Goal: Transaction & Acquisition: Purchase product/service

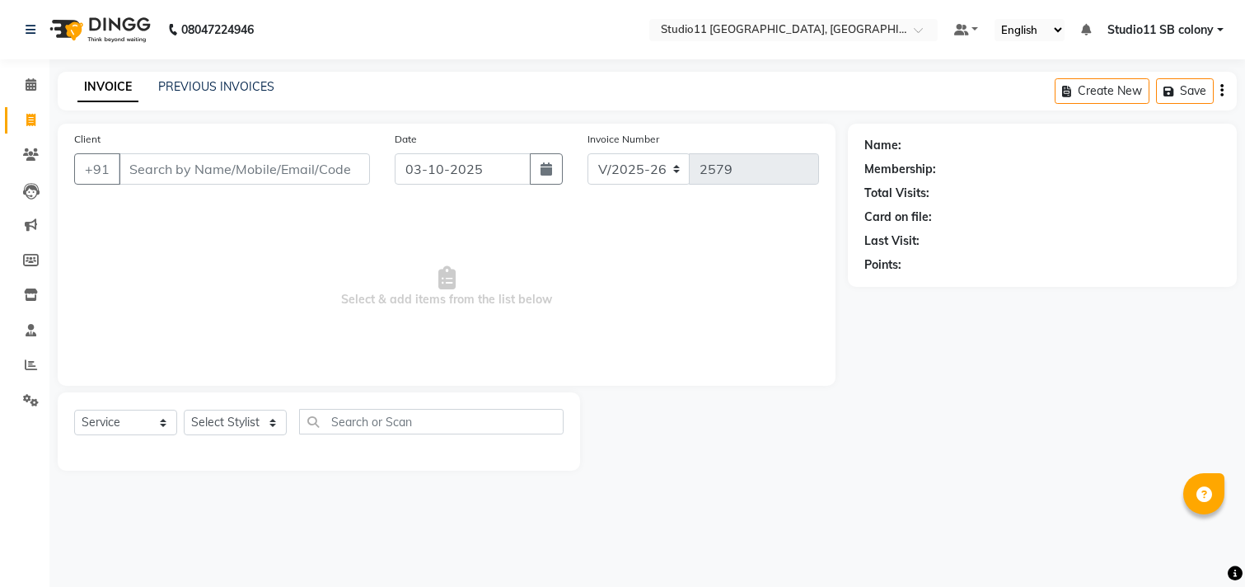
select select "7717"
select select "service"
select select "68835"
click at [184, 410] on select "Select Stylist Afzal Akbar Dani Jeni Josna kaif lavanya manimekalai Praveen Son…" at bounding box center [235, 423] width 103 height 26
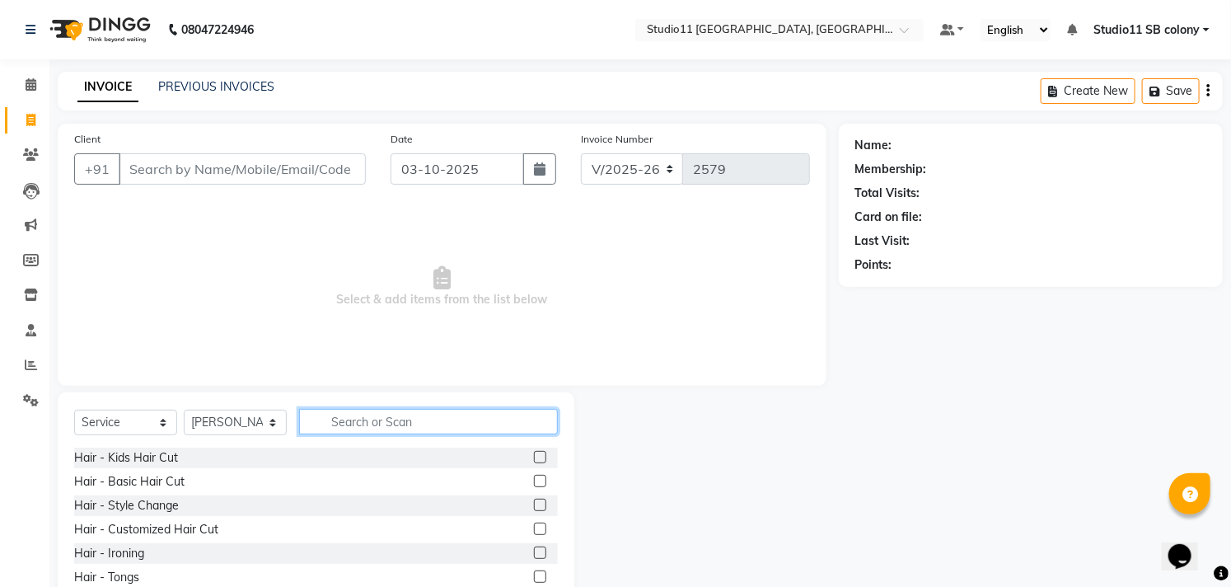
click at [372, 420] on input "text" at bounding box center [428, 422] width 259 height 26
type input "L"
type input "h"
click at [503, 429] on input "Hair cu" at bounding box center [417, 422] width 236 height 26
type input "H"
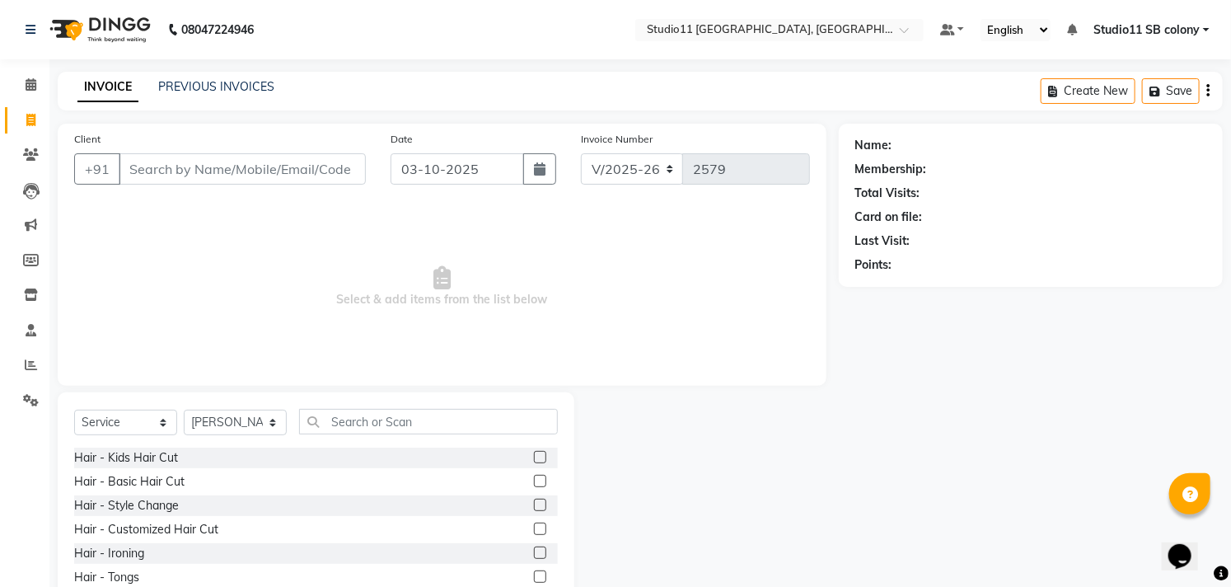
click at [534, 501] on label at bounding box center [540, 505] width 12 height 12
click at [534, 501] on input "checkbox" at bounding box center [539, 505] width 11 height 11
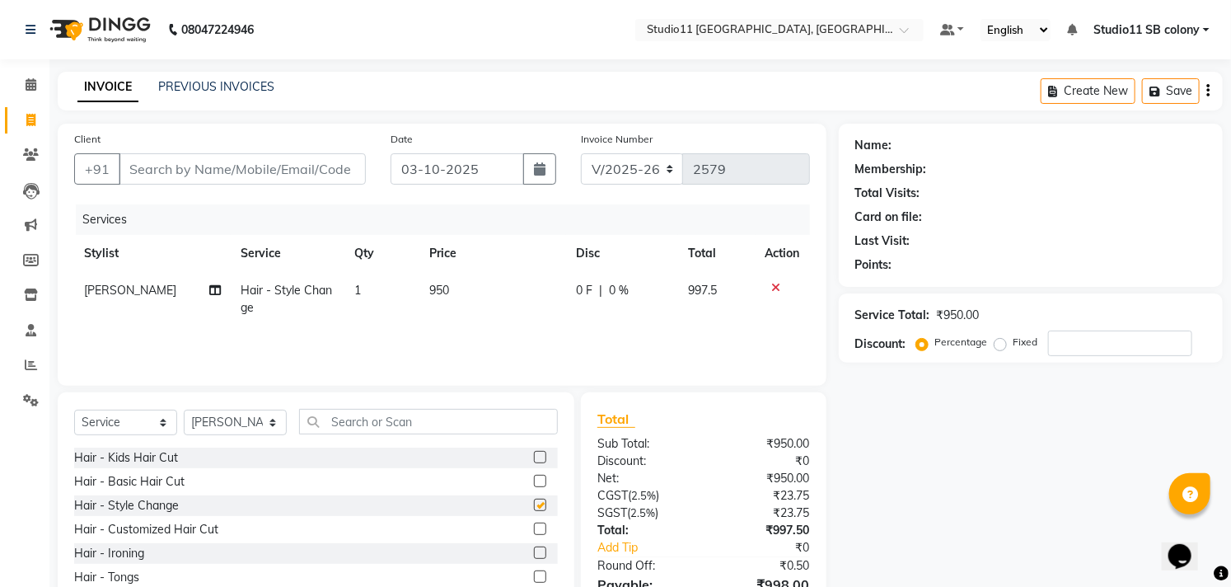
checkbox input "false"
click at [450, 431] on input "text" at bounding box center [428, 422] width 259 height 26
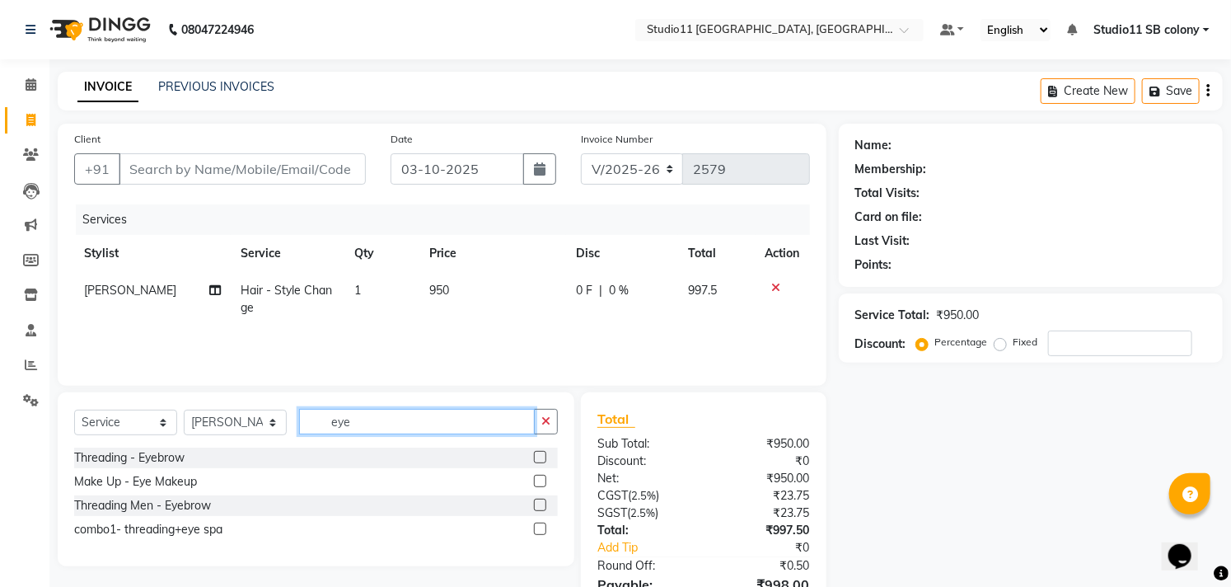
type input "eye"
click at [540, 456] on label at bounding box center [540, 457] width 12 height 12
click at [540, 456] on input "checkbox" at bounding box center [539, 458] width 11 height 11
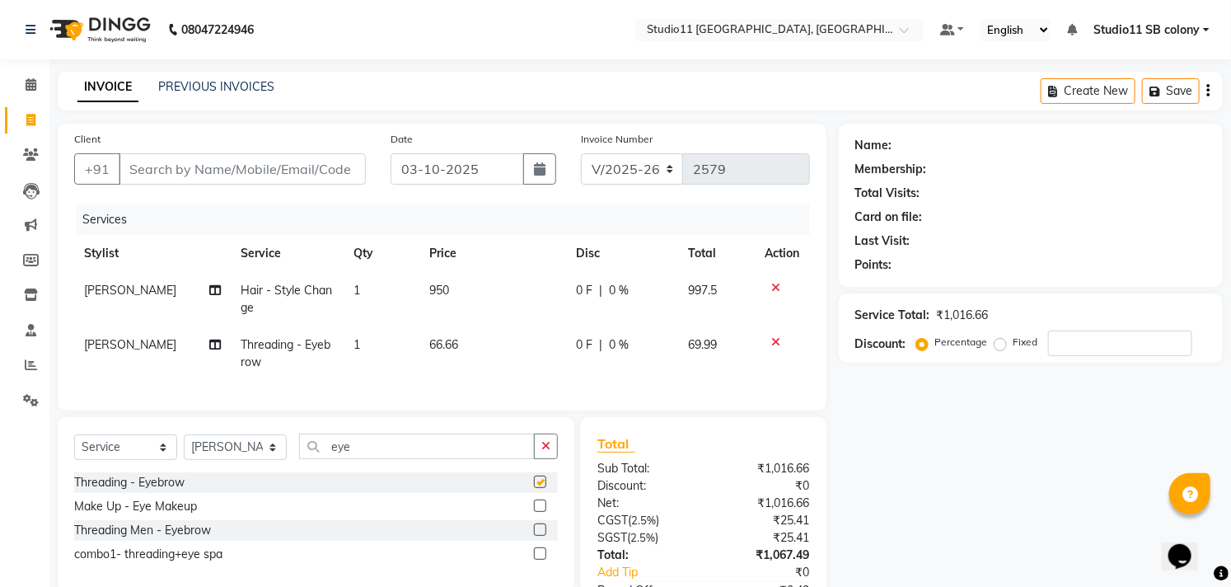
checkbox input "false"
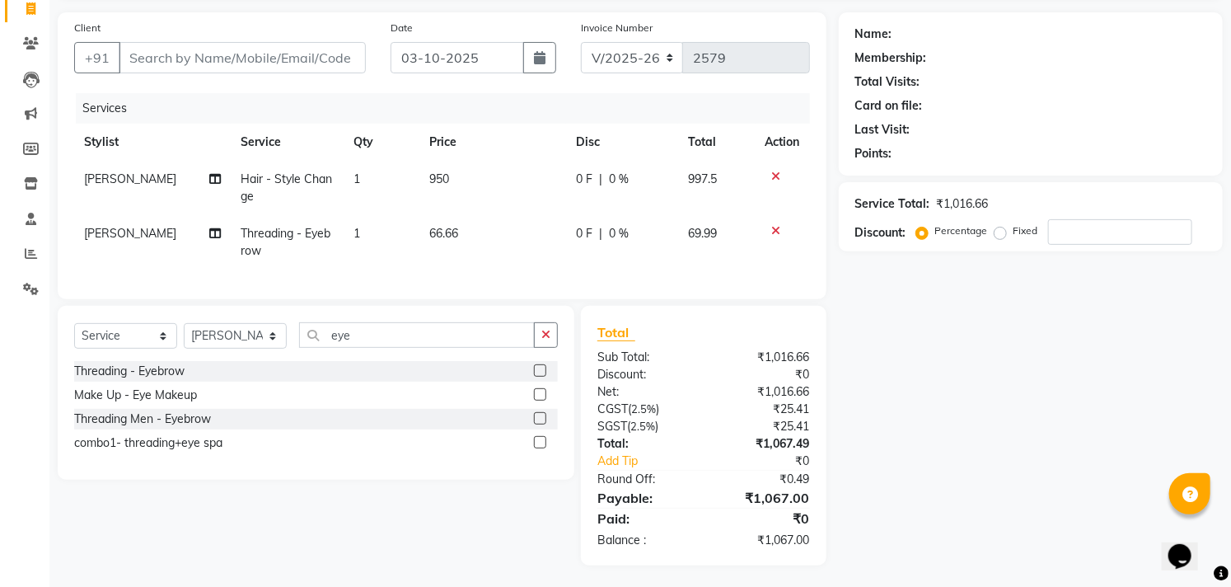
scroll to position [128, 0]
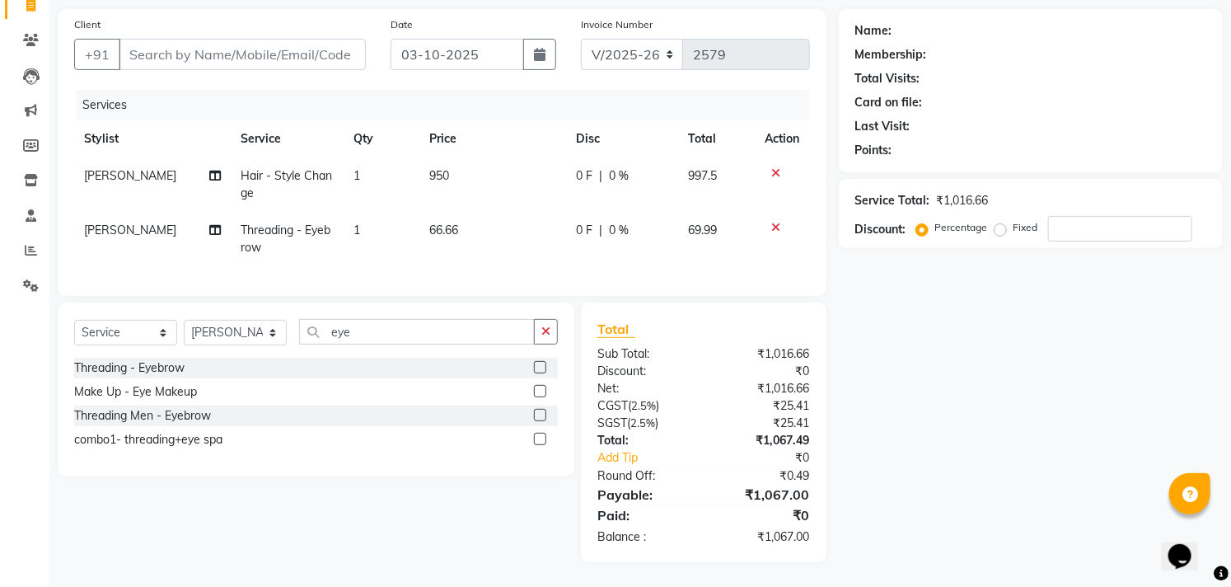
drag, startPoint x: 476, startPoint y: 262, endPoint x: 553, endPoint y: 269, distance: 77.8
click at [553, 269] on div "Services Stylist Service Qty Price Disc Total Action lavanya Hair - Style Chang…" at bounding box center [442, 185] width 736 height 190
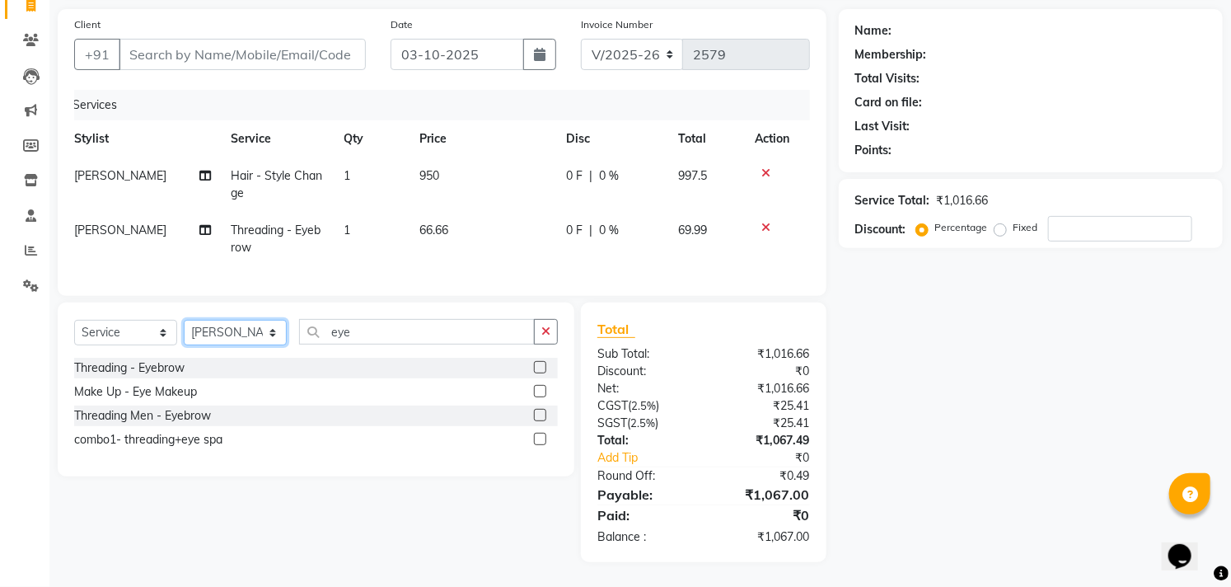
click at [256, 333] on select "Select Stylist Afzal Akbar Dani Jeni Josna kaif lavanya manimekalai Praveen Son…" at bounding box center [235, 333] width 103 height 26
select select "69575"
click at [184, 321] on select "Select Stylist Afzal Akbar Dani Jeni Josna kaif lavanya manimekalai Praveen Son…" at bounding box center [235, 333] width 103 height 26
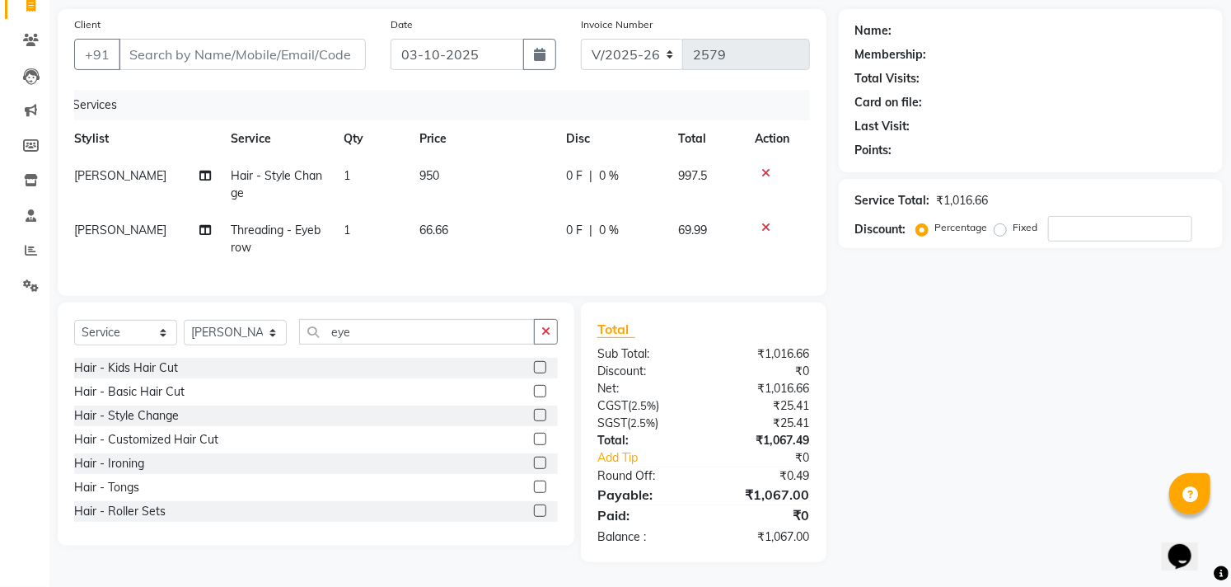
click at [350, 312] on div "Select Service Product Membership Package Voucher Prepaid Gift Card Select Styl…" at bounding box center [316, 424] width 517 height 243
click at [352, 320] on input "eye" at bounding box center [417, 332] width 236 height 26
click at [818, 342] on div "Total Sub Total: ₹1,016.66 Discount: ₹0 Net: ₹1,016.66 CGST ( 2.5% ) ₹25.41 SGS…" at bounding box center [704, 433] width 246 height 260
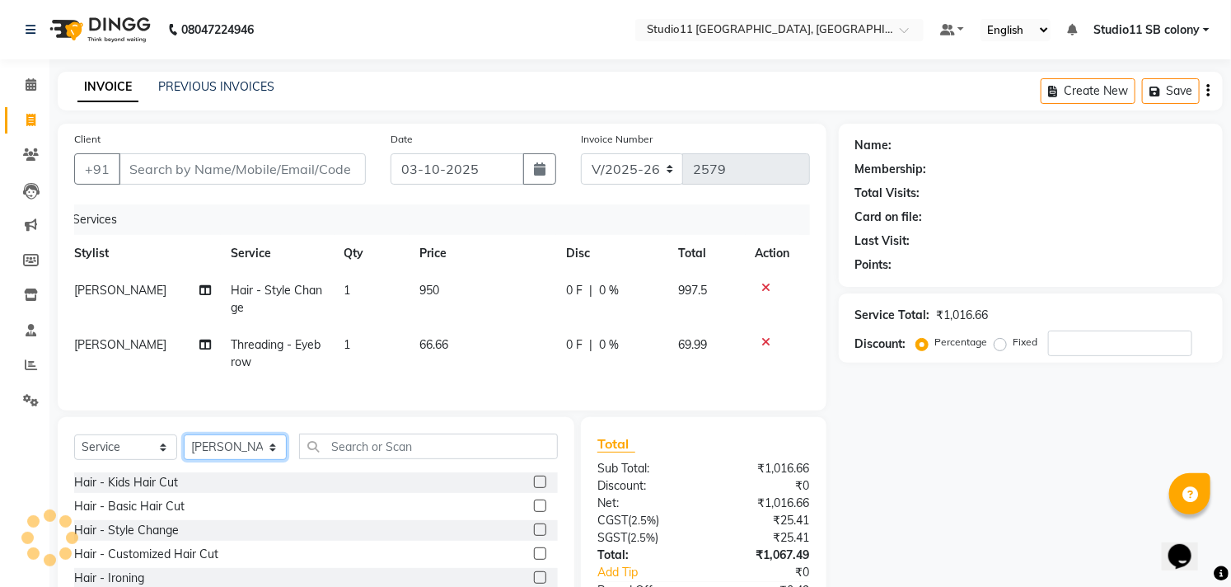
click at [266, 457] on select "Select Stylist Afzal Akbar Dani Jeni Josna kaif lavanya manimekalai Praveen Son…" at bounding box center [235, 447] width 103 height 26
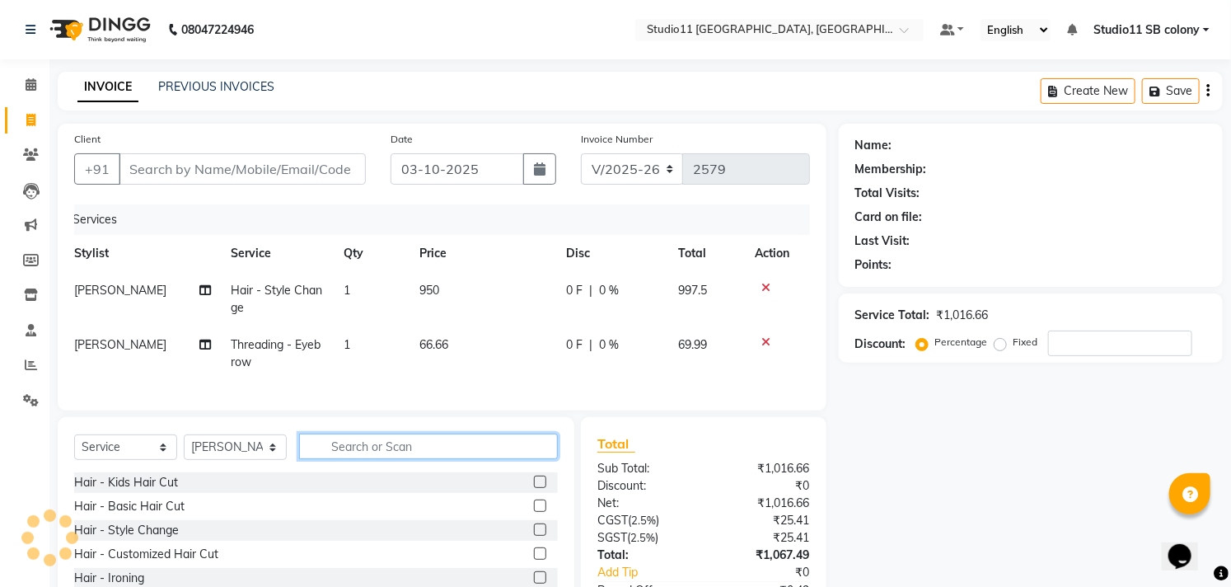
click at [407, 459] on input "text" at bounding box center [428, 447] width 259 height 26
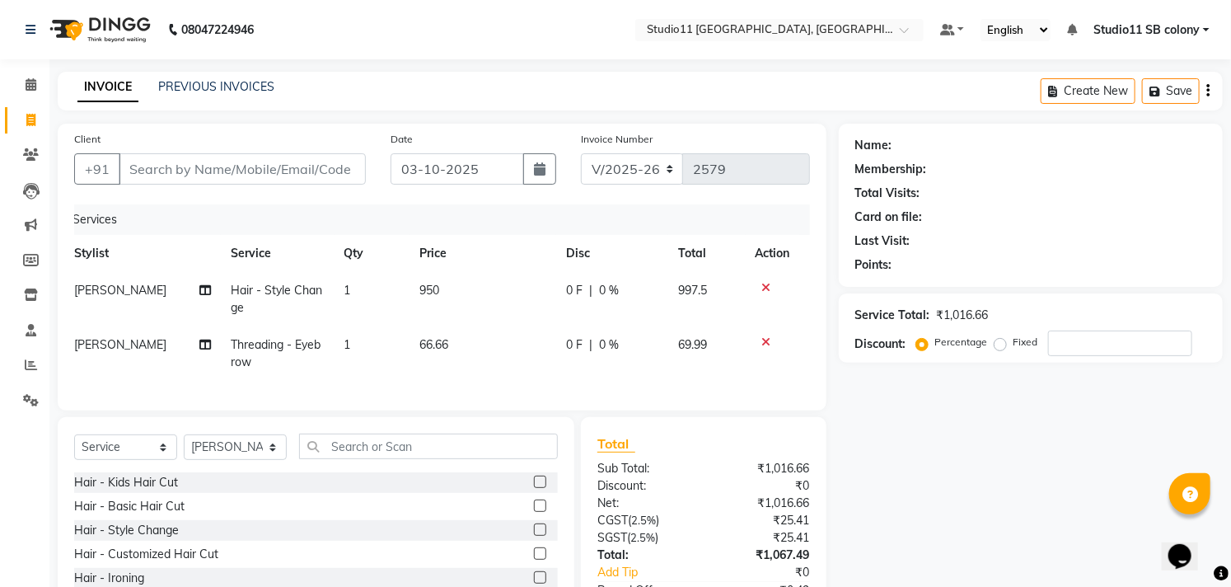
click at [534, 515] on div at bounding box center [546, 506] width 24 height 21
click at [534, 512] on label at bounding box center [540, 506] width 12 height 12
click at [534, 512] on input "checkbox" at bounding box center [539, 506] width 11 height 11
checkbox input "true"
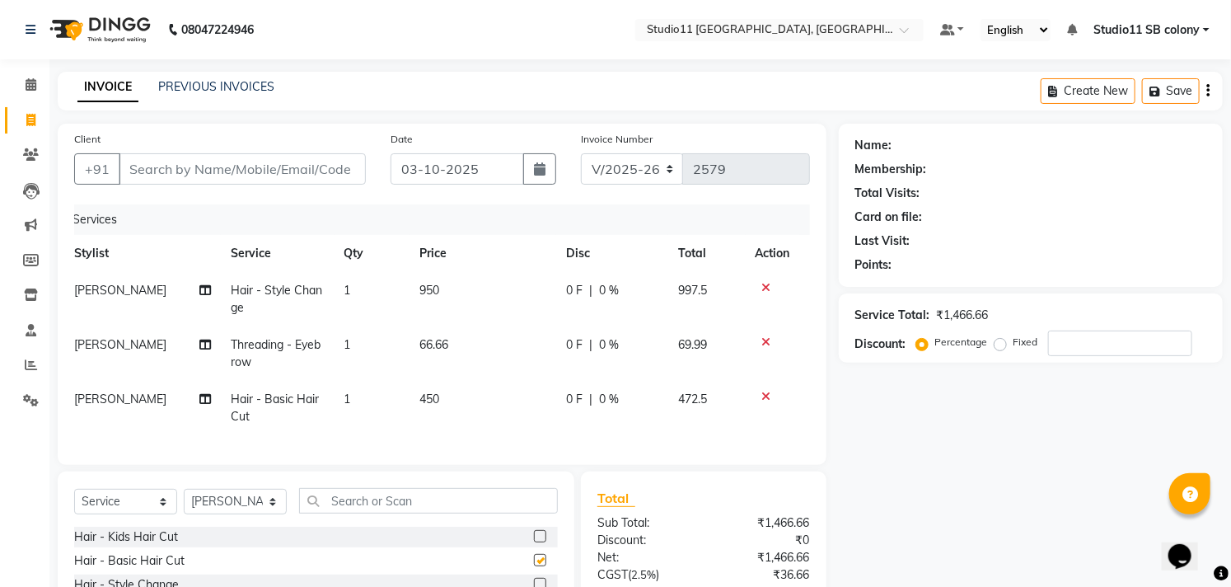
click at [500, 366] on td "66.66" at bounding box center [483, 353] width 147 height 54
select select "68835"
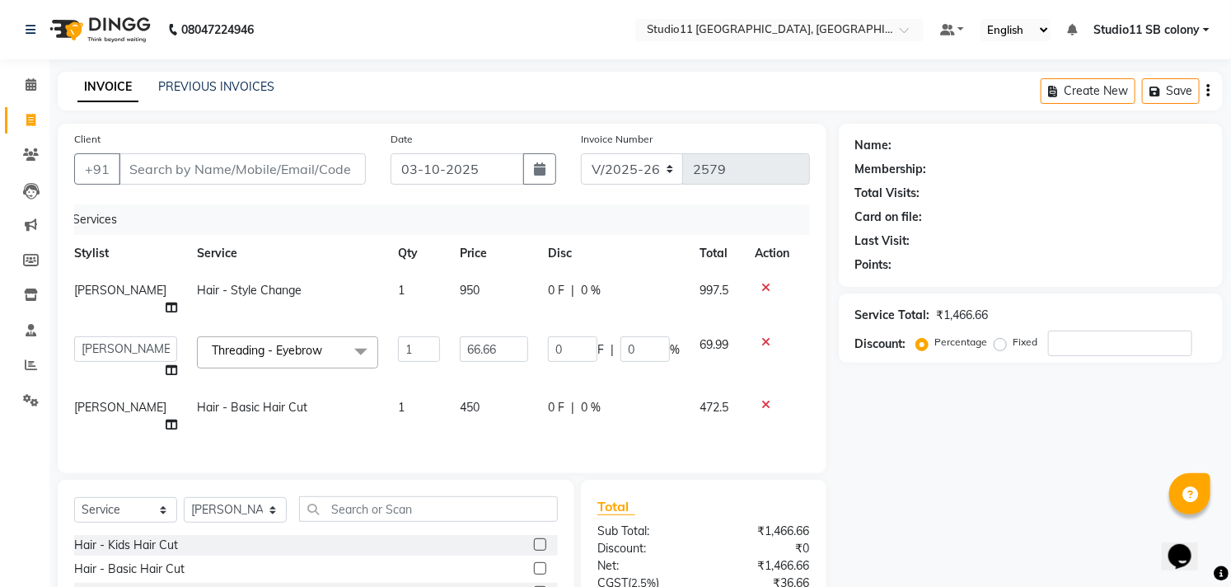
checkbox input "false"
click at [467, 389] on td "450" at bounding box center [494, 416] width 88 height 54
select select "69575"
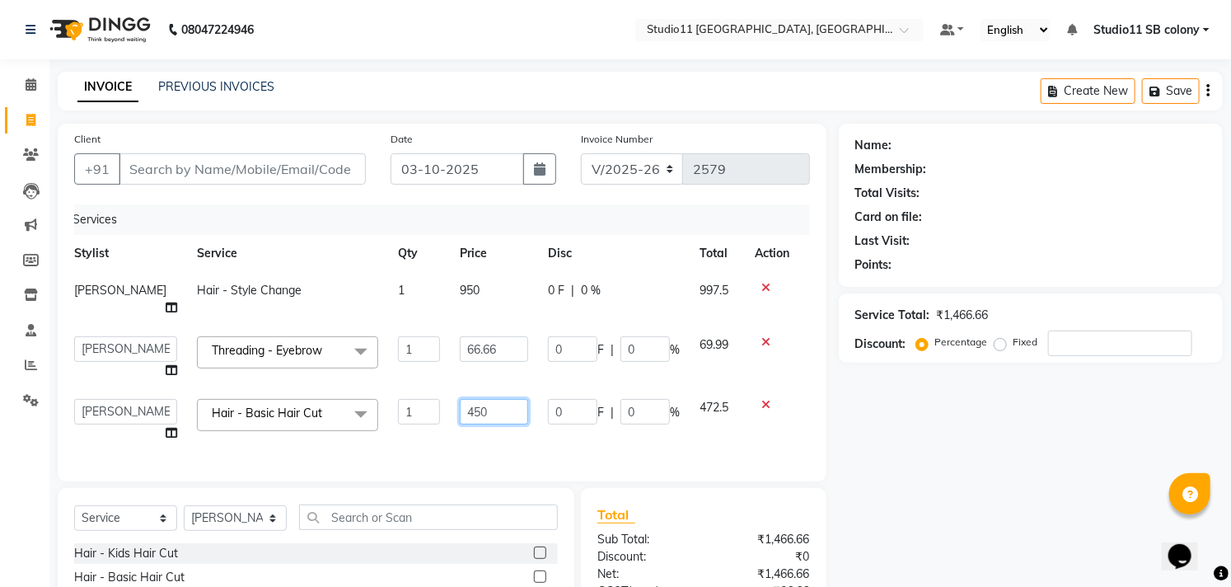
click at [460, 399] on input "450" at bounding box center [494, 412] width 68 height 26
type input "650"
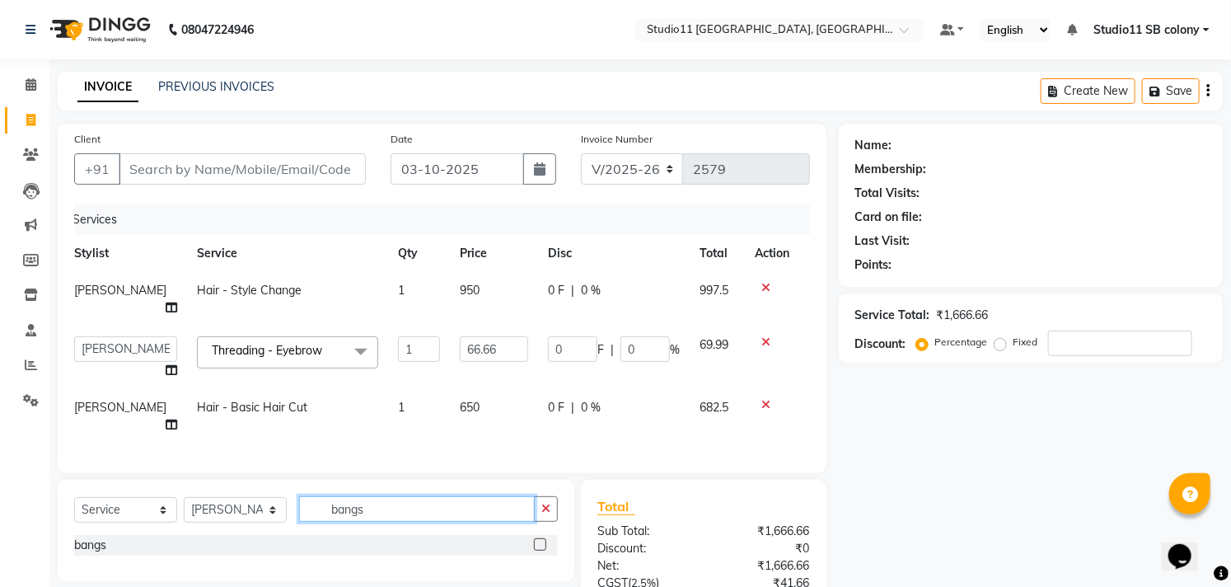
type input "bangs"
click at [538, 538] on label at bounding box center [540, 544] width 12 height 12
click at [538, 540] on input "checkbox" at bounding box center [539, 545] width 11 height 11
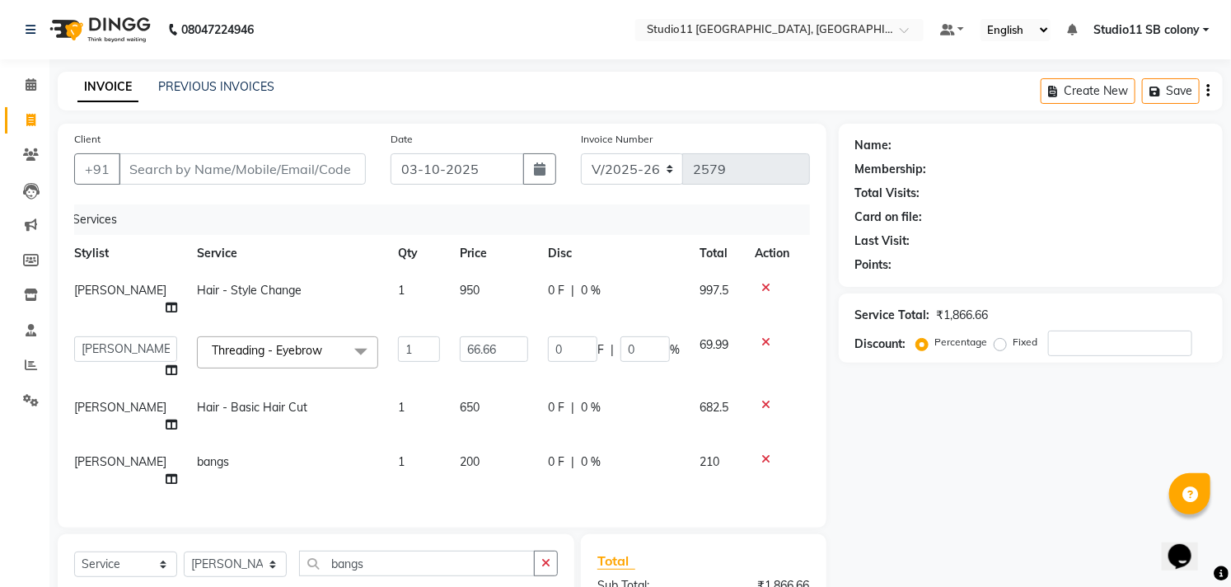
click at [504, 443] on td "200" at bounding box center [494, 470] width 88 height 54
checkbox input "false"
select select "69575"
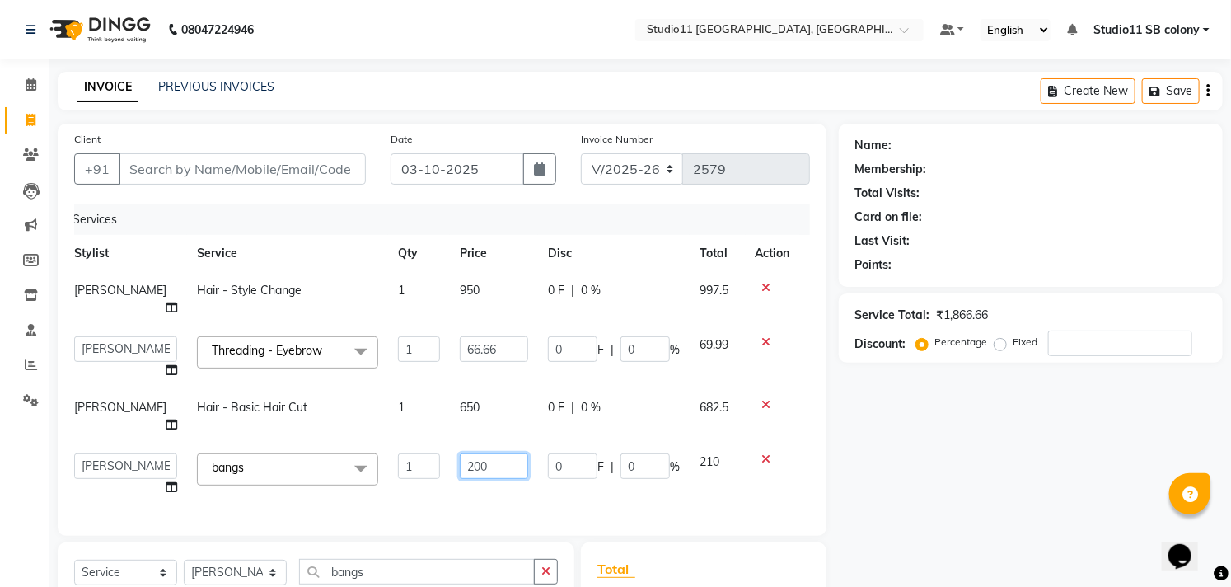
click at [490, 453] on input "200" at bounding box center [494, 466] width 68 height 26
type input "2"
type input "350"
click at [468, 559] on div "Select Service Product Membership Package Voucher Prepaid Gift Card Select Styl…" at bounding box center [316, 578] width 484 height 39
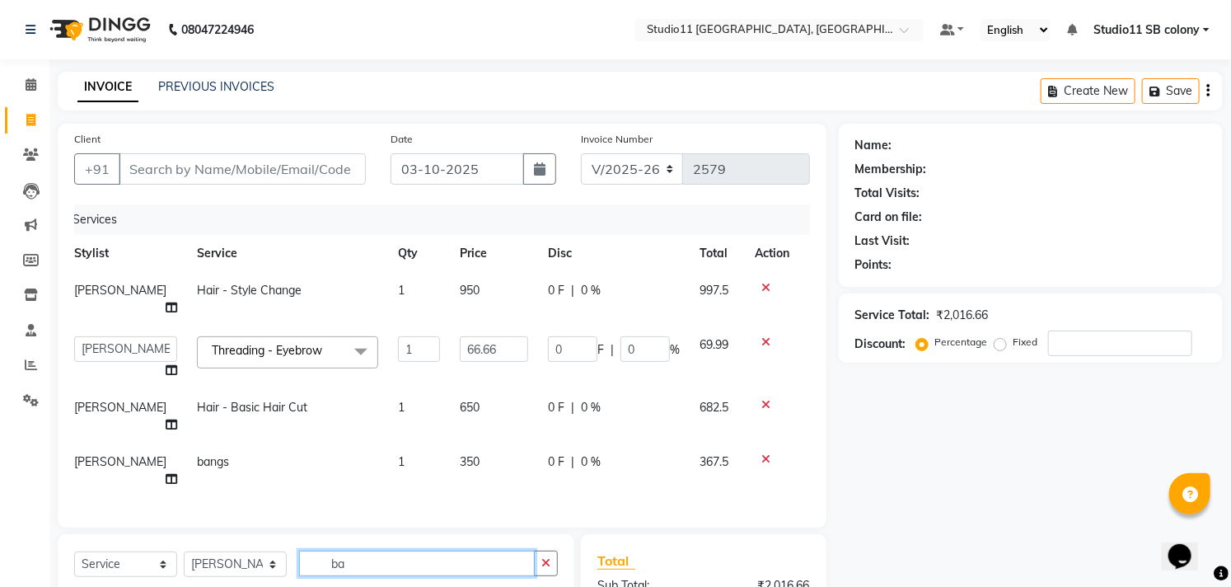
type input "b"
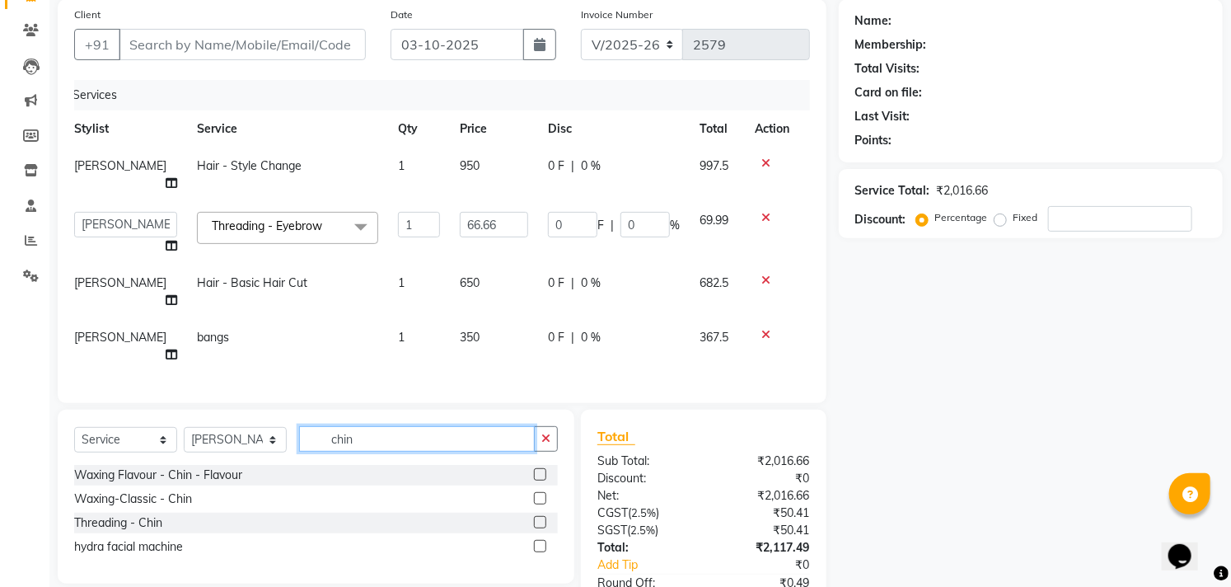
type input "chin"
click at [540, 468] on label at bounding box center [540, 474] width 12 height 12
click at [540, 470] on input "checkbox" at bounding box center [539, 475] width 11 height 11
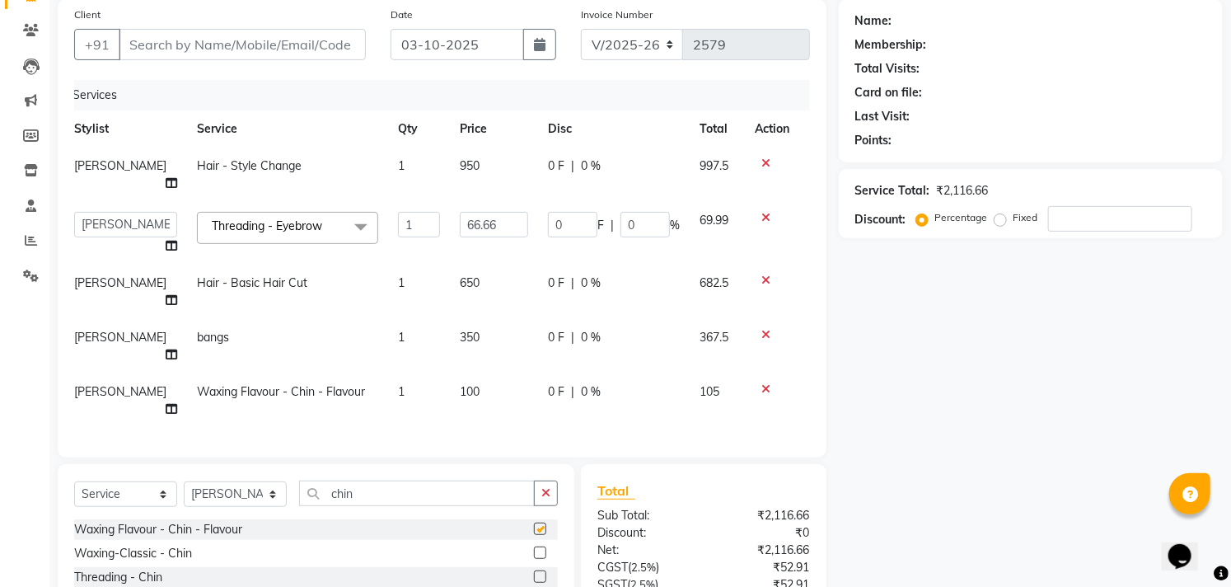
checkbox input "false"
click at [525, 373] on td "100" at bounding box center [494, 400] width 88 height 54
select select "69575"
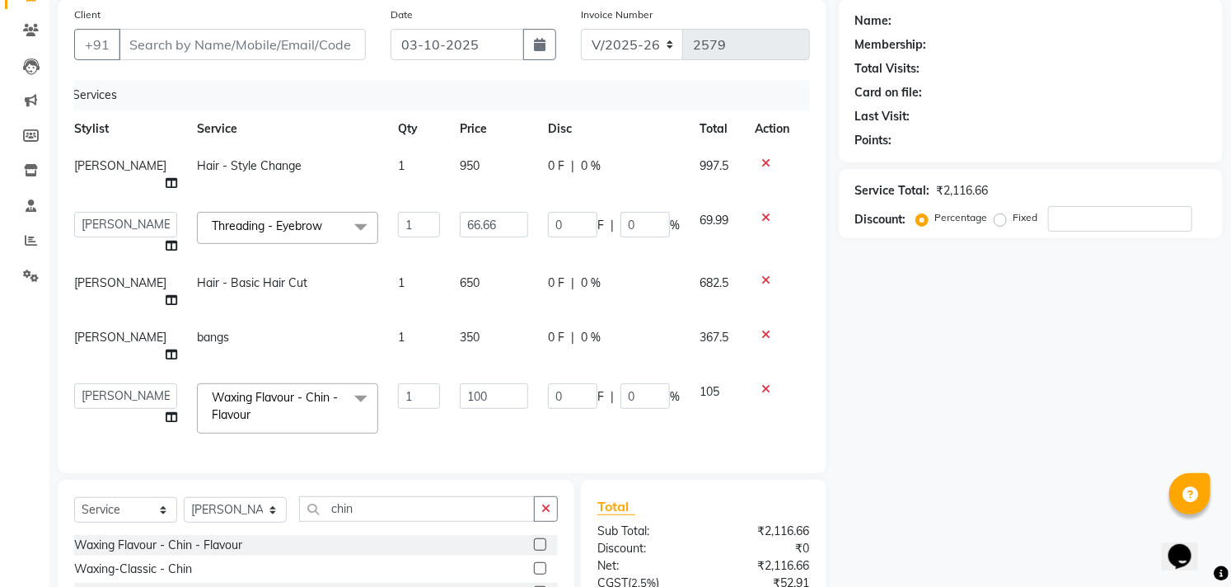
click at [525, 373] on td "100" at bounding box center [494, 408] width 88 height 70
click at [515, 383] on input "100" at bounding box center [494, 396] width 68 height 26
type input "1"
type input "350"
click at [985, 381] on div "Name: Membership: Total Visits: Card on file: Last Visit: Points: Service Total…" at bounding box center [1037, 369] width 396 height 740
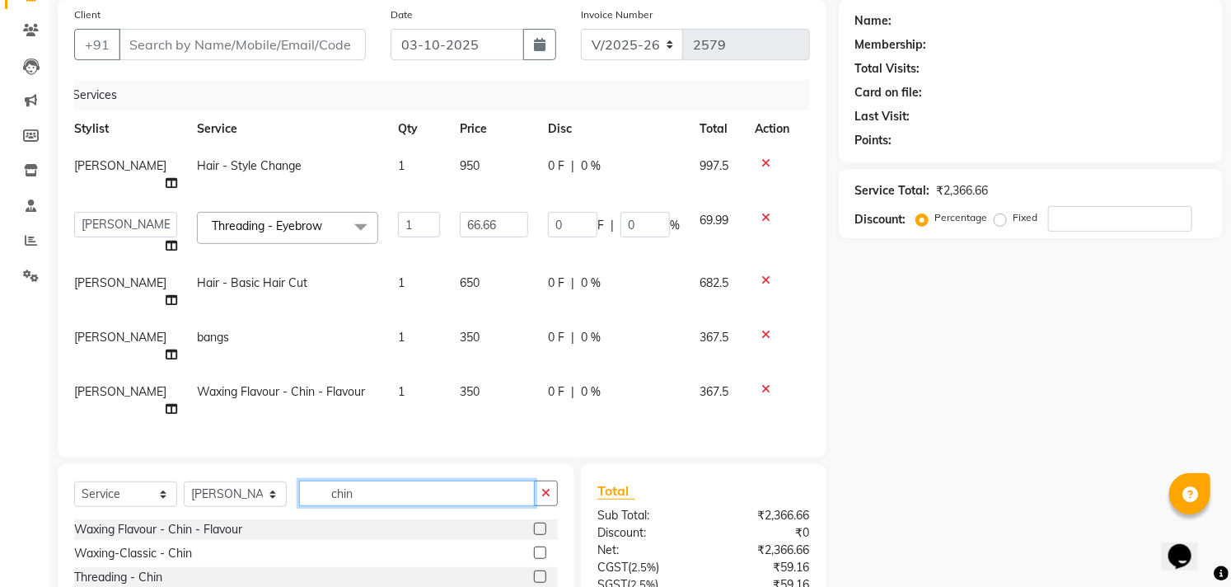
click at [385, 481] on input "chin" at bounding box center [417, 494] width 236 height 26
type input "c"
type input "thre"
drag, startPoint x: 523, startPoint y: 500, endPoint x: 530, endPoint y: 487, distance: 15.1
click at [534, 546] on label at bounding box center [540, 552] width 12 height 12
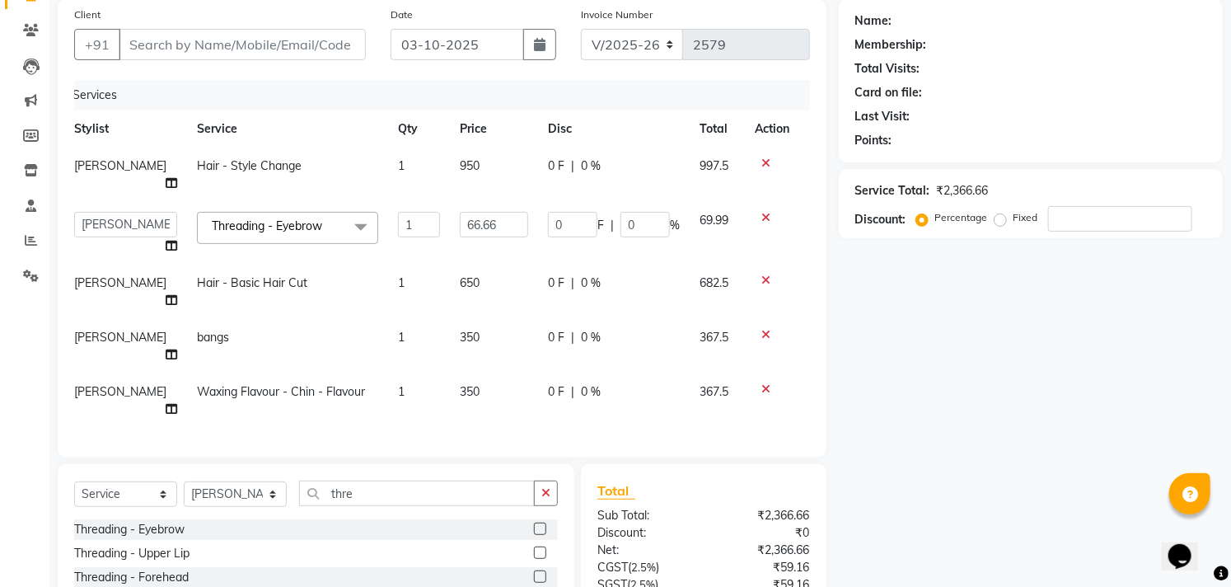
click at [534, 548] on input "checkbox" at bounding box center [539, 553] width 11 height 11
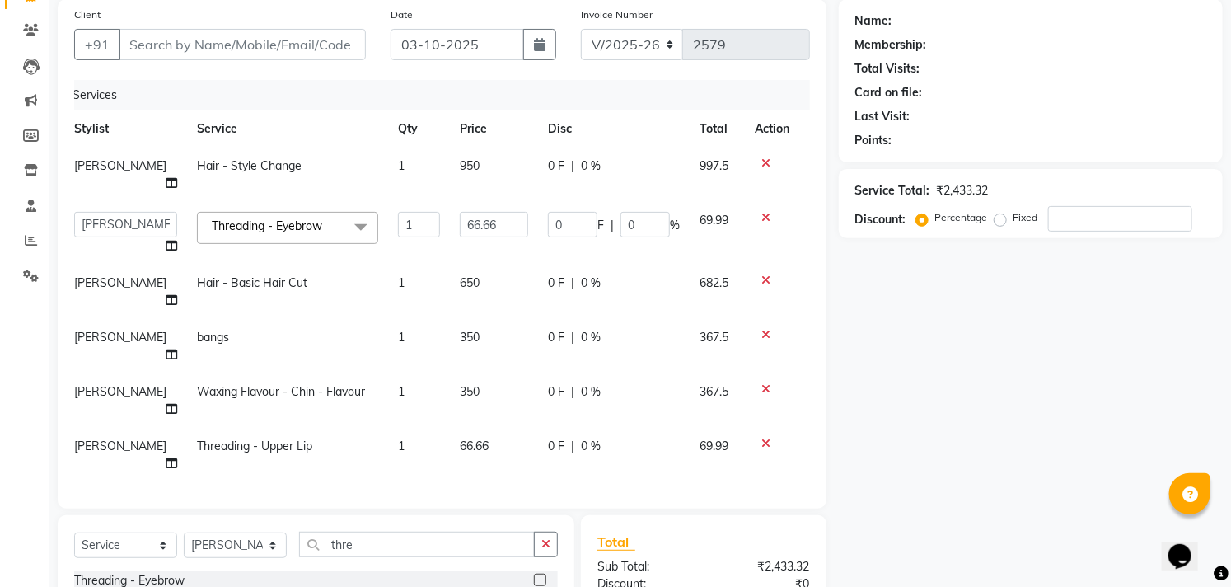
checkbox input "false"
click at [896, 464] on div "Name: Membership: Total Visits: Card on file: Last Visit: Points: Service Total…" at bounding box center [1037, 387] width 396 height 776
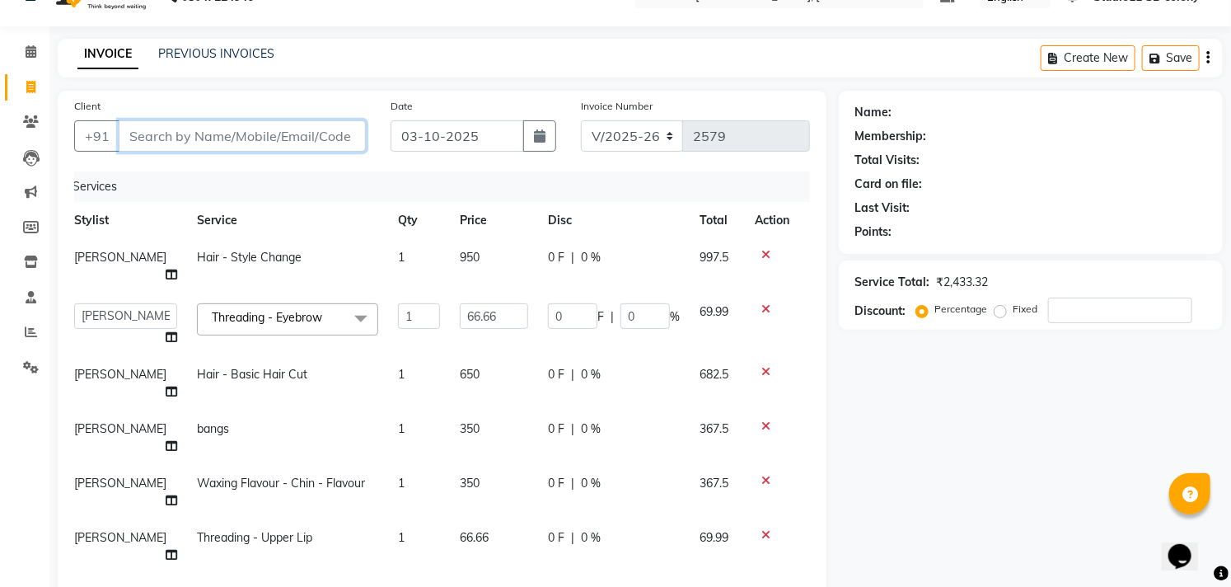
click at [333, 133] on input "Client" at bounding box center [242, 135] width 247 height 31
type input "7"
type input "0"
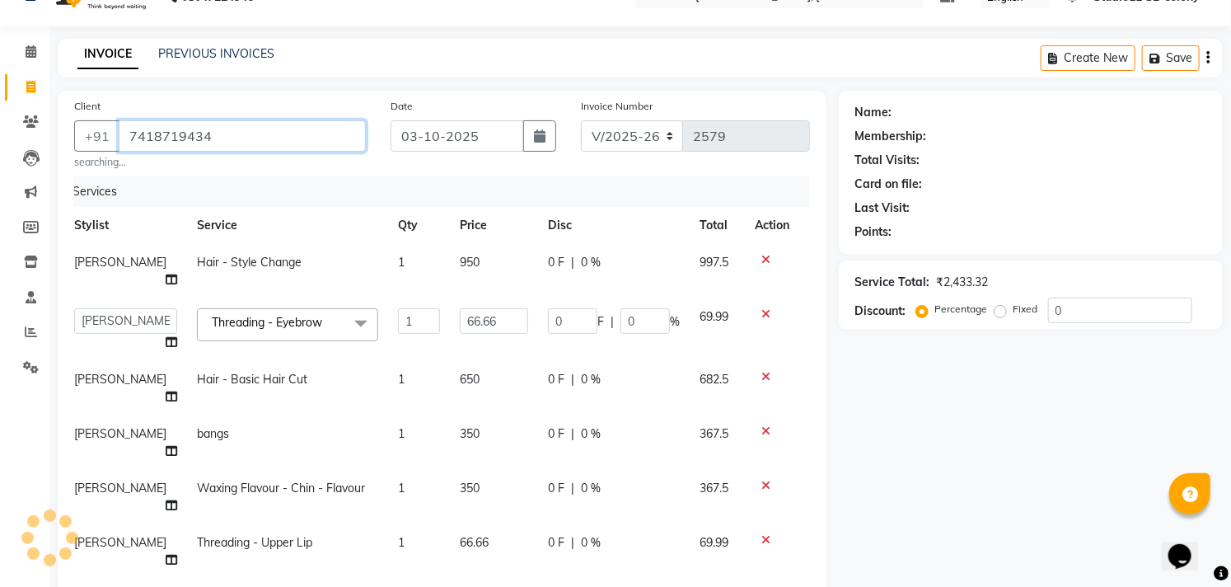
type input "7418719434"
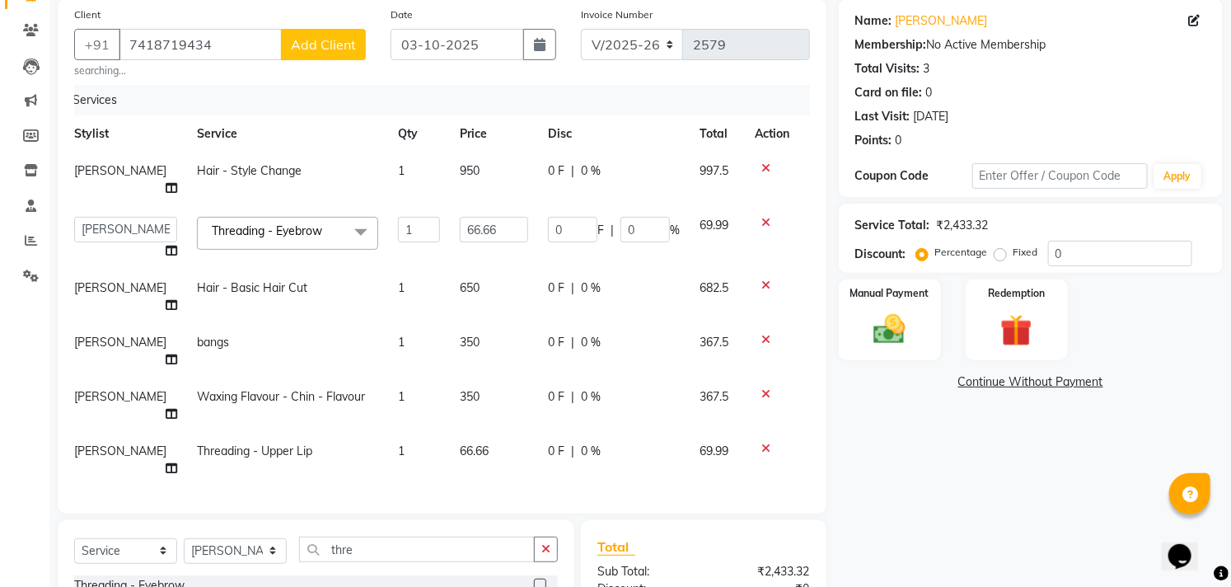
scroll to position [0, 0]
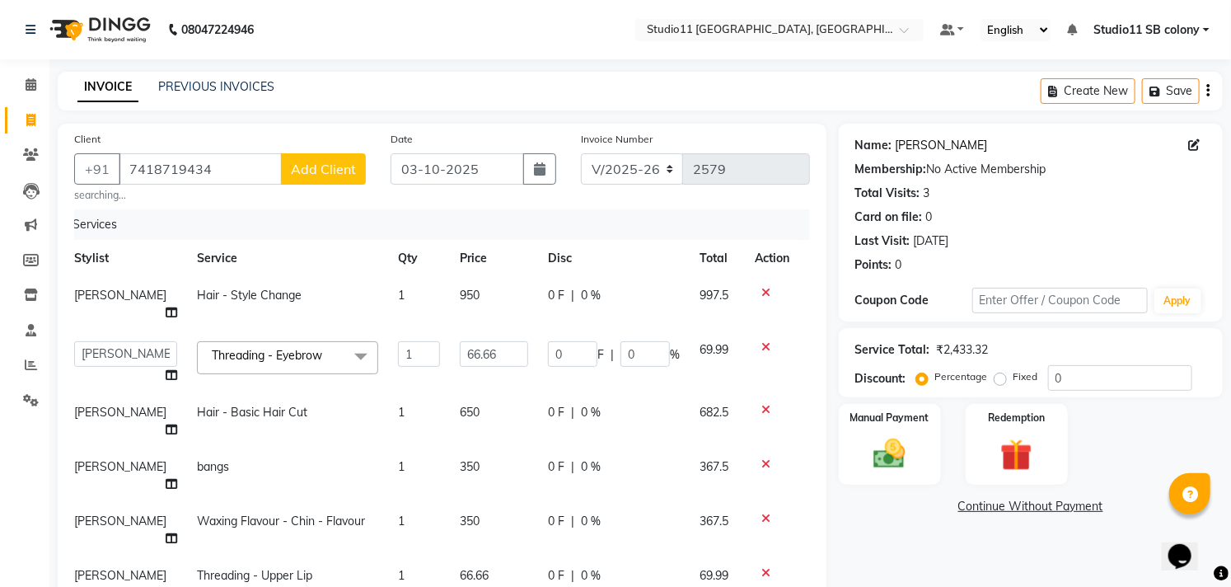
click at [913, 146] on link "Deborah" at bounding box center [942, 145] width 92 height 17
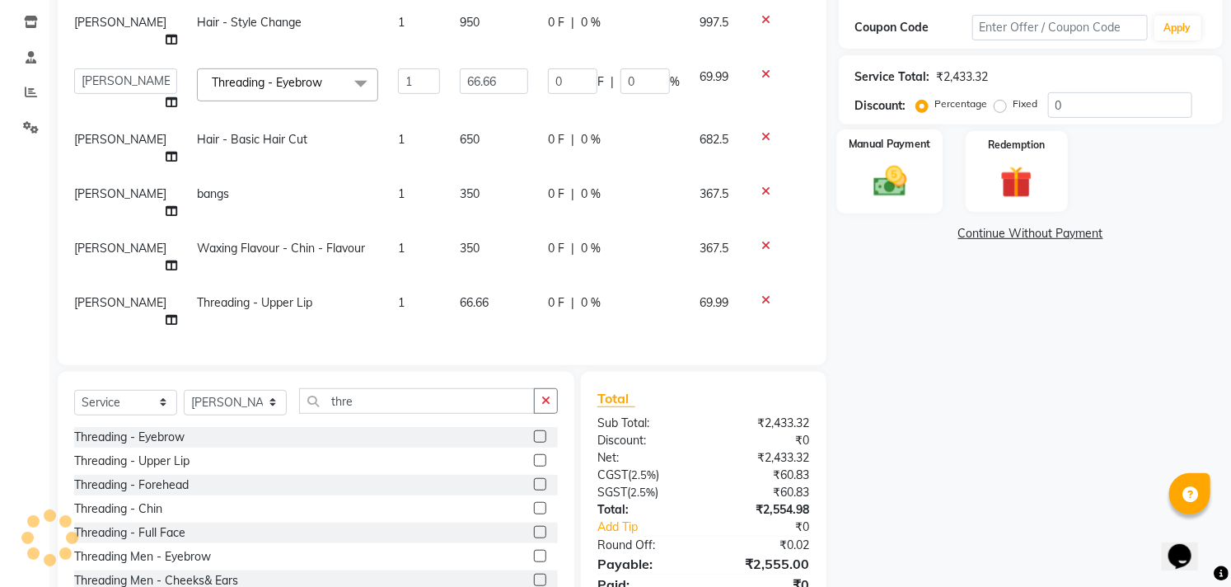
click at [872, 191] on img at bounding box center [890, 181] width 54 height 38
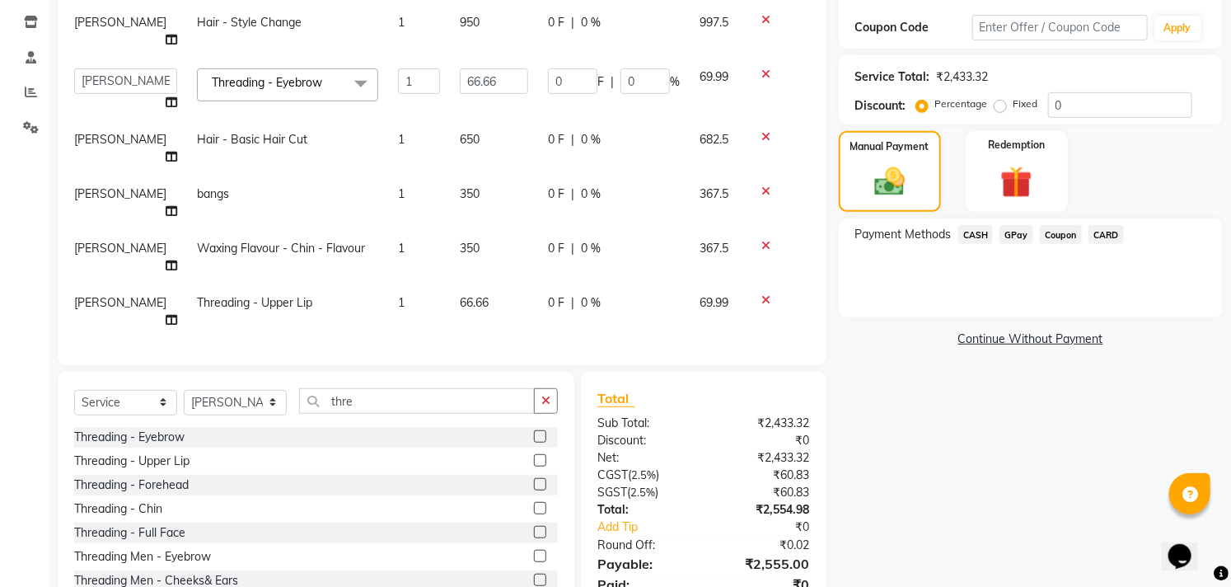
click at [978, 231] on span "CASH" at bounding box center [976, 234] width 35 height 19
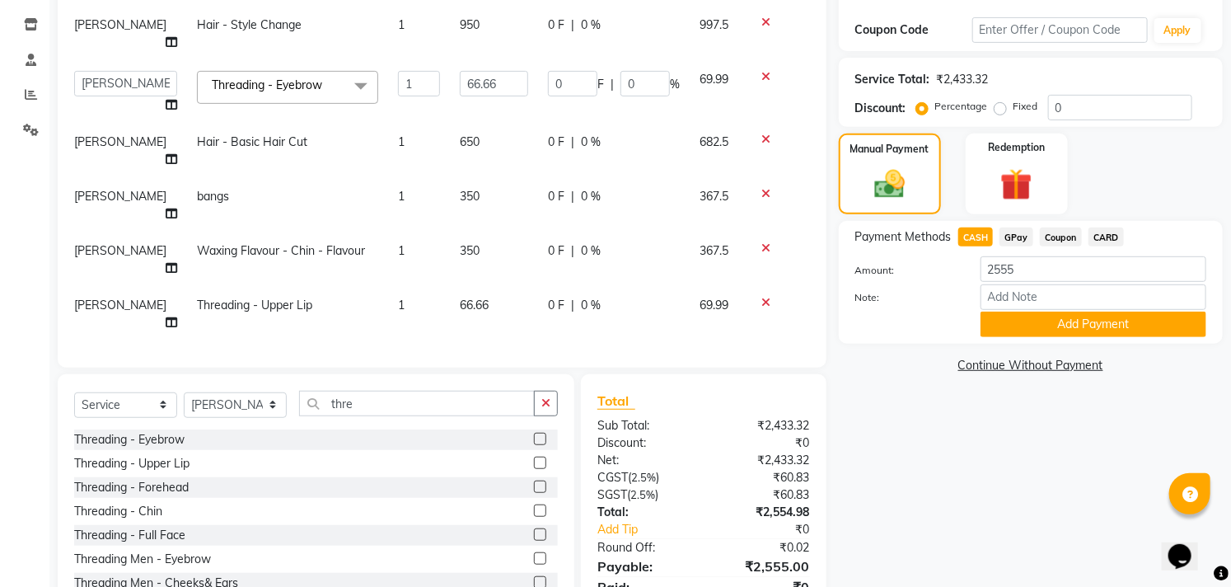
scroll to position [247, 0]
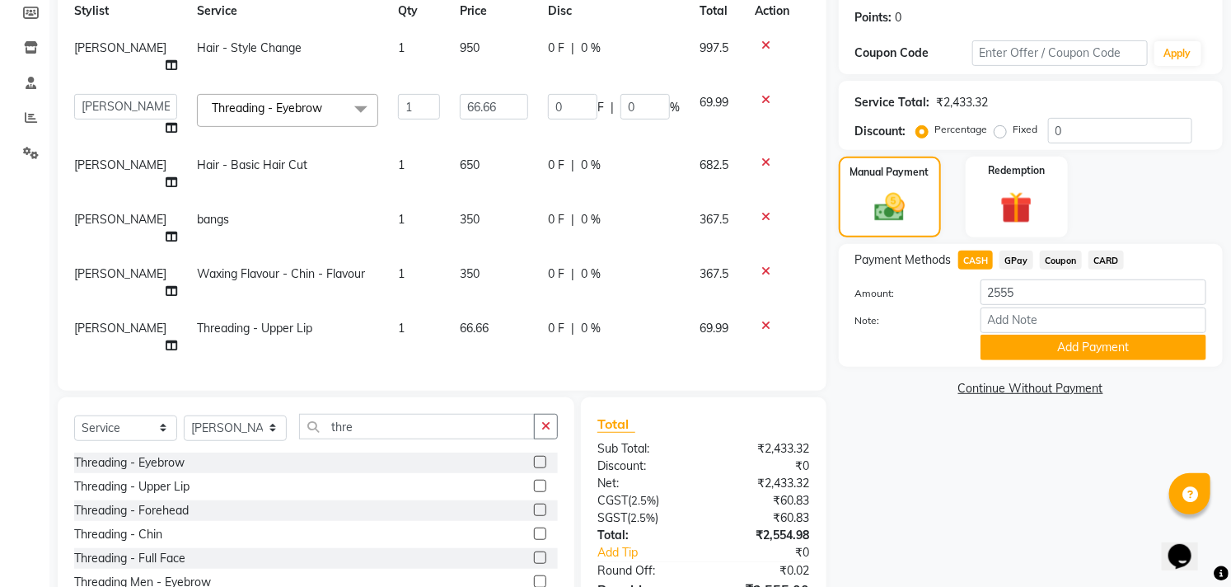
click at [489, 256] on td "350" at bounding box center [494, 283] width 88 height 54
select select "69575"
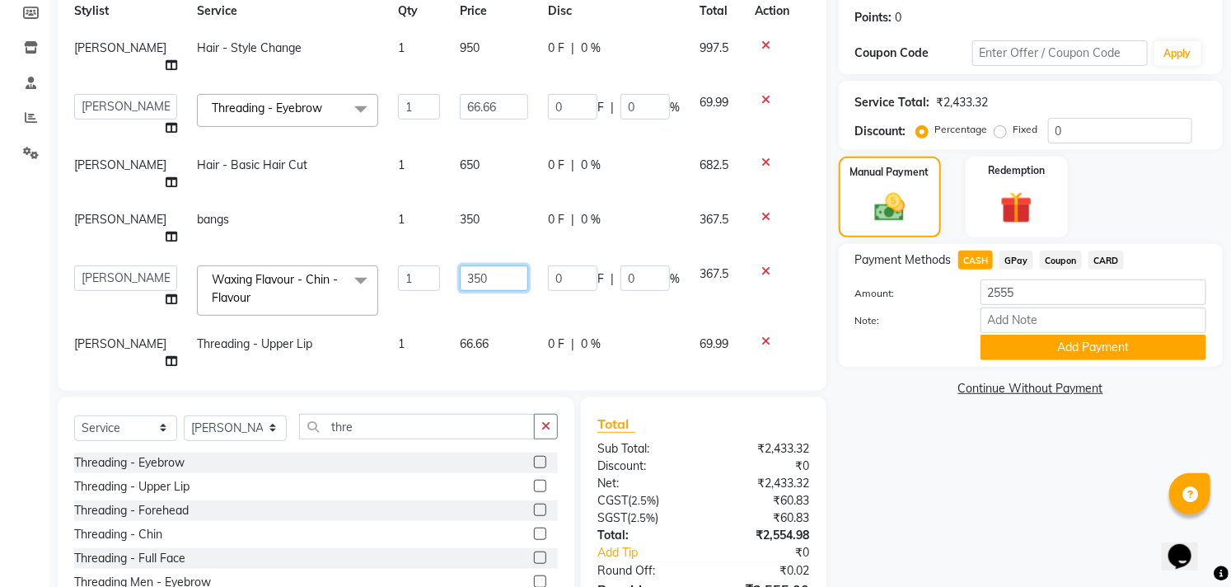
click at [518, 265] on input "350" at bounding box center [494, 278] width 68 height 26
type input "3"
type input "295"
click at [910, 459] on div "Name: Deborah Membership: No Active Membership Total Visits: 3 Card on file: 0 …" at bounding box center [1037, 266] width 396 height 781
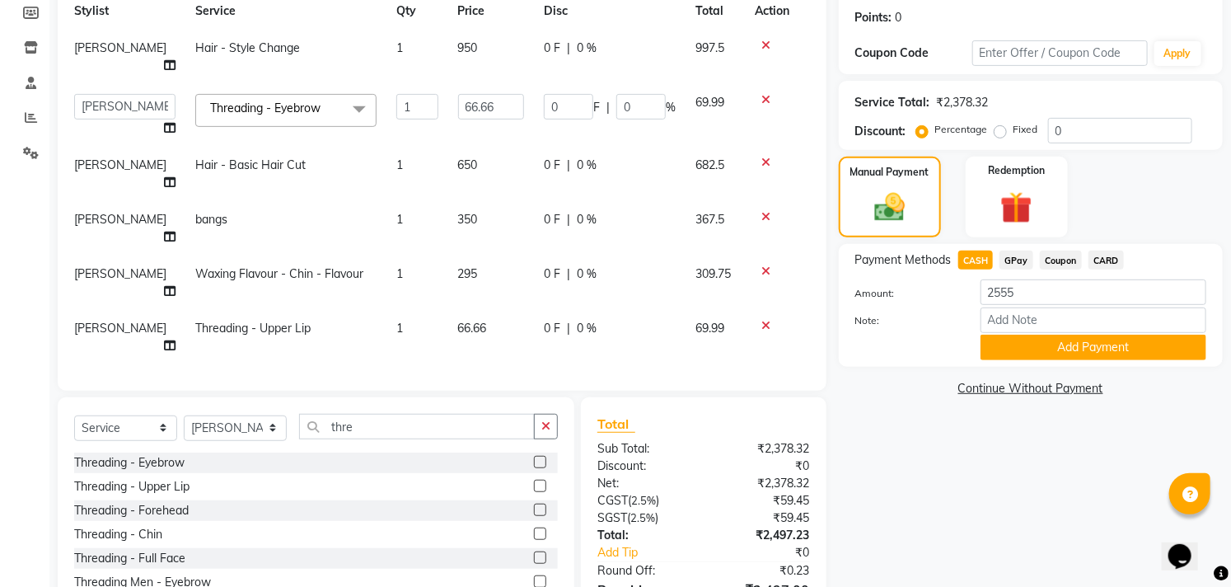
click at [504, 256] on td "295" at bounding box center [491, 283] width 86 height 54
select select "69575"
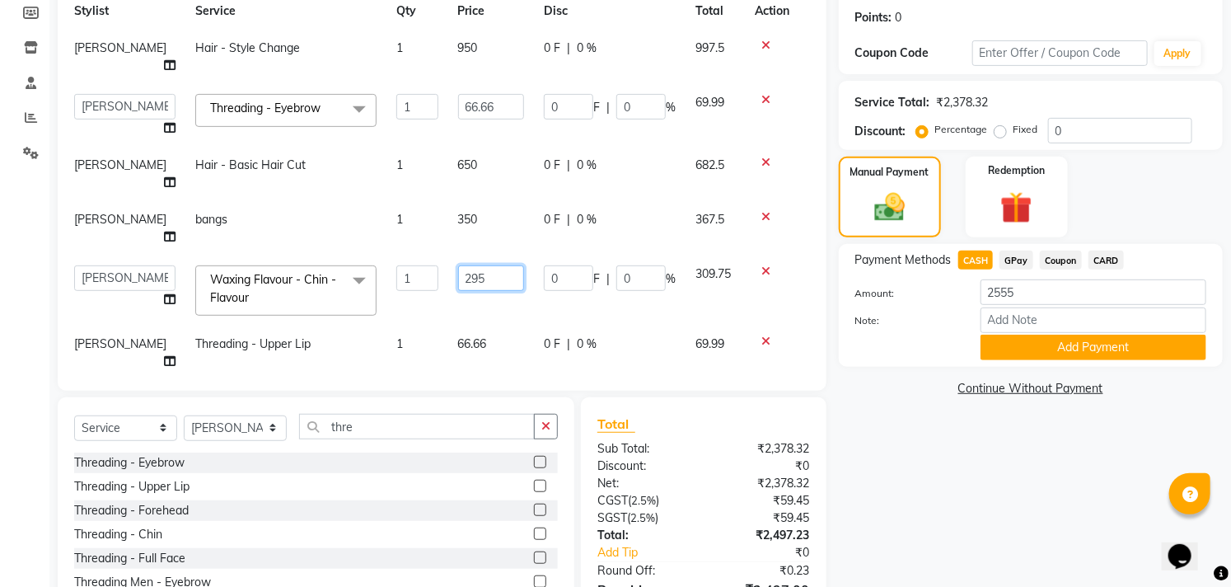
click at [504, 265] on input "295" at bounding box center [491, 278] width 66 height 26
type input "297"
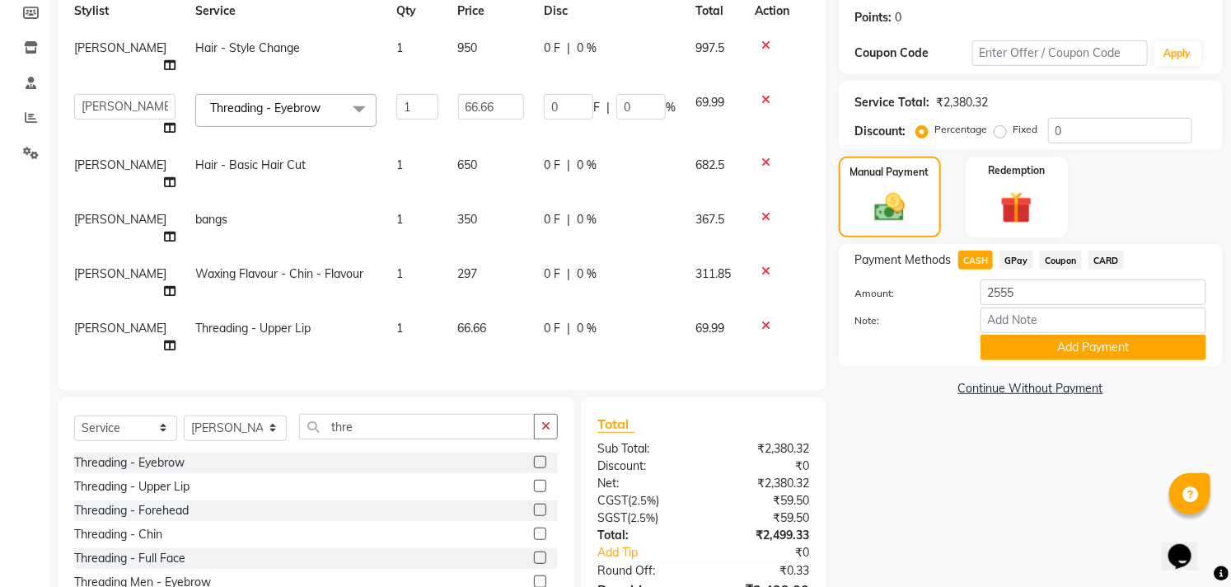
click at [1037, 495] on div "Name: Deborah Membership: No Active Membership Total Visits: 3 Card on file: 0 …" at bounding box center [1037, 266] width 396 height 781
click at [484, 256] on td "297" at bounding box center [491, 283] width 86 height 54
select select "69575"
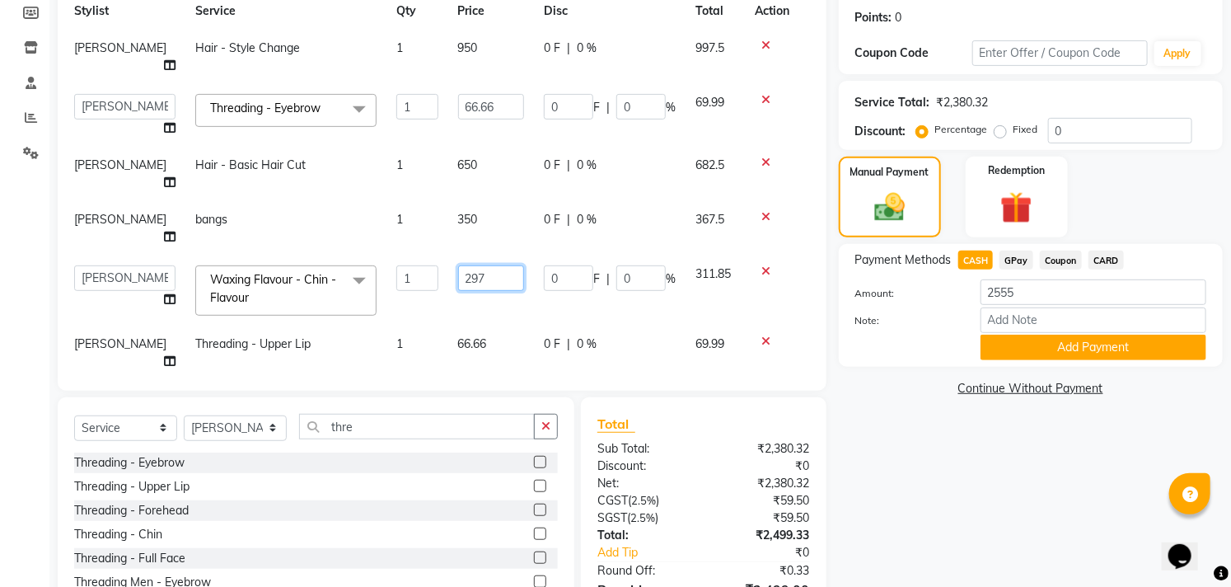
click at [490, 265] on input "297" at bounding box center [491, 278] width 66 height 26
type input "298"
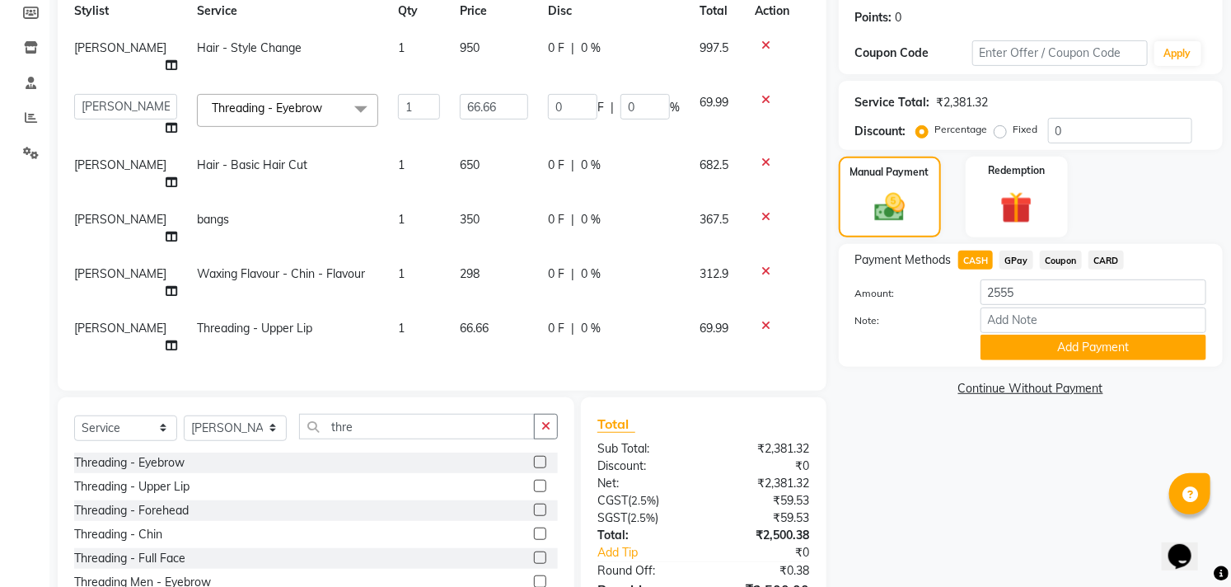
click at [1096, 487] on div "Name: Deborah Membership: No Active Membership Total Visits: 3 Card on file: 0 …" at bounding box center [1037, 266] width 396 height 781
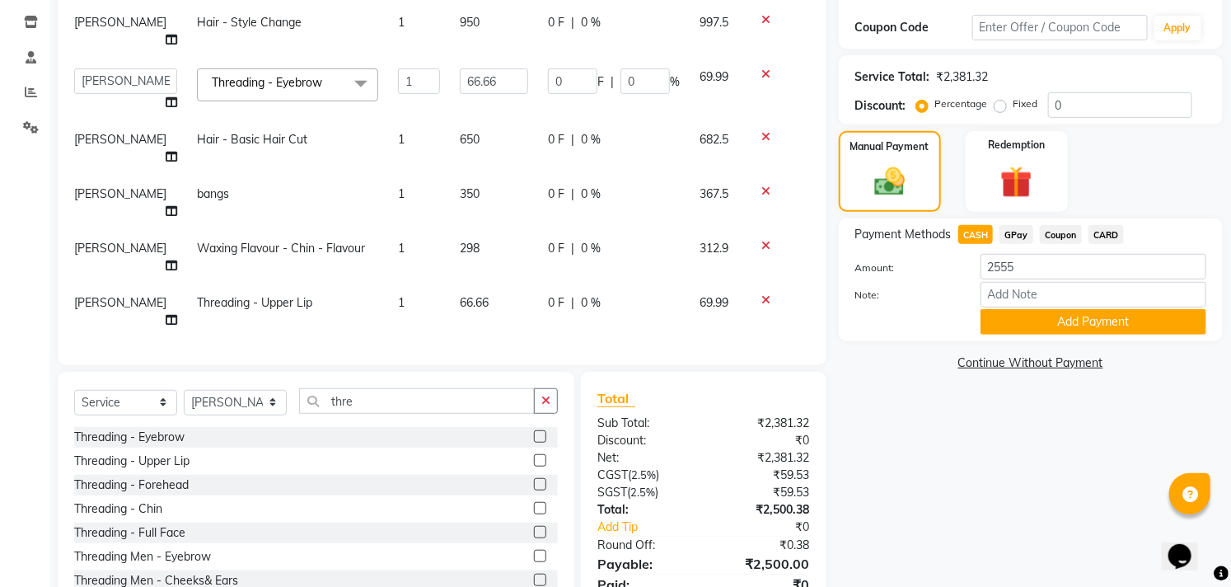
click at [1025, 242] on span "GPay" at bounding box center [1017, 234] width 34 height 19
type input "2500"
click at [977, 236] on span "CASH" at bounding box center [976, 234] width 35 height 19
click at [1030, 335] on div "Payment Methods CASH GPay Coupon CARD Amount: 2500 Note: Add Payment" at bounding box center [1031, 279] width 384 height 123
click at [1056, 315] on button "Add Payment" at bounding box center [1094, 322] width 226 height 26
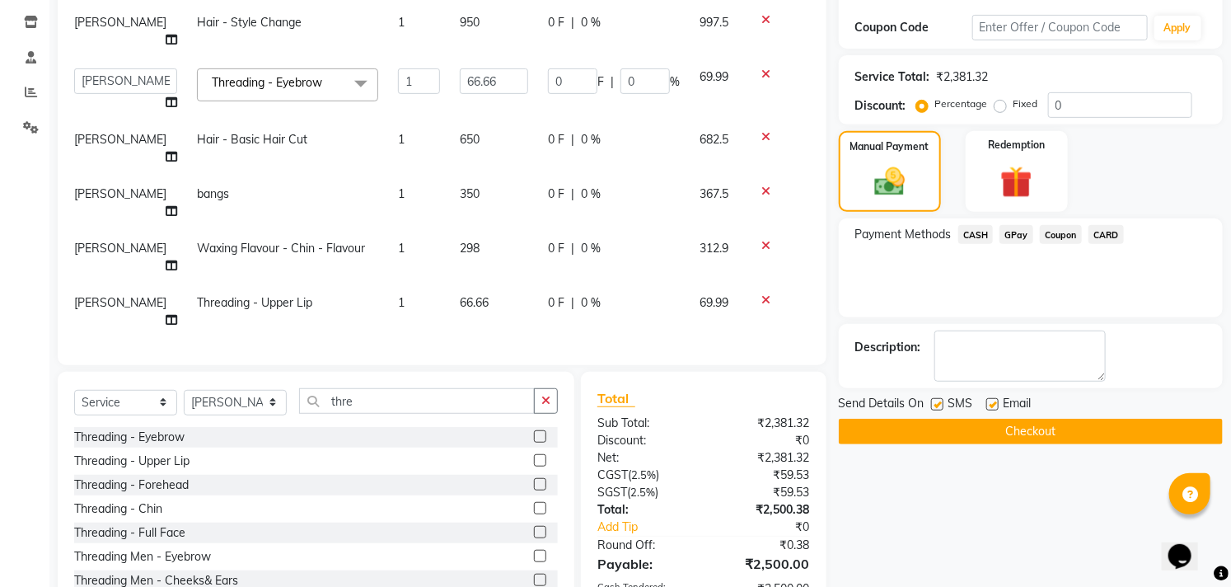
scroll to position [331, 0]
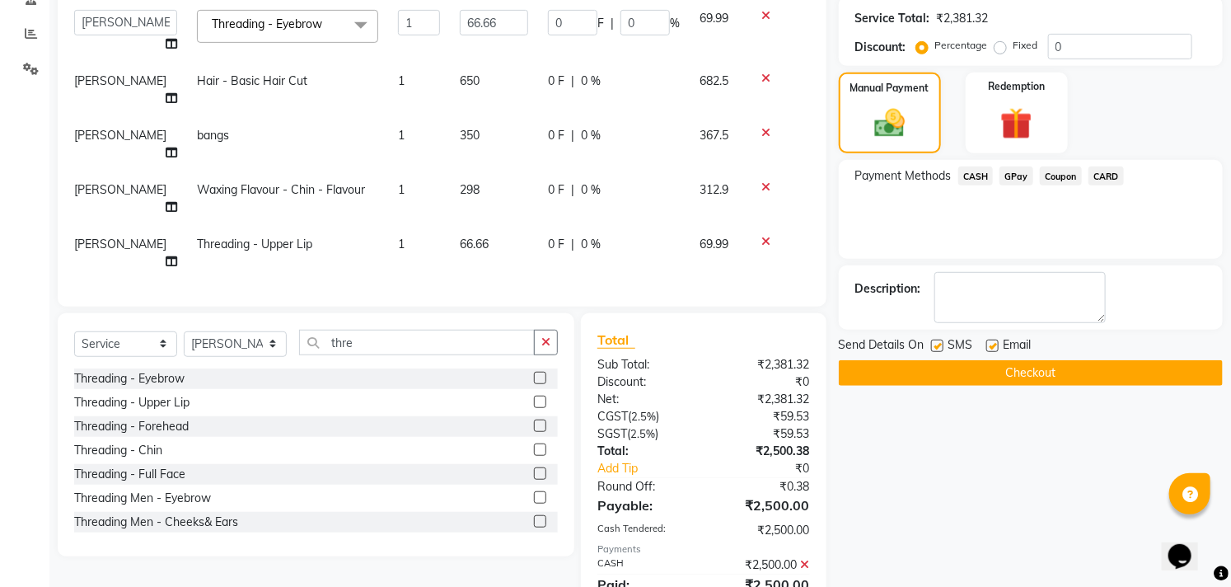
click at [935, 350] on label at bounding box center [937, 346] width 12 height 12
click at [935, 350] on input "checkbox" at bounding box center [936, 346] width 11 height 11
checkbox input "false"
click at [450, 171] on td "298" at bounding box center [494, 198] width 88 height 54
select select "69575"
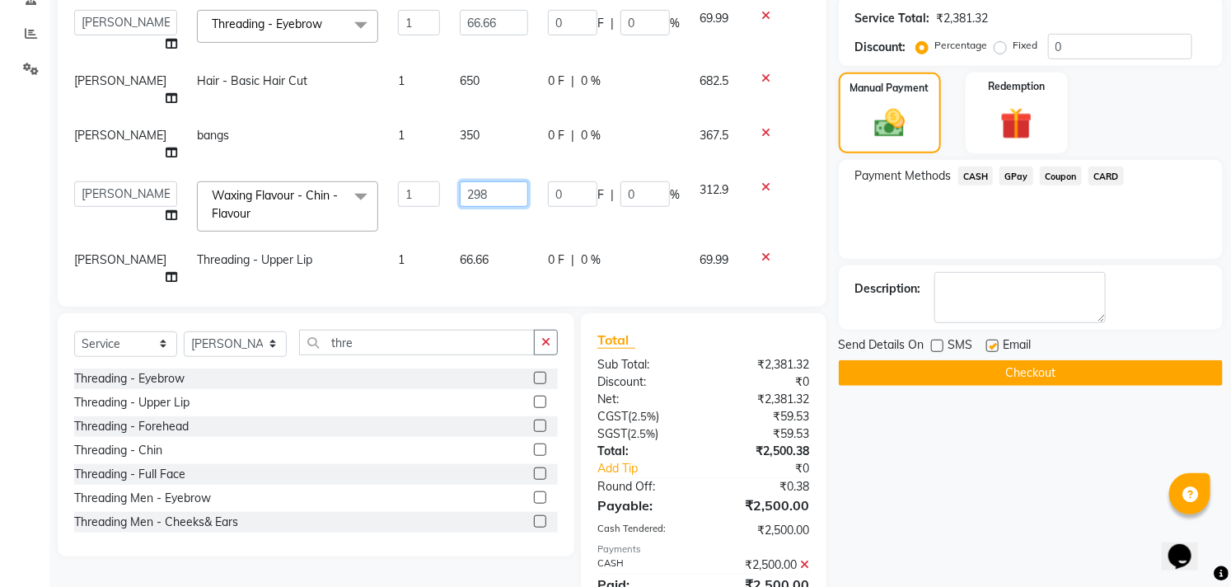
click at [473, 181] on input "298" at bounding box center [494, 194] width 68 height 26
type input "2"
type input "300"
click at [1057, 521] on div "Name: Deborah Membership: No Active Membership Total Visits: 3 Card on file: 0 …" at bounding box center [1037, 211] width 396 height 839
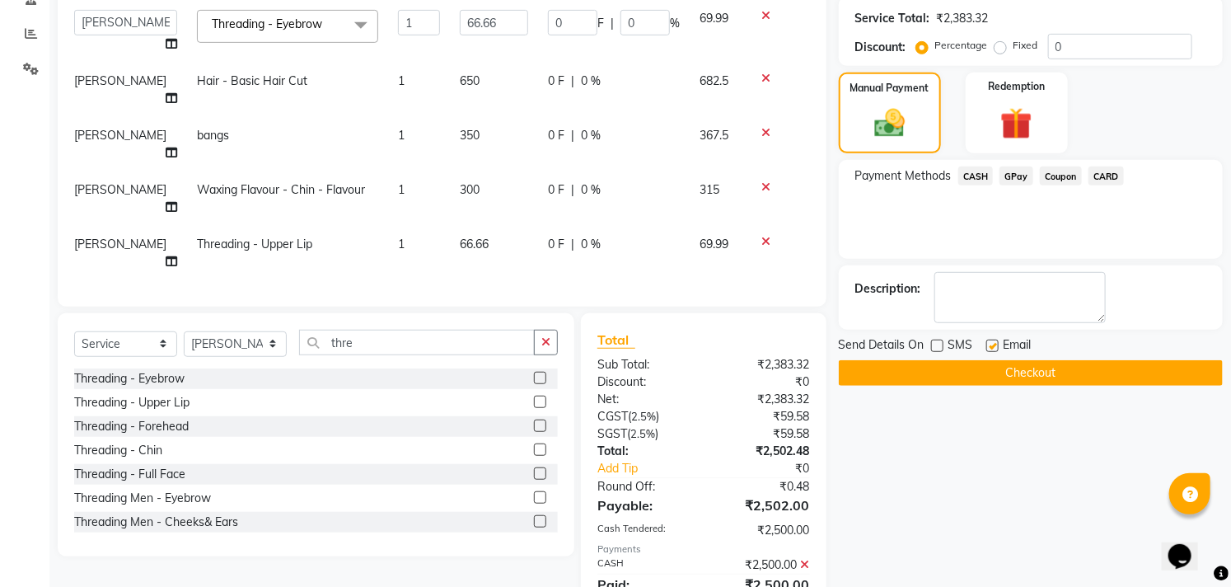
click at [804, 559] on icon at bounding box center [805, 565] width 9 height 12
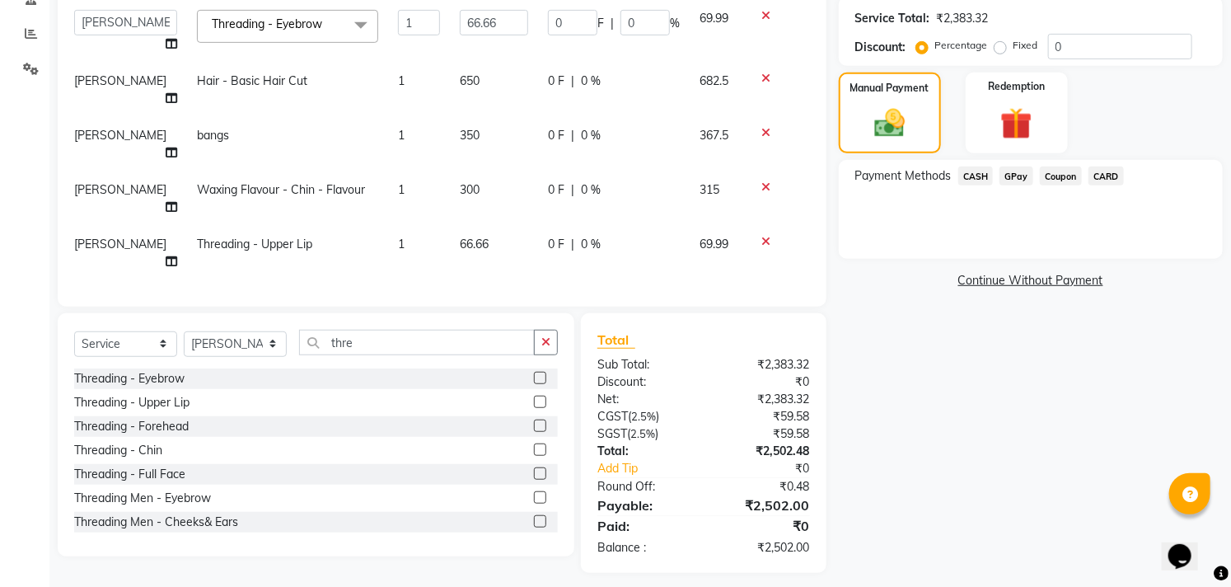
scroll to position [273, 0]
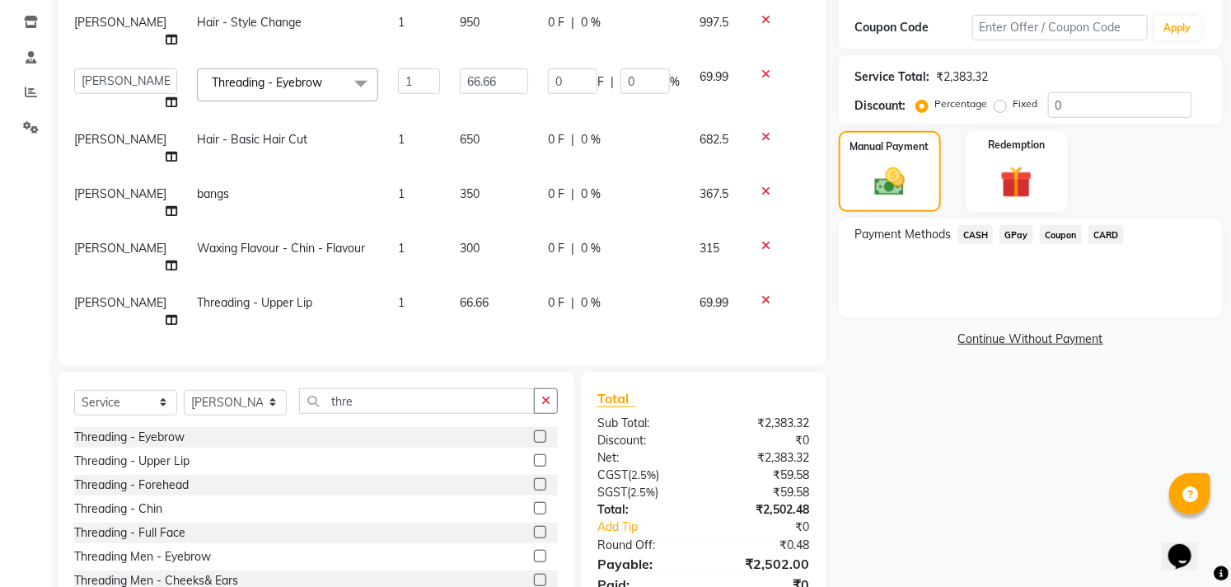
click at [518, 230] on td "300" at bounding box center [494, 257] width 88 height 54
select select "69575"
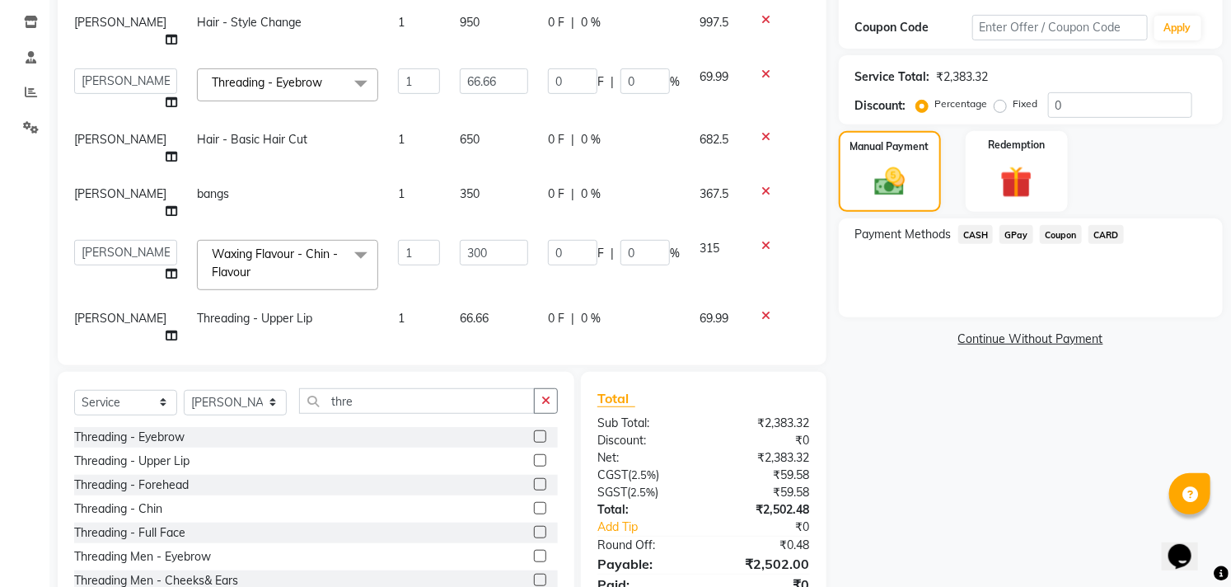
scroll to position [306, 0]
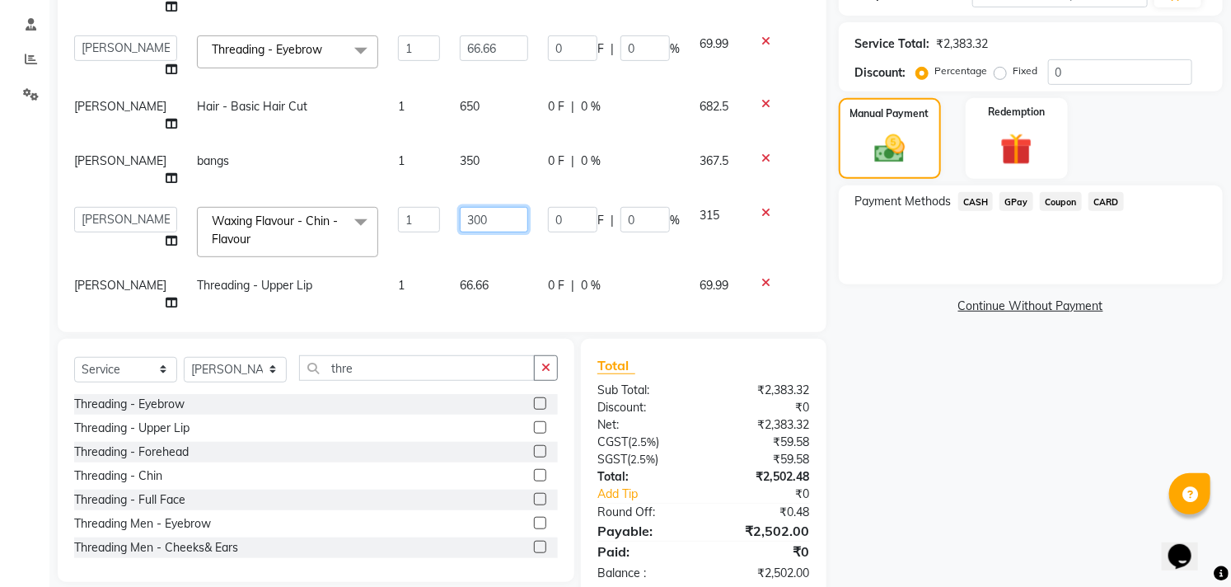
click at [509, 207] on input "300" at bounding box center [494, 220] width 68 height 26
type input "335"
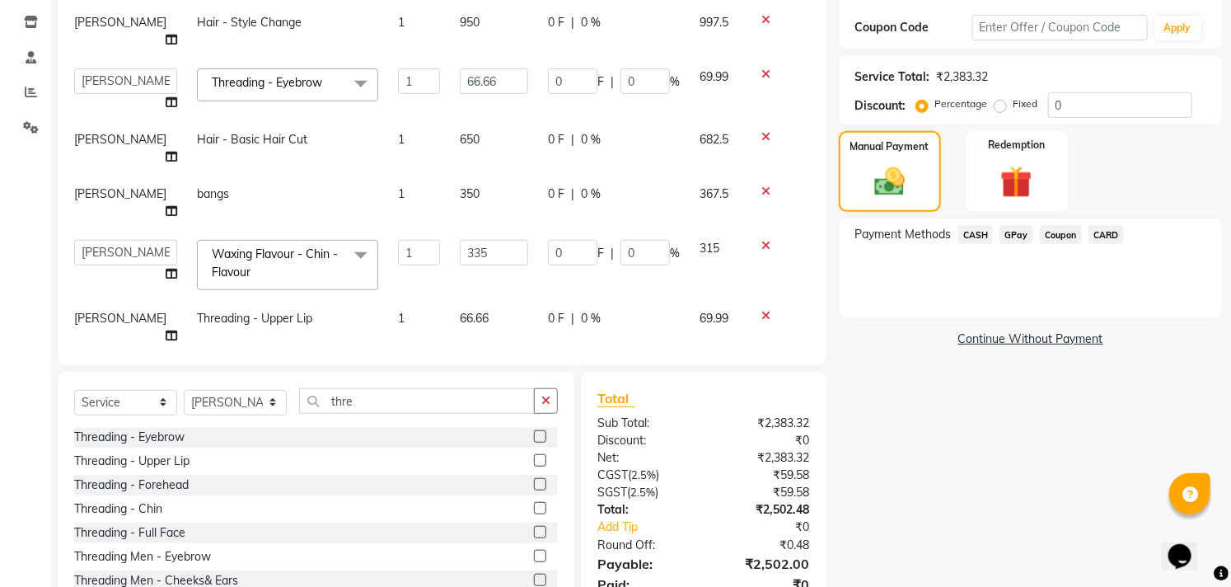
click at [934, 430] on div "Name: Deborah Membership: No Active Membership Total Visits: 3 Card on file: 0 …" at bounding box center [1037, 241] width 396 height 781
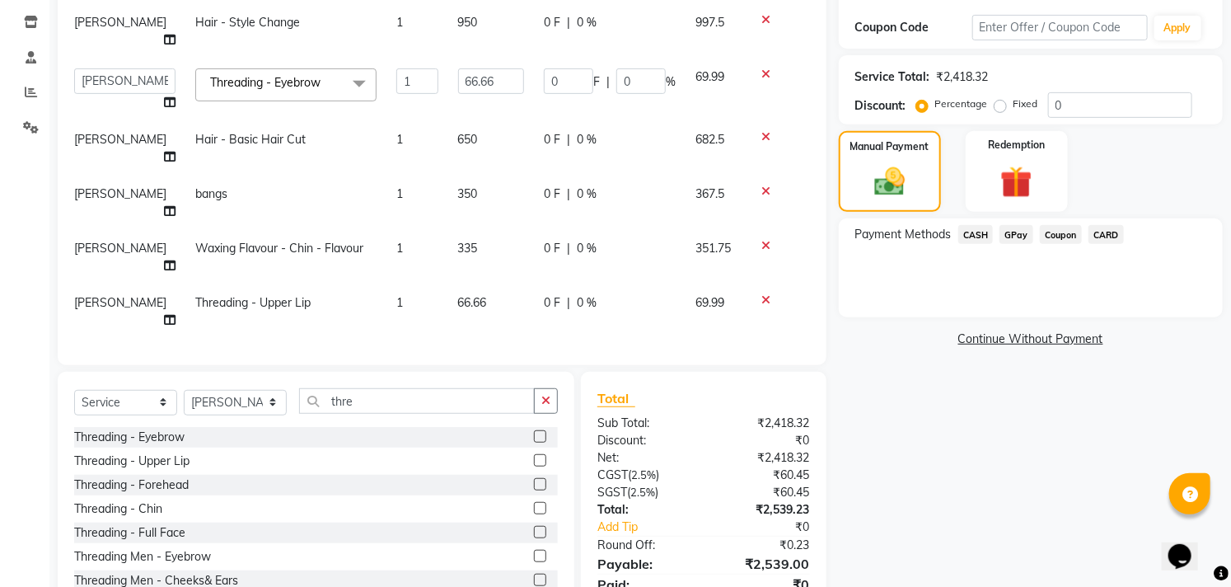
click at [500, 230] on td "335" at bounding box center [491, 257] width 86 height 54
select select "69575"
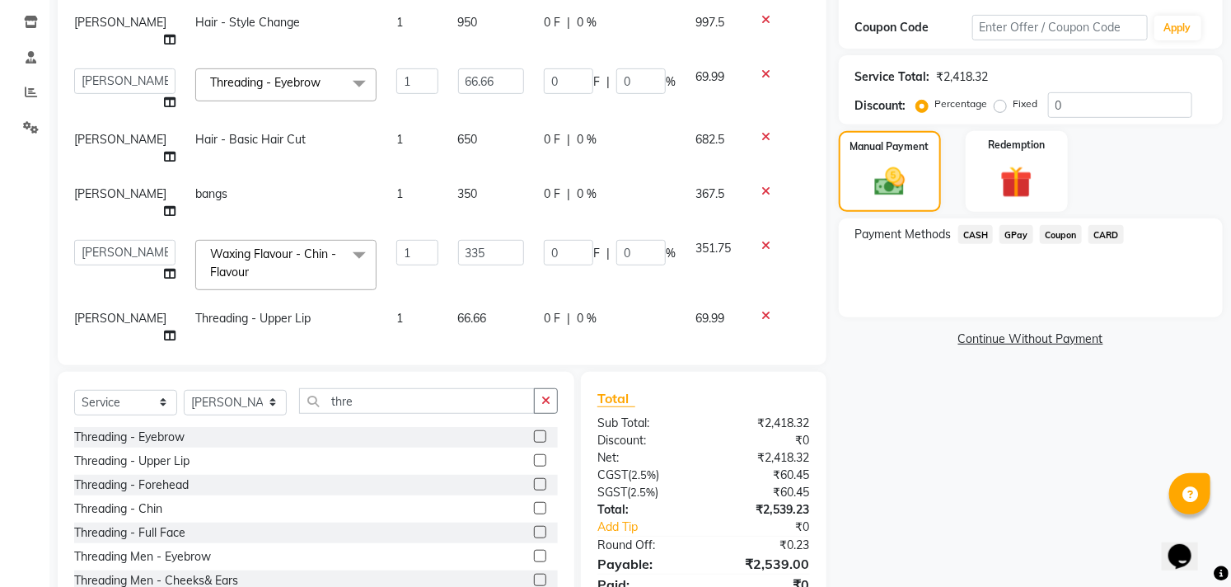
scroll to position [306, 0]
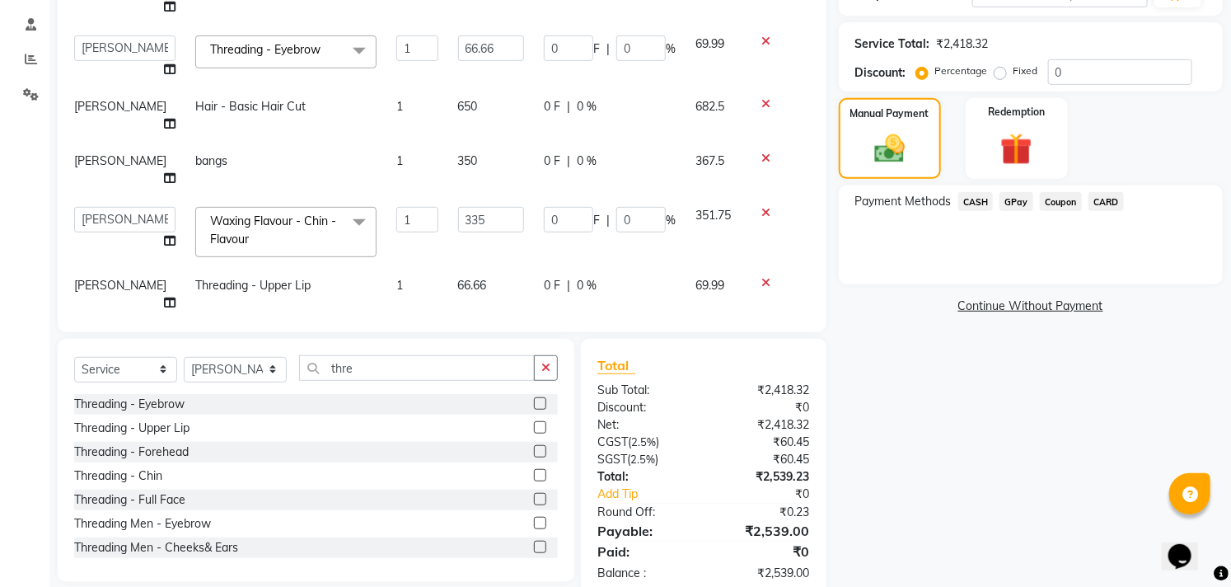
click at [500, 201] on td "335" at bounding box center [491, 232] width 86 height 70
click at [503, 207] on input "335" at bounding box center [491, 220] width 66 height 26
type input "345"
click at [978, 475] on div "Name: Deborah Membership: No Active Membership Total Visits: 3 Card on file: 0 …" at bounding box center [1037, 208] width 396 height 781
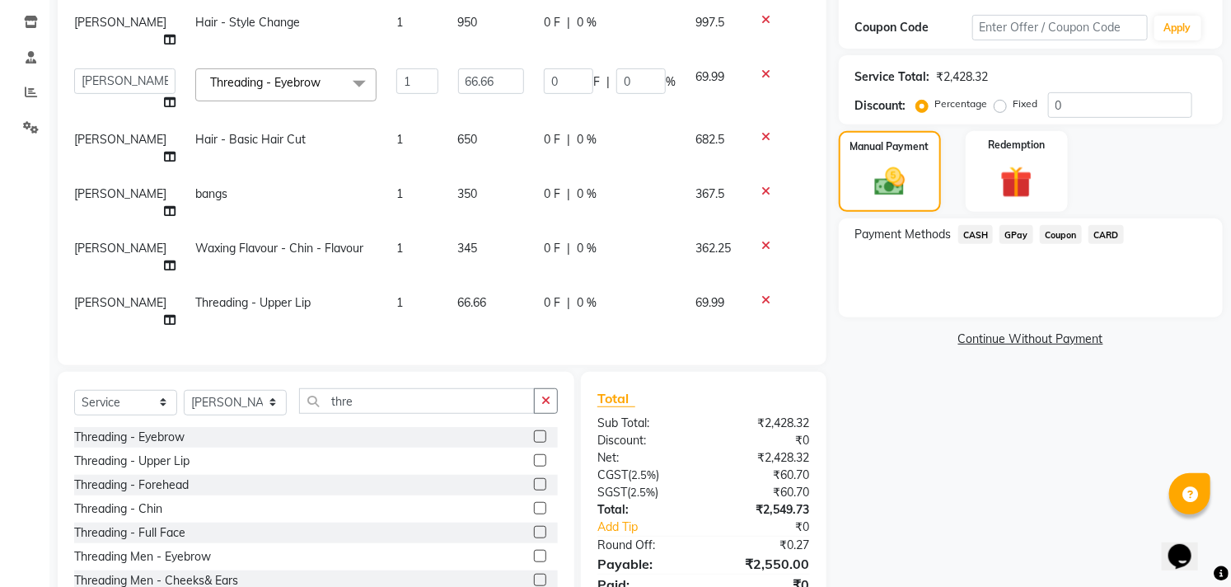
click at [969, 237] on span "CASH" at bounding box center [976, 234] width 35 height 19
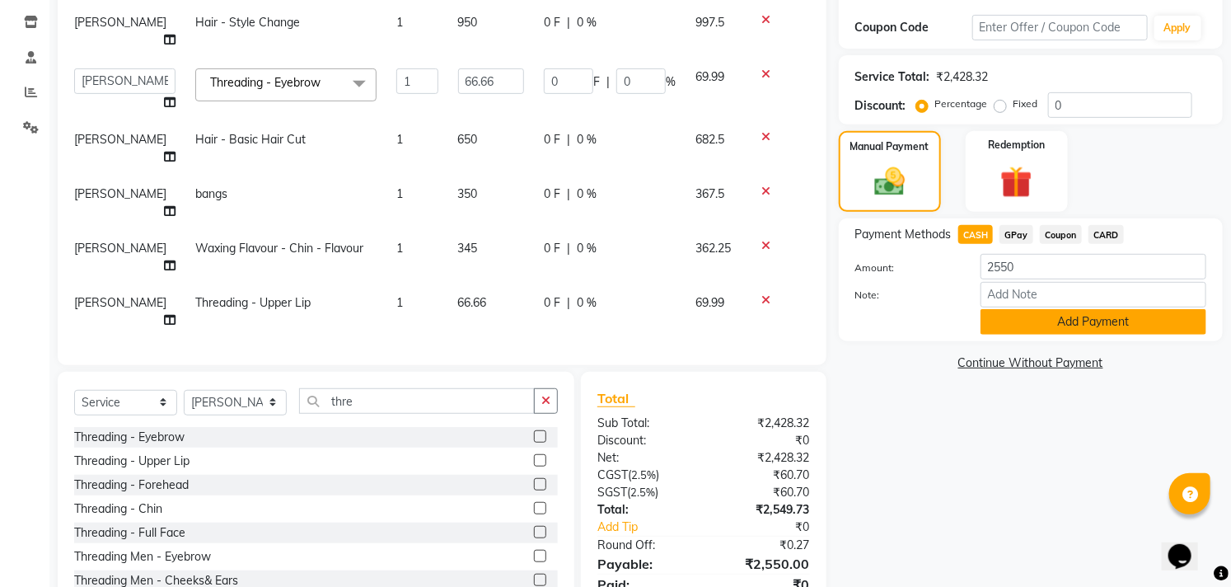
click at [1043, 315] on button "Add Payment" at bounding box center [1094, 322] width 226 height 26
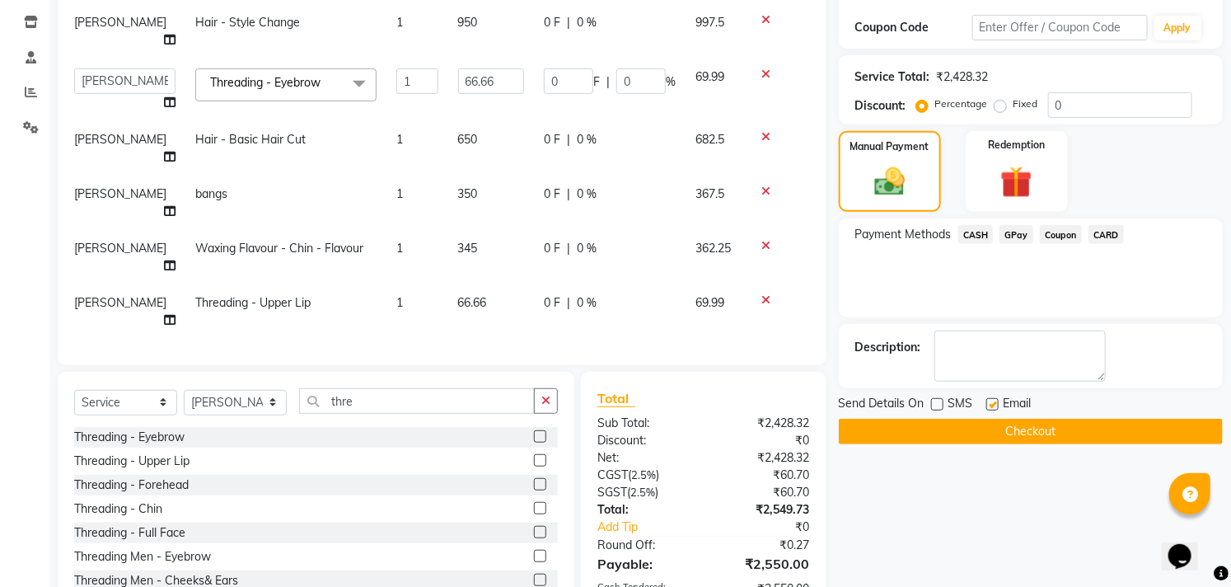
scroll to position [331, 0]
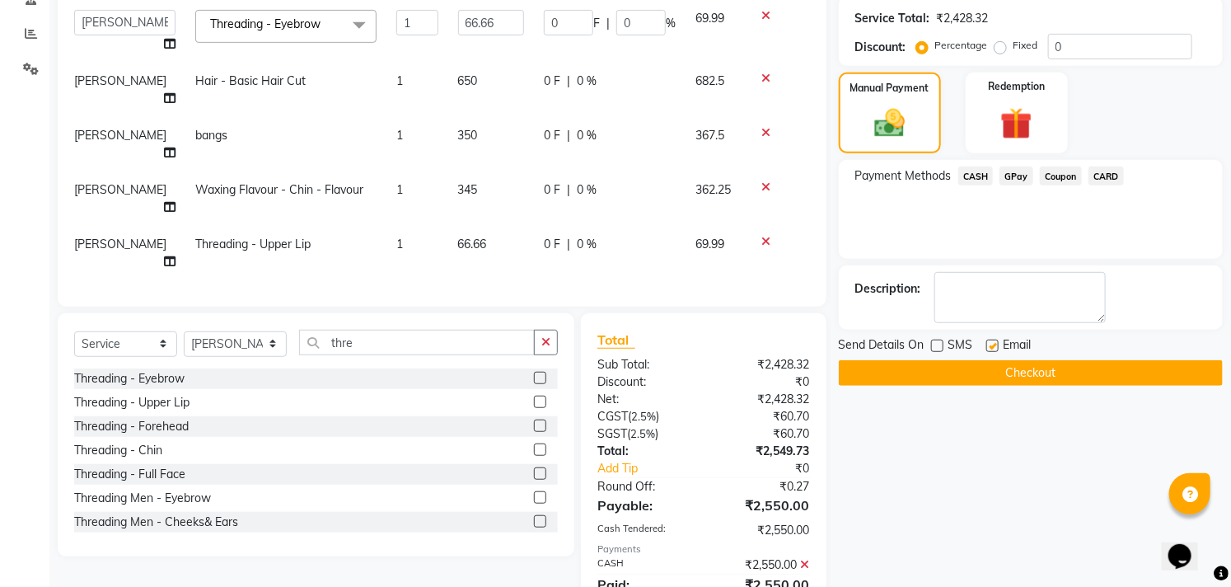
click at [990, 346] on label at bounding box center [993, 346] width 12 height 12
click at [990, 346] on input "checkbox" at bounding box center [992, 346] width 11 height 11
checkbox input "false"
click at [983, 382] on button "Checkout" at bounding box center [1031, 373] width 384 height 26
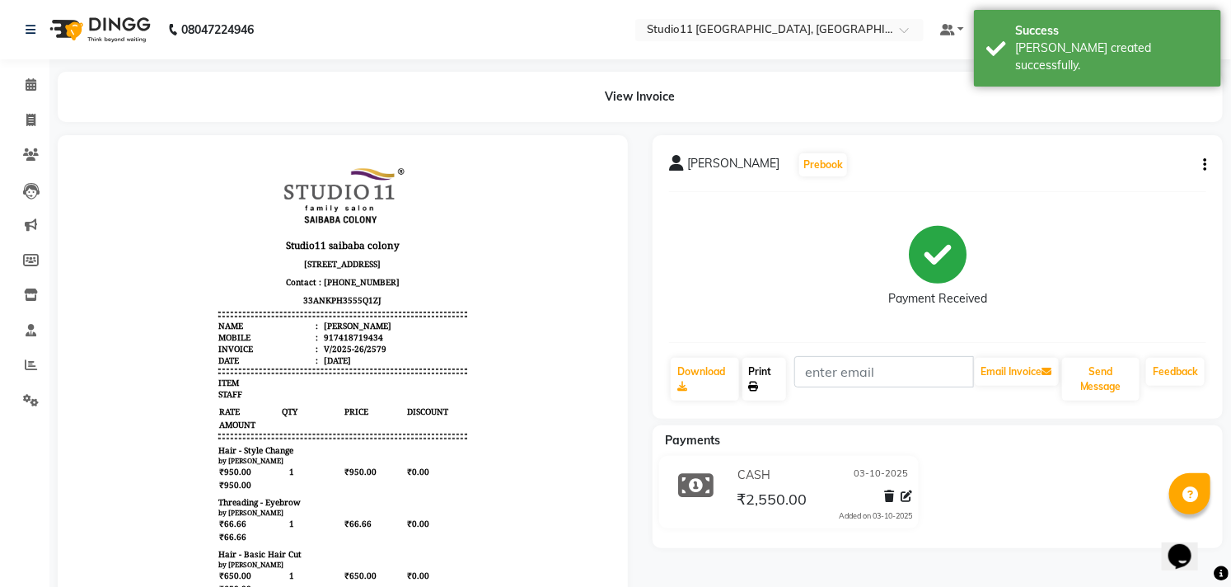
click at [760, 374] on link "Print" at bounding box center [765, 379] width 45 height 43
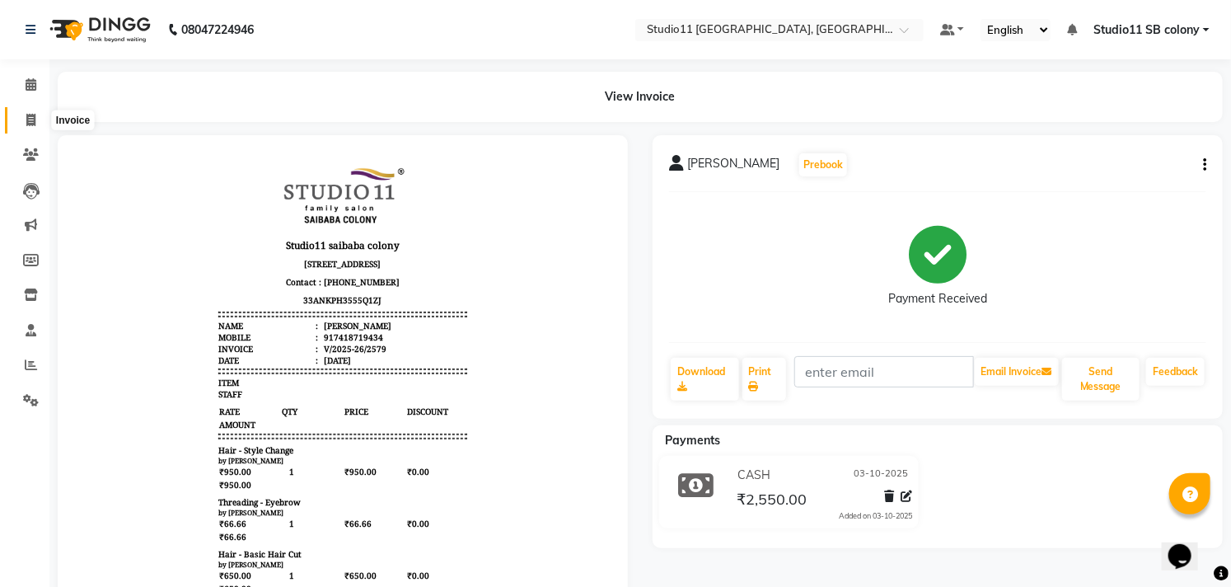
click at [35, 118] on span at bounding box center [30, 120] width 29 height 19
select select "service"
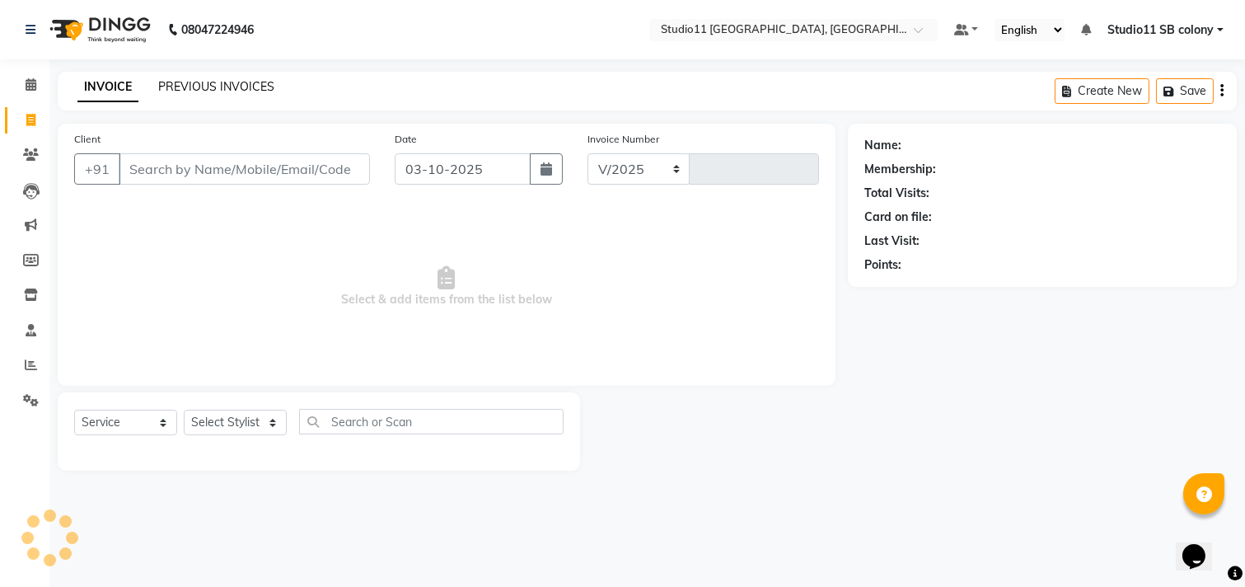
select select "7717"
type input "2580"
click at [180, 87] on link "PREVIOUS INVOICES" at bounding box center [216, 86] width 116 height 15
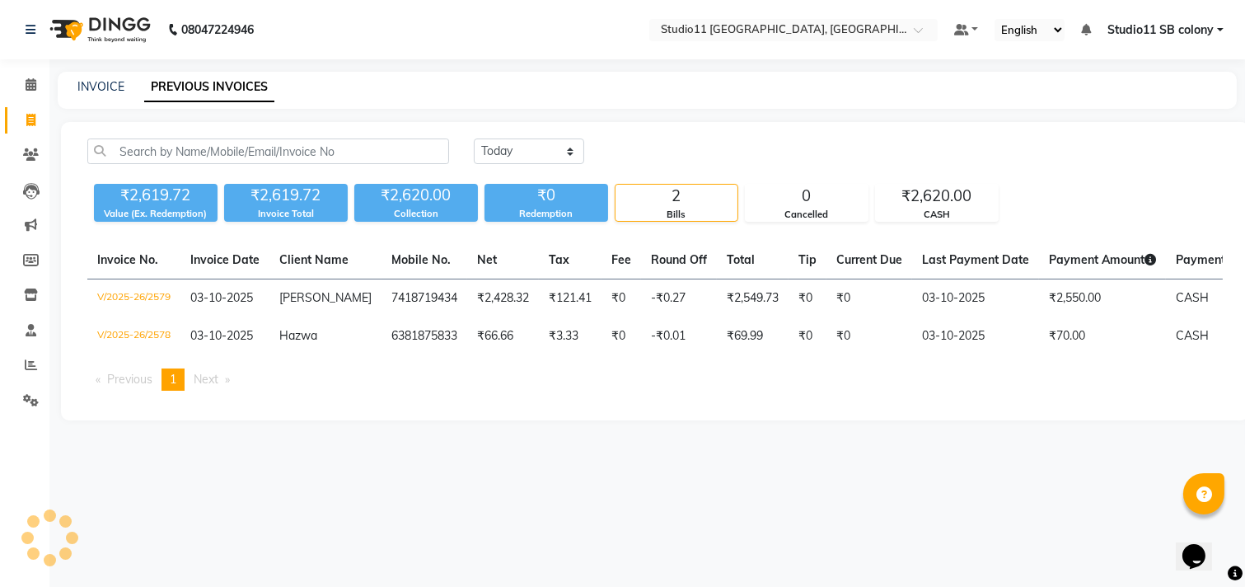
drag, startPoint x: 729, startPoint y: 185, endPoint x: 764, endPoint y: 425, distance: 242.3
click at [764, 420] on div "Today Yesterday Custom Range ₹2,619.72 Value (Ex. Redemption) ₹2,619.72 Invoice…" at bounding box center [655, 271] width 1189 height 298
drag, startPoint x: 764, startPoint y: 425, endPoint x: 709, endPoint y: 567, distance: 152.9
click at [744, 509] on div "08047224946 Select Location × Studio11 Saibaba Colony, Tamil Nadu Default Panel…" at bounding box center [622, 293] width 1245 height 587
click at [99, 91] on link "INVOICE" at bounding box center [100, 86] width 47 height 15
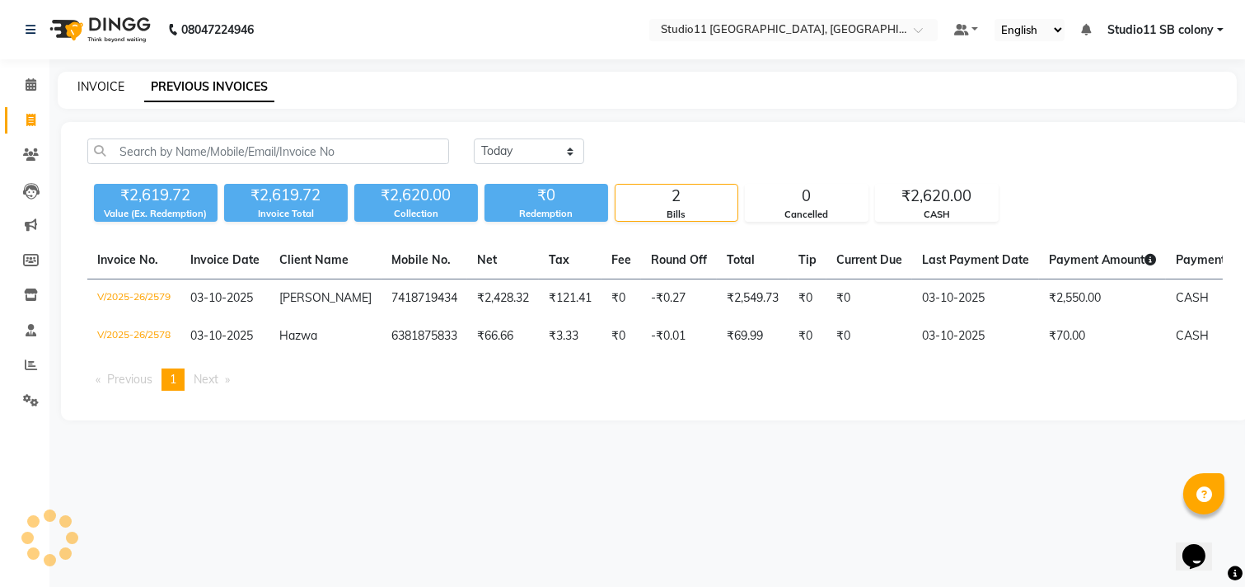
select select "service"
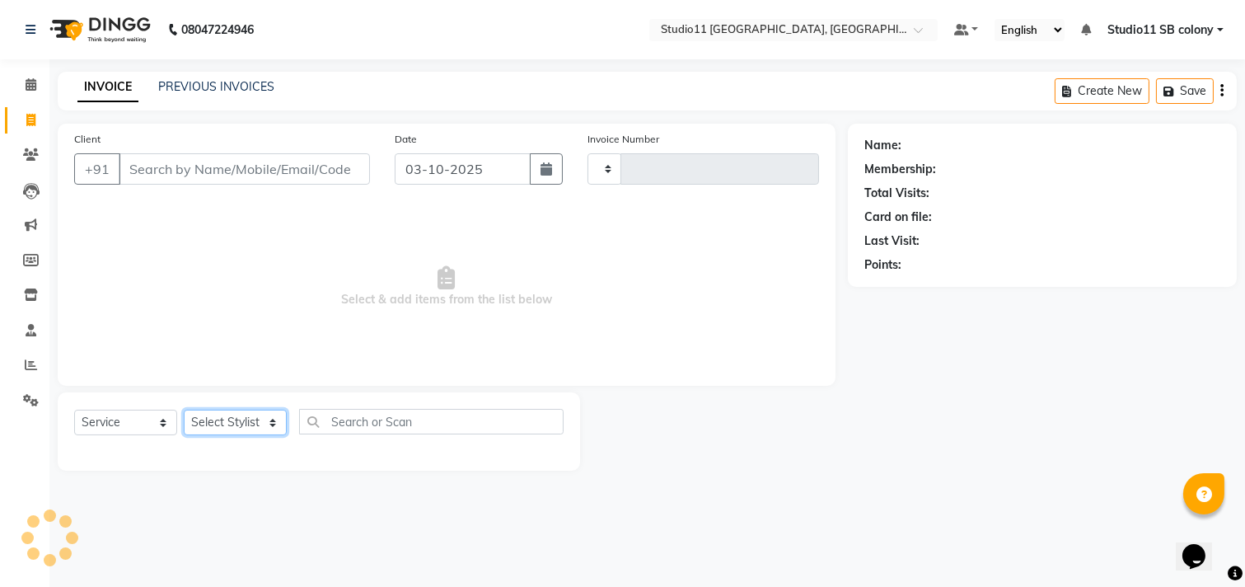
click at [244, 425] on select "Select Stylist" at bounding box center [235, 423] width 103 height 26
type input "2580"
select select "7717"
select select "69575"
click at [184, 410] on select "Select Stylist Afzal Akbar Dani Jeni Josna kaif lavanya manimekalai Praveen Son…" at bounding box center [235, 423] width 103 height 26
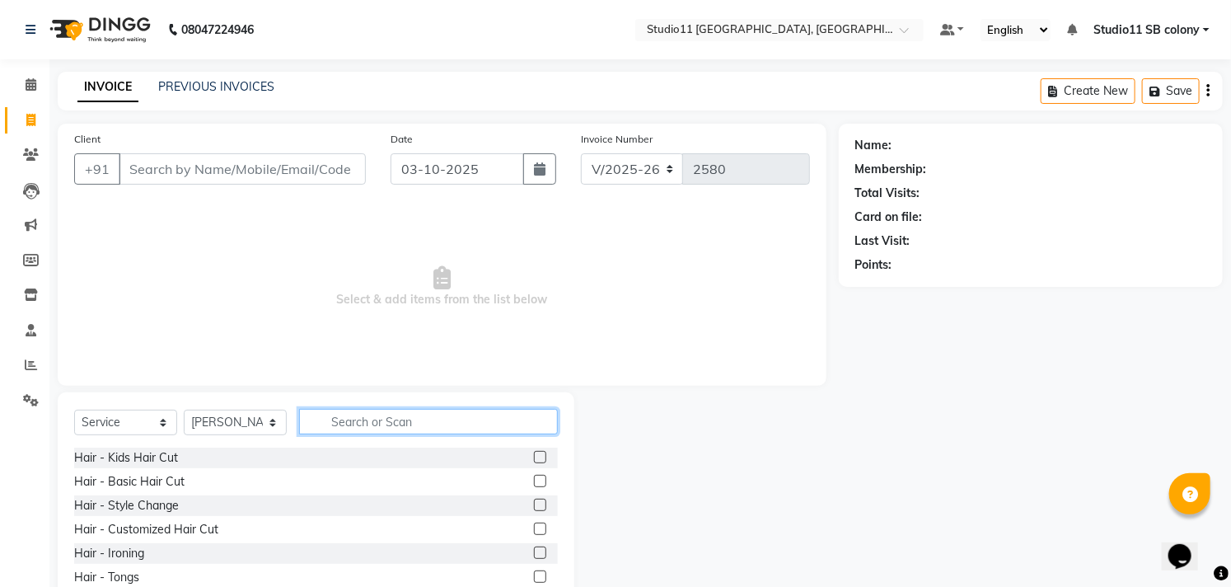
click at [404, 419] on input "text" at bounding box center [428, 422] width 259 height 26
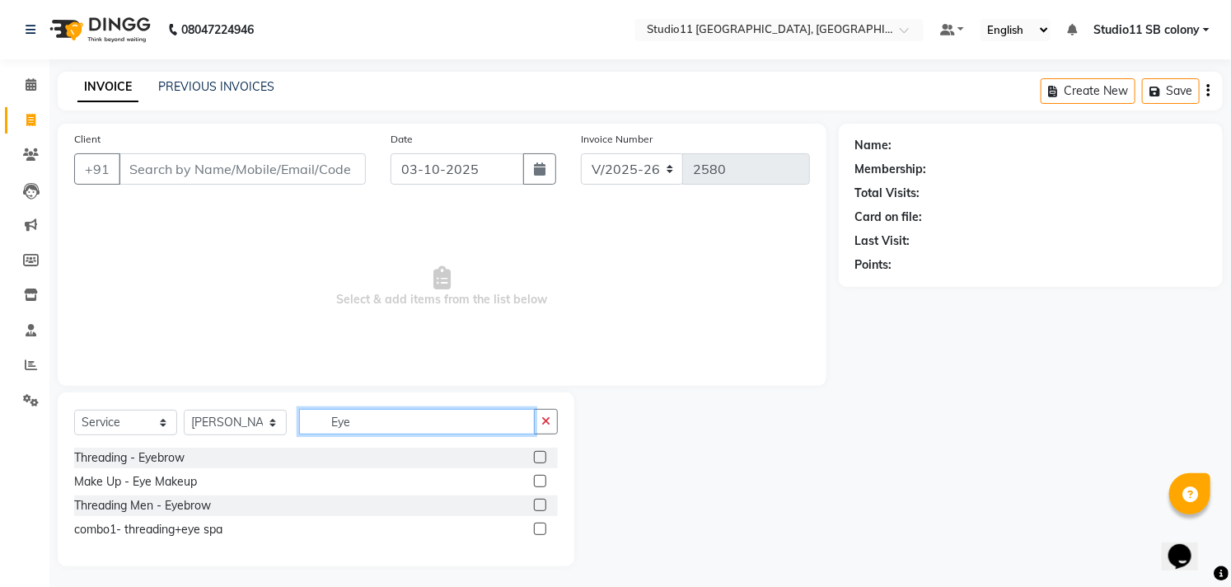
type input "Eye"
click at [541, 459] on label at bounding box center [540, 457] width 12 height 12
click at [541, 459] on input "checkbox" at bounding box center [539, 458] width 11 height 11
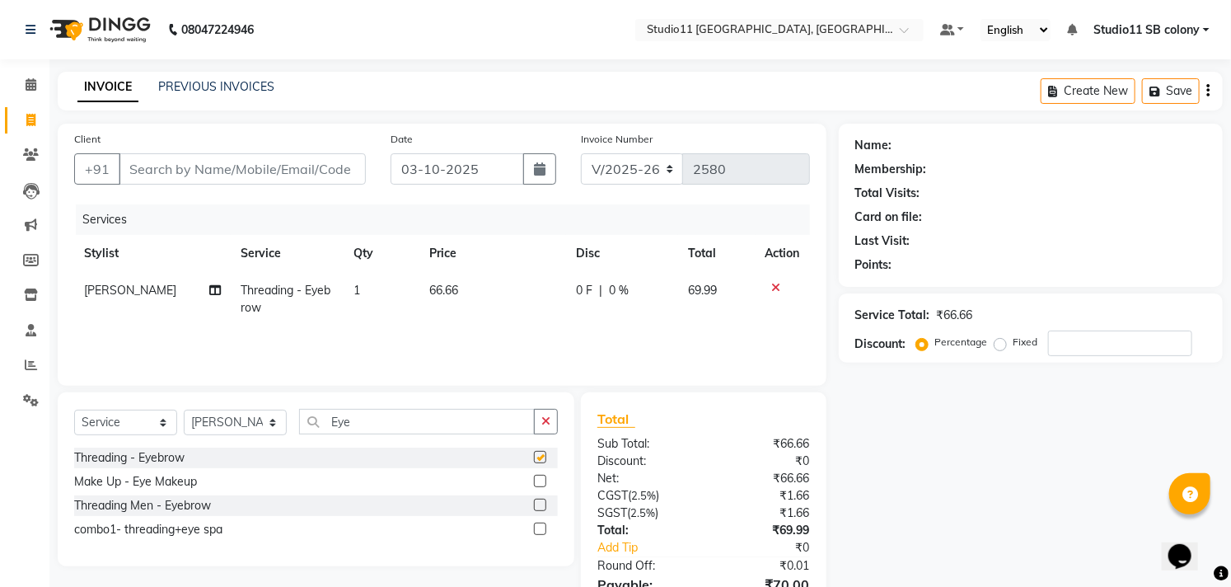
checkbox input "false"
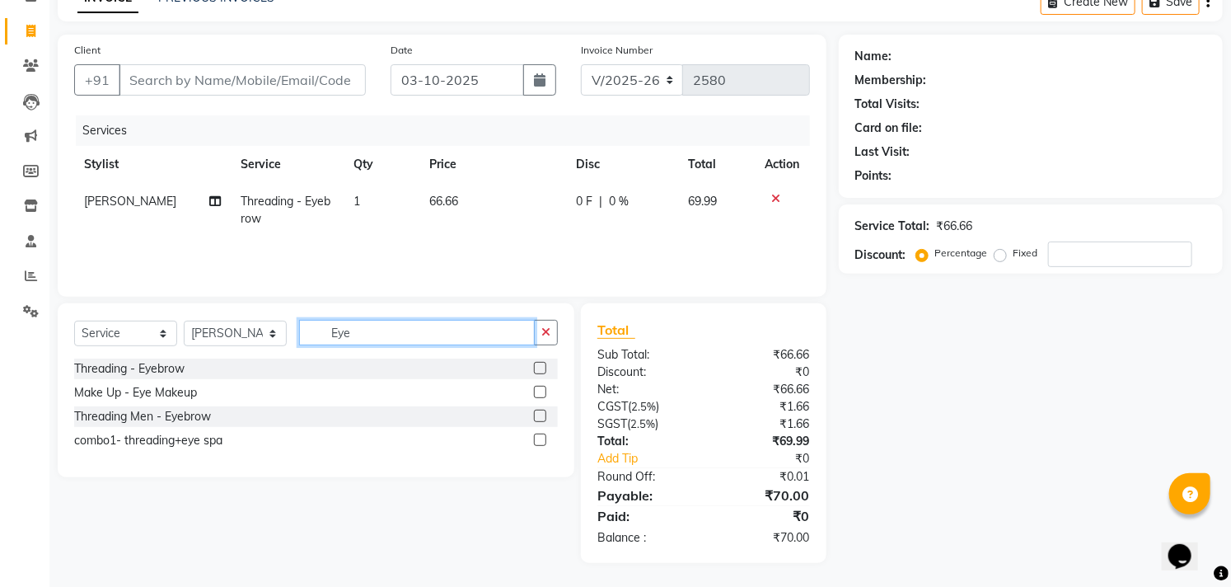
click at [392, 332] on input "Eye" at bounding box center [417, 333] width 236 height 26
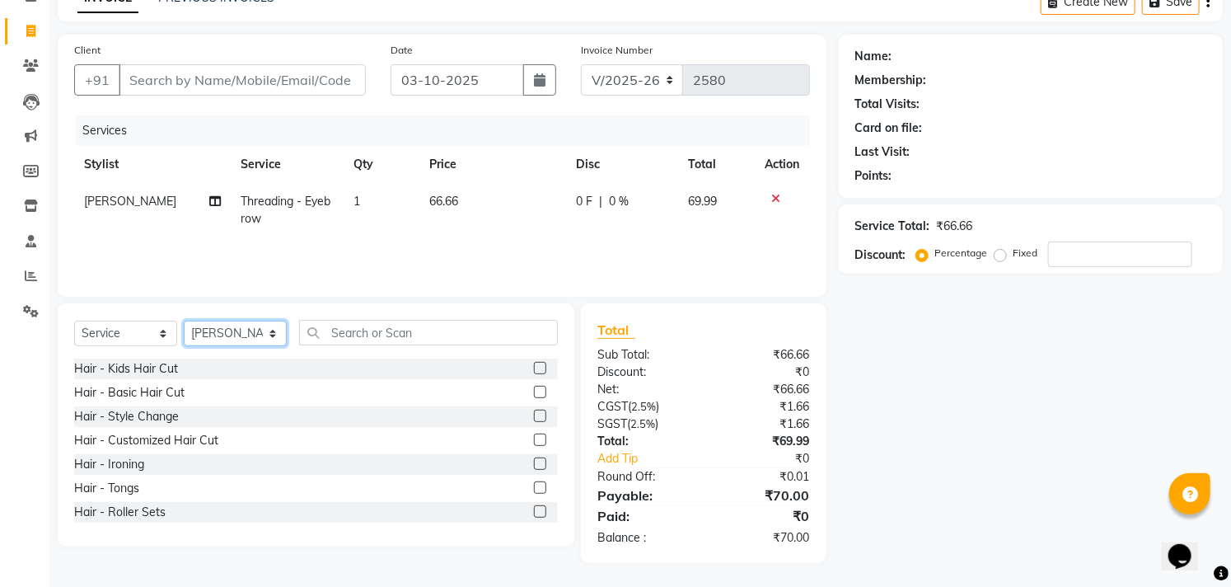
click at [265, 340] on select "Select Stylist Afzal Akbar Dani Jeni Josna kaif lavanya manimekalai Praveen Son…" at bounding box center [235, 334] width 103 height 26
select select "68835"
click at [184, 321] on select "Select Stylist Afzal Akbar Dani Jeni Josna kaif lavanya manimekalai Praveen Son…" at bounding box center [235, 334] width 103 height 26
click at [441, 331] on input "text" at bounding box center [428, 333] width 259 height 26
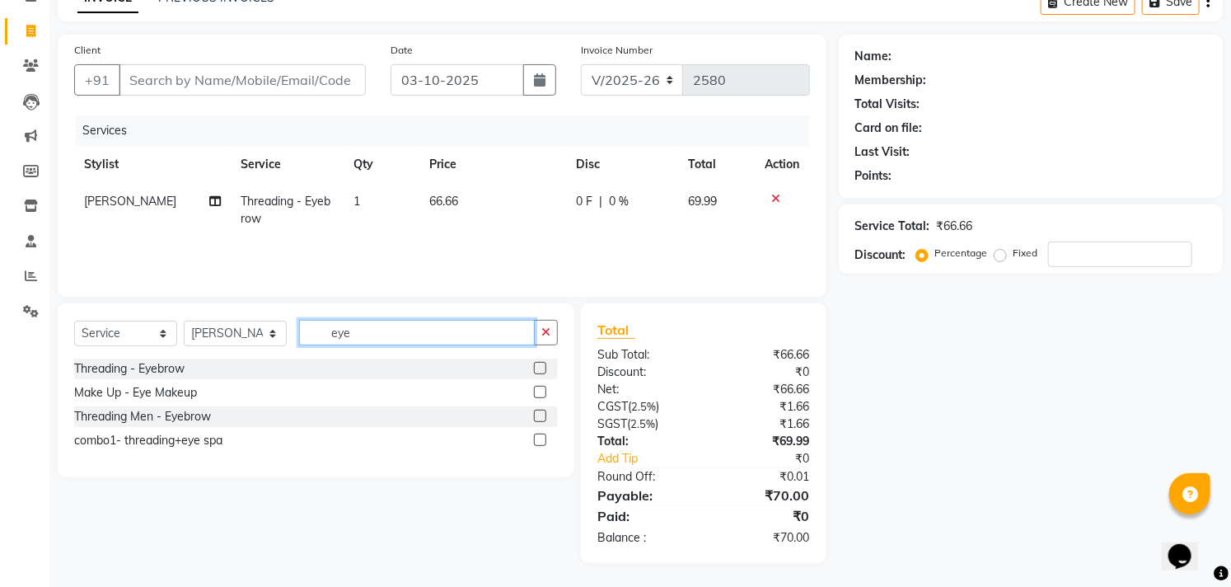
type input "eye"
click at [542, 365] on label at bounding box center [540, 368] width 12 height 12
click at [542, 365] on input "checkbox" at bounding box center [539, 369] width 11 height 11
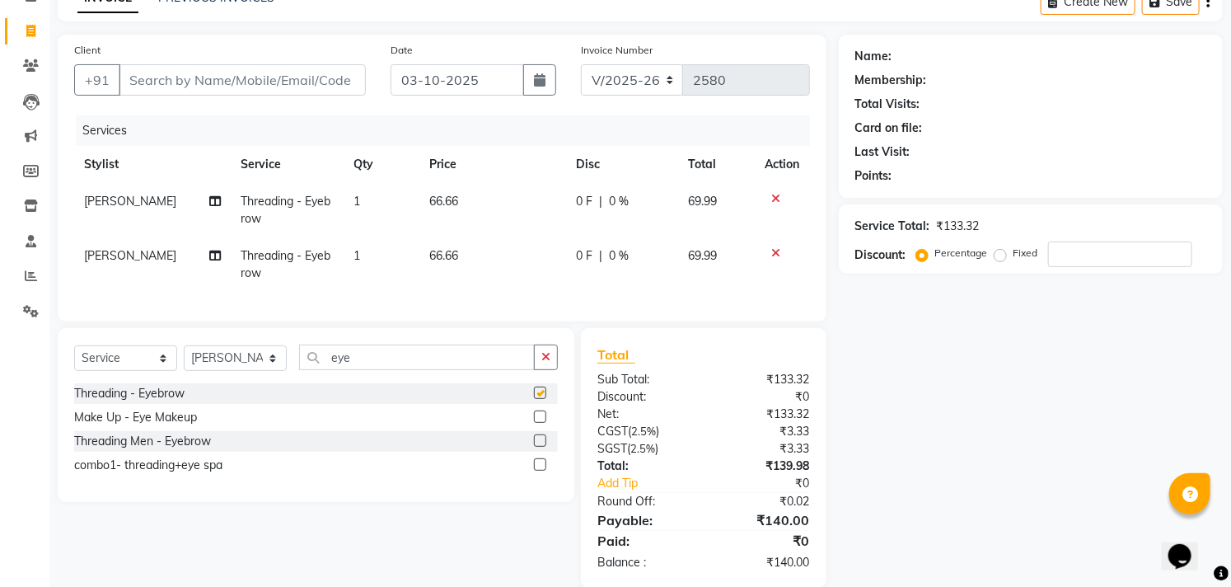
checkbox input "false"
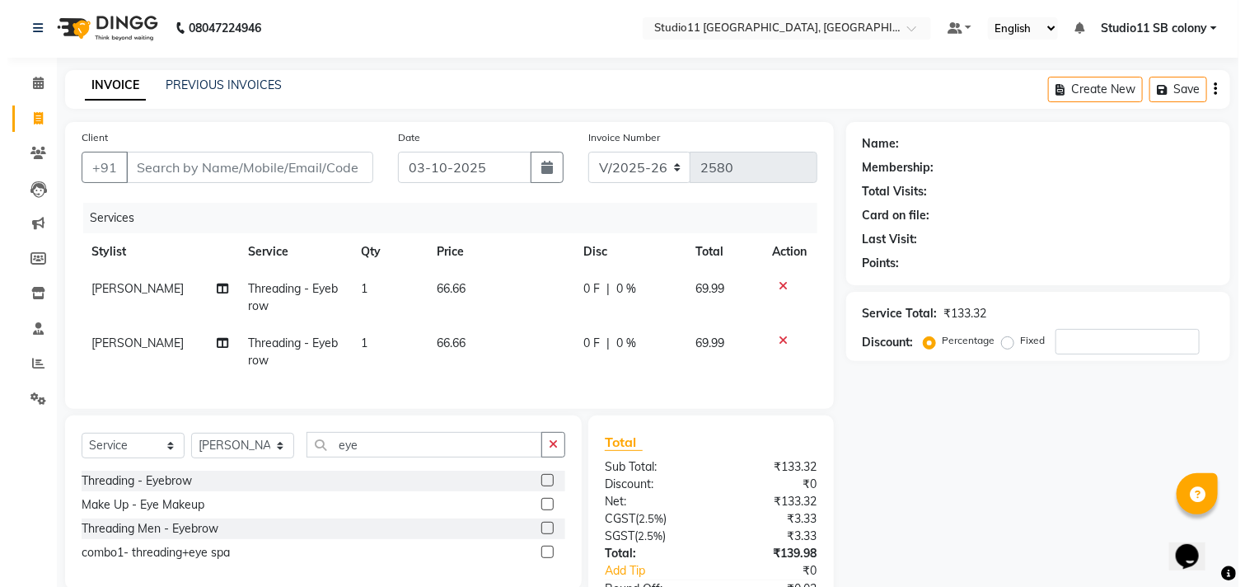
scroll to position [0, 0]
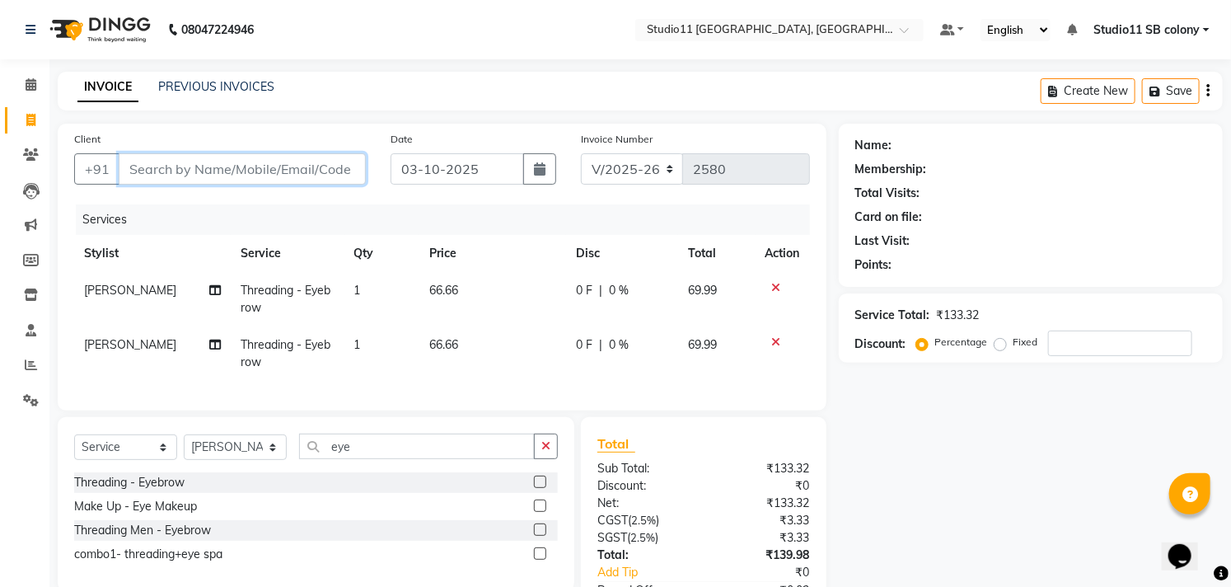
click at [252, 166] on input "Client" at bounding box center [242, 168] width 247 height 31
type input "9"
type input "0"
type input "9842859336"
click at [301, 171] on span "Add Client" at bounding box center [323, 169] width 65 height 16
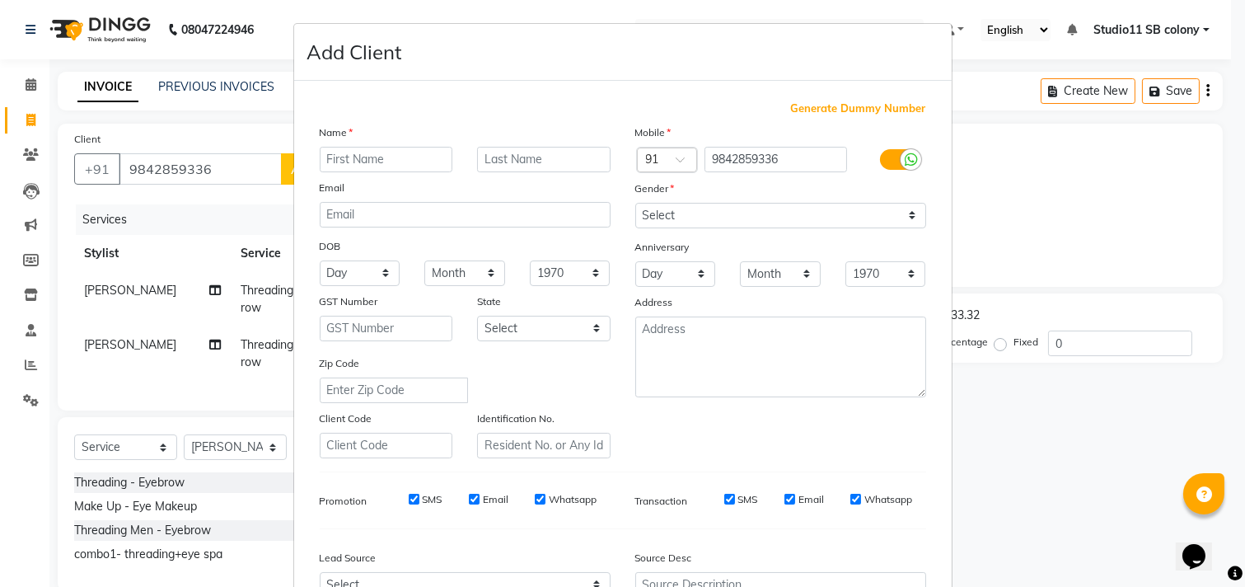
click at [347, 162] on input "text" at bounding box center [387, 160] width 134 height 26
type input "Prabhavathi"
click at [776, 221] on select "Select Male Female Other Prefer Not To Say" at bounding box center [781, 216] width 291 height 26
select select "[DEMOGRAPHIC_DATA]"
click at [636, 203] on select "Select Male Female Other Prefer Not To Say" at bounding box center [781, 216] width 291 height 26
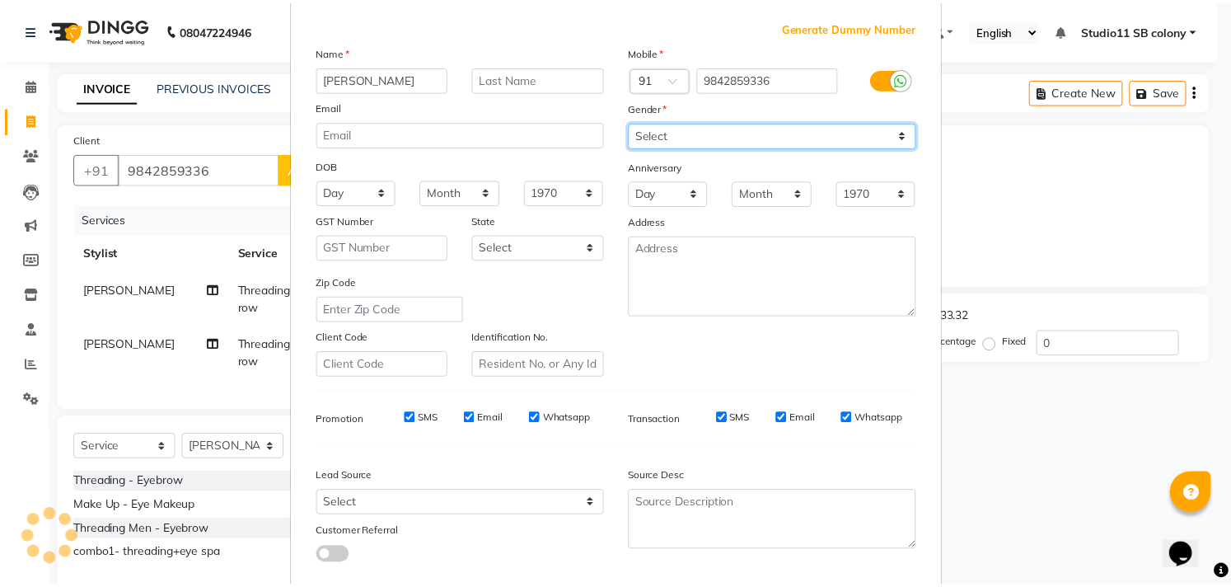
scroll to position [175, 0]
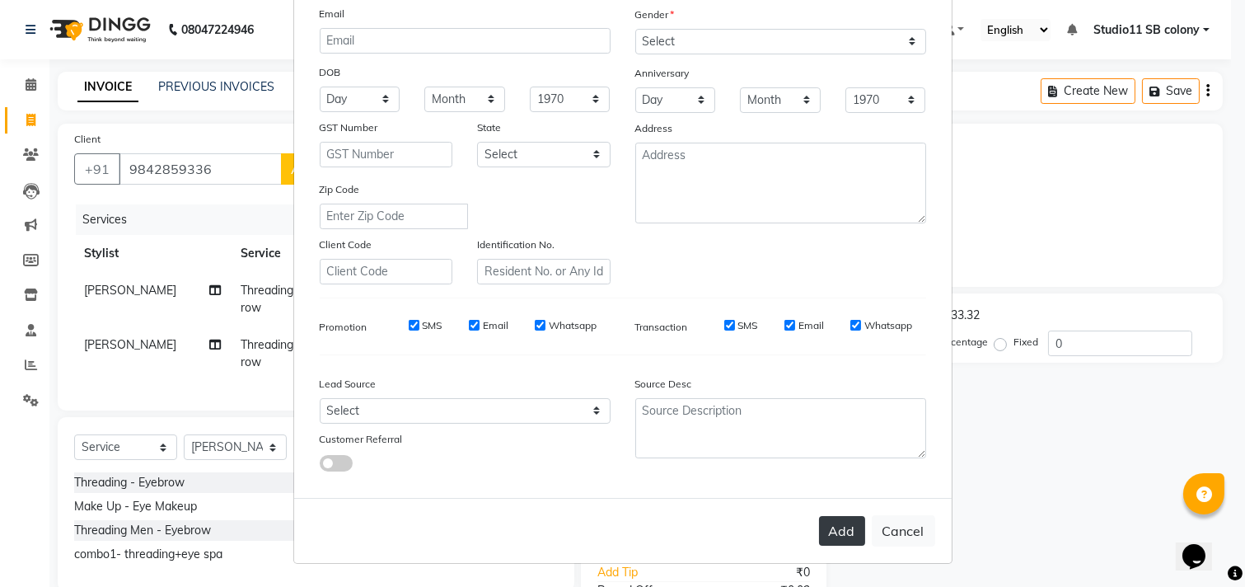
click at [834, 528] on button "Add" at bounding box center [842, 531] width 46 height 30
select select
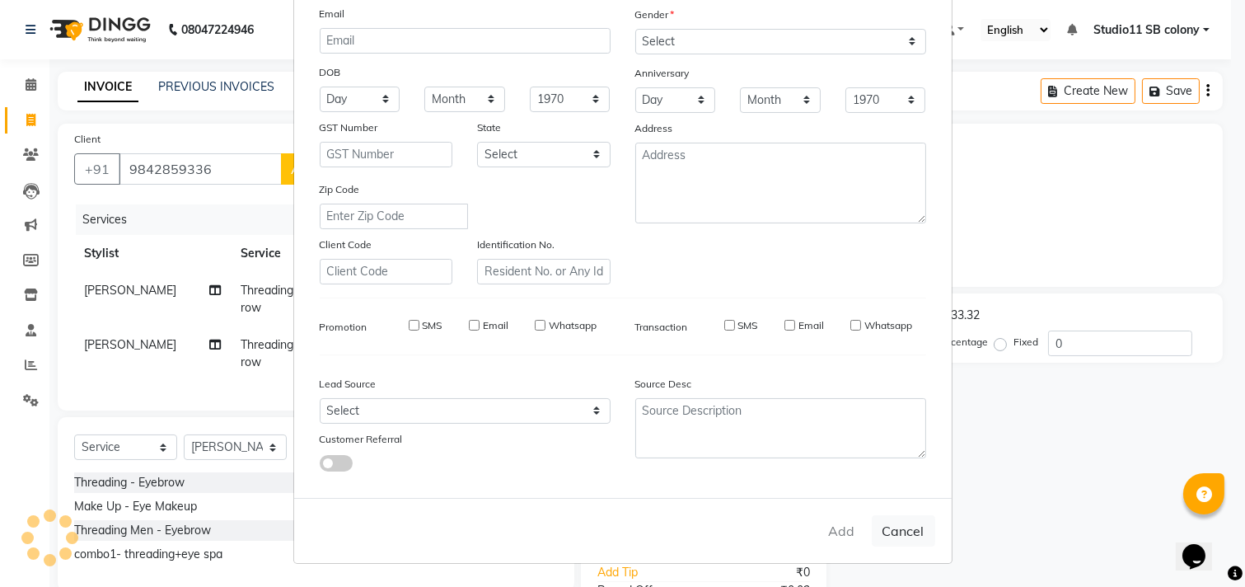
select select
checkbox input "false"
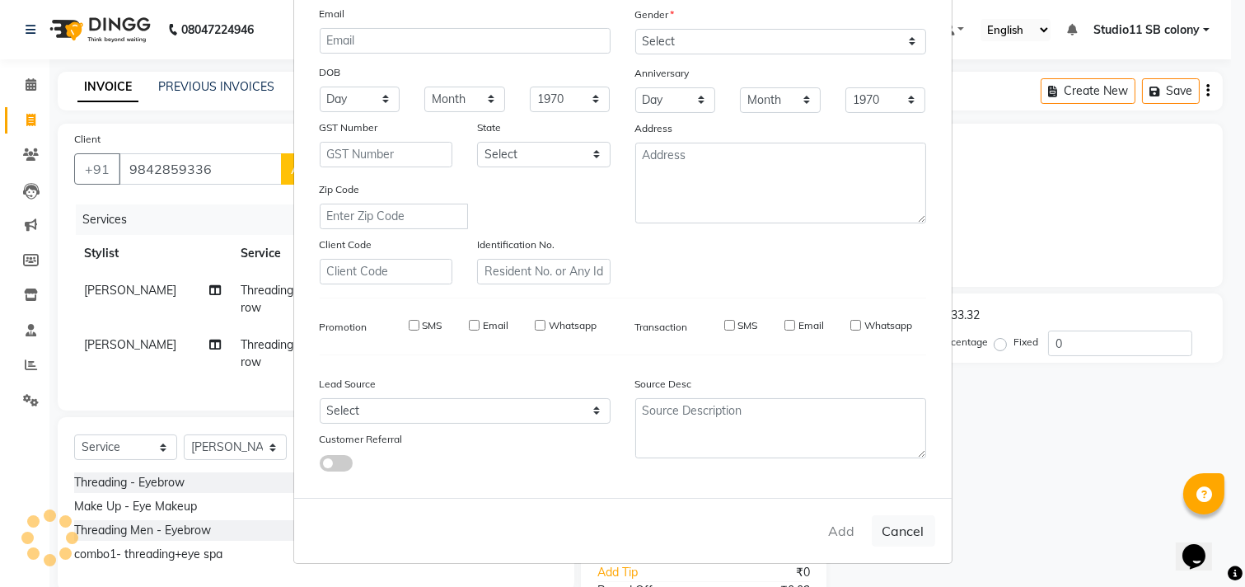
checkbox input "false"
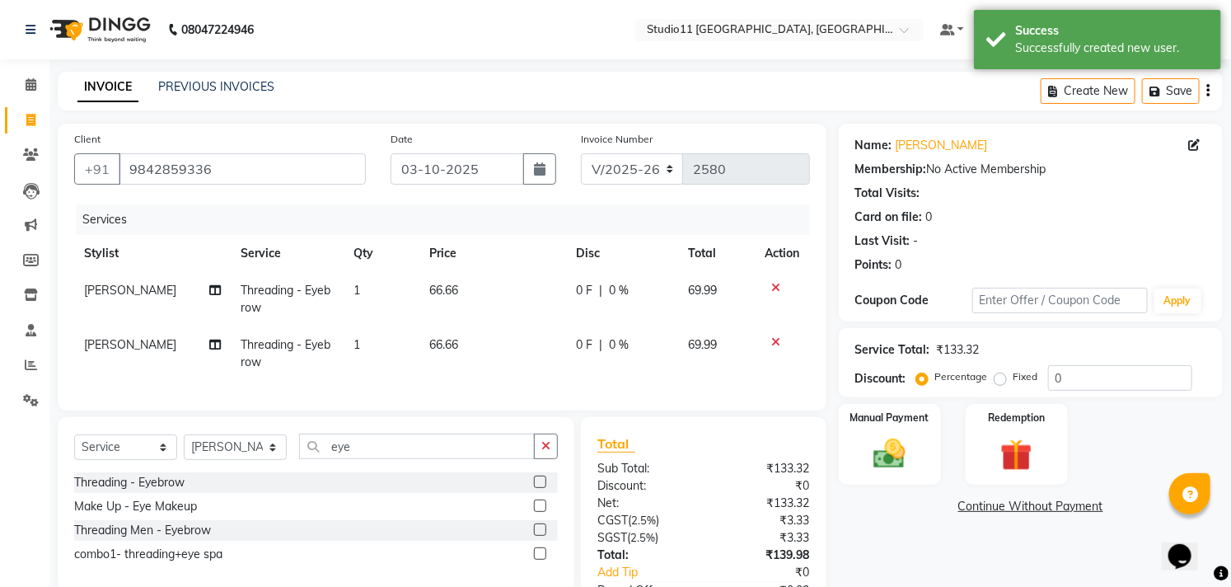
scroll to position [128, 0]
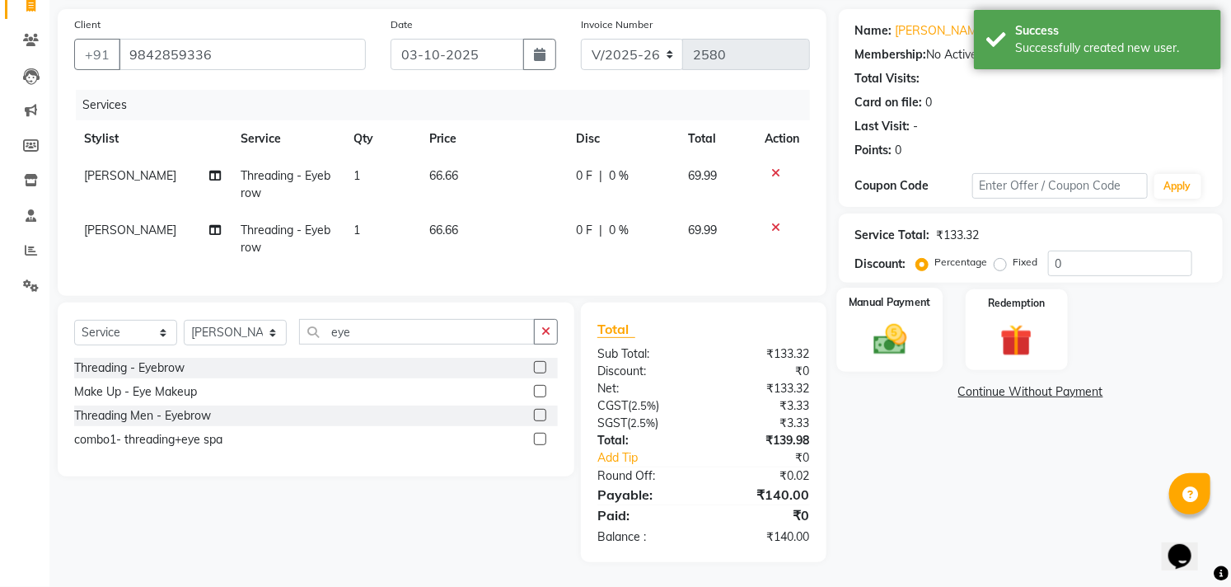
click at [901, 325] on img at bounding box center [890, 340] width 54 height 38
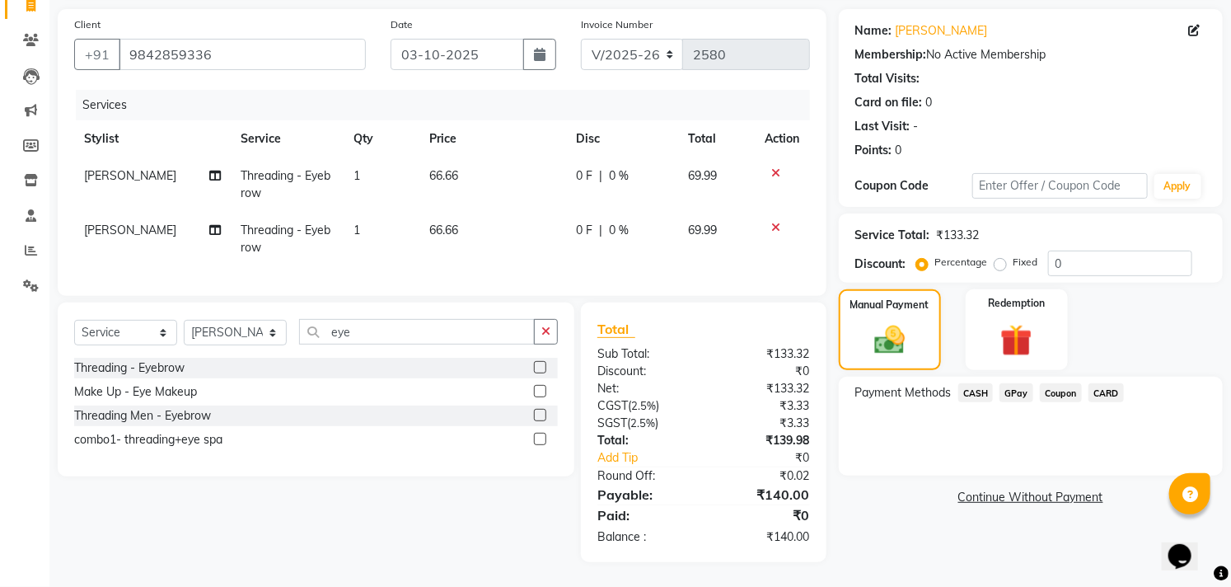
click at [1020, 383] on span "GPay" at bounding box center [1017, 392] width 34 height 19
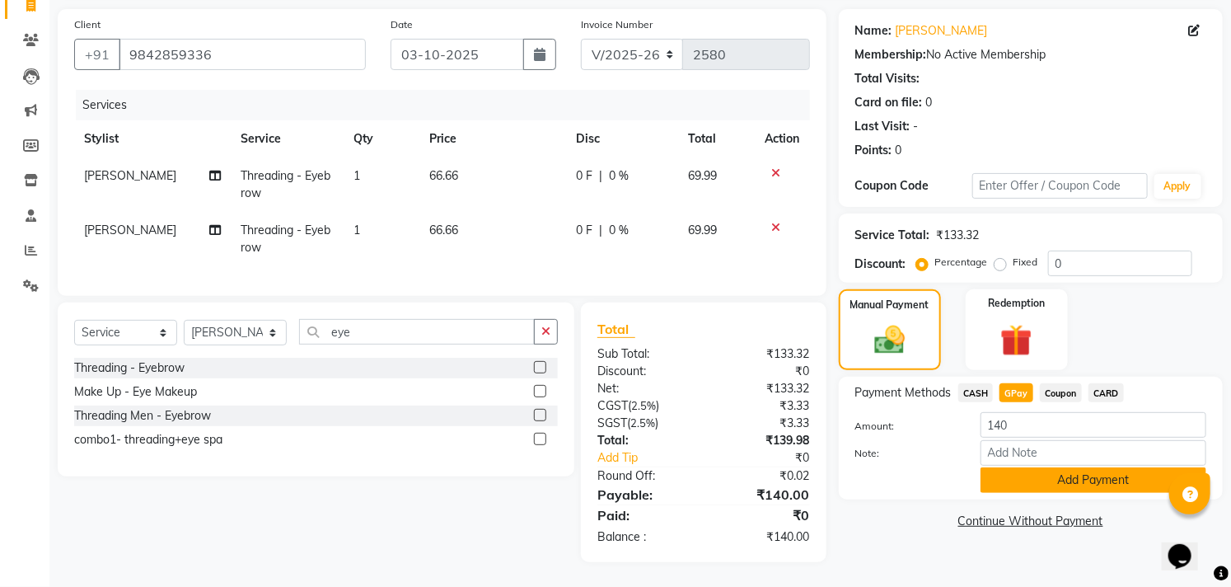
click at [1094, 471] on button "Add Payment" at bounding box center [1094, 480] width 226 height 26
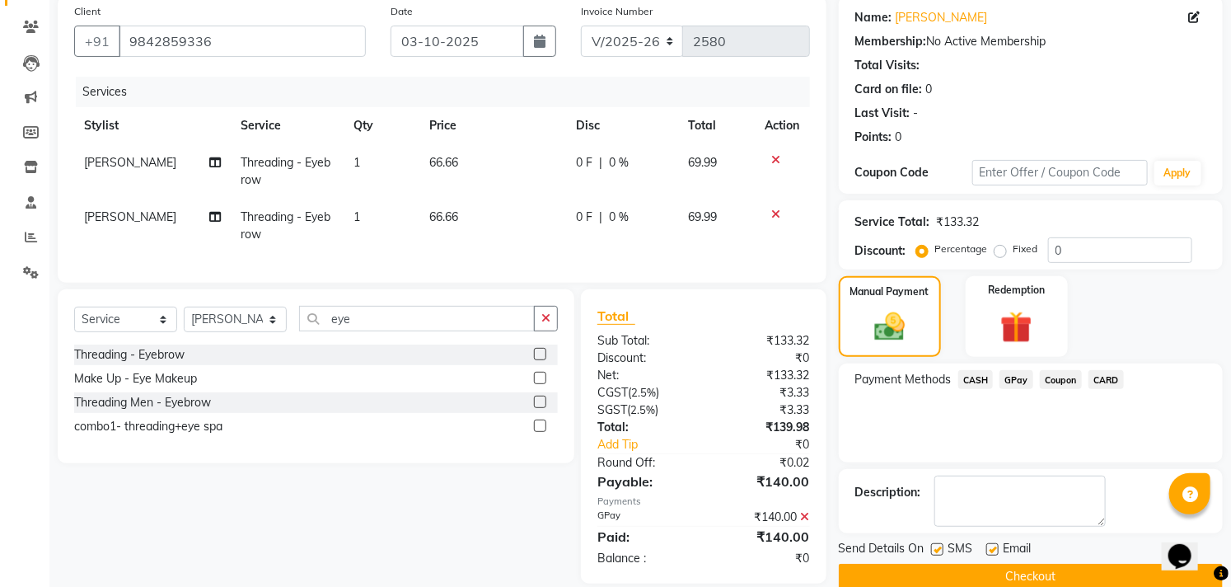
scroll to position [162, 0]
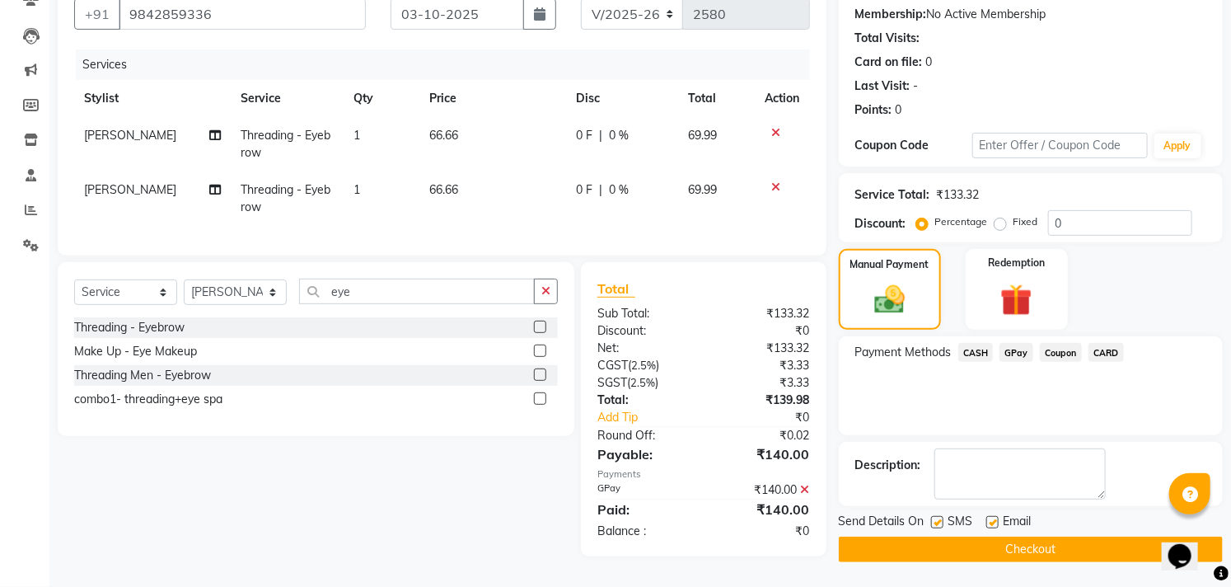
click at [994, 516] on label at bounding box center [993, 522] width 12 height 12
click at [994, 518] on input "checkbox" at bounding box center [992, 523] width 11 height 11
checkbox input "false"
click at [941, 516] on label at bounding box center [937, 522] width 12 height 12
click at [941, 518] on input "checkbox" at bounding box center [936, 523] width 11 height 11
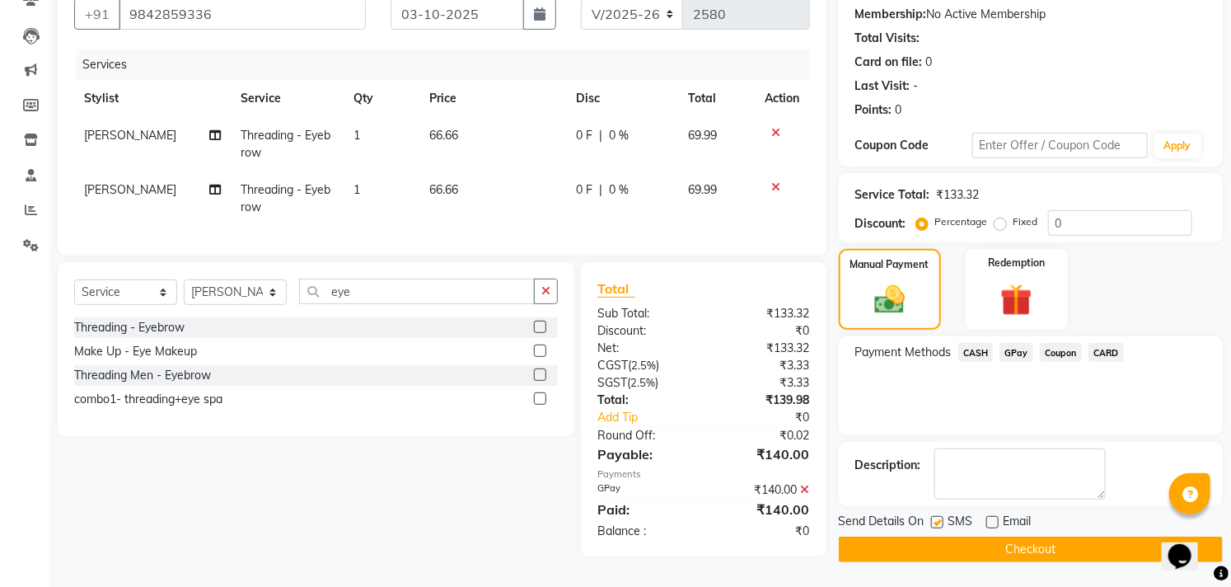
checkbox input "false"
click at [941, 541] on button "Checkout" at bounding box center [1031, 550] width 384 height 26
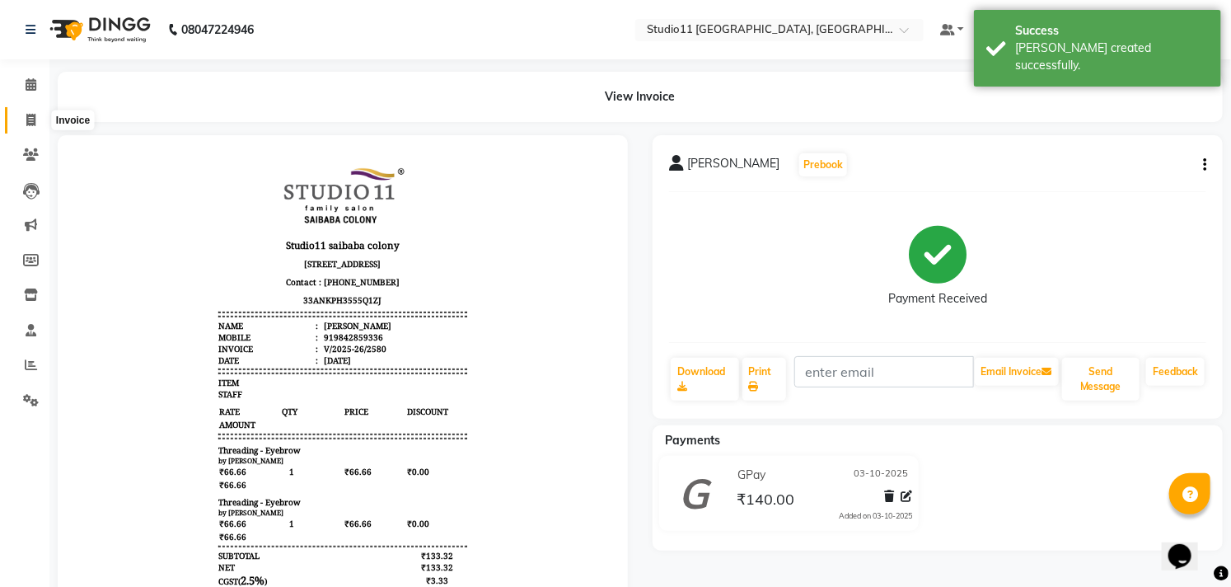
click at [27, 115] on icon at bounding box center [30, 120] width 9 height 12
select select "service"
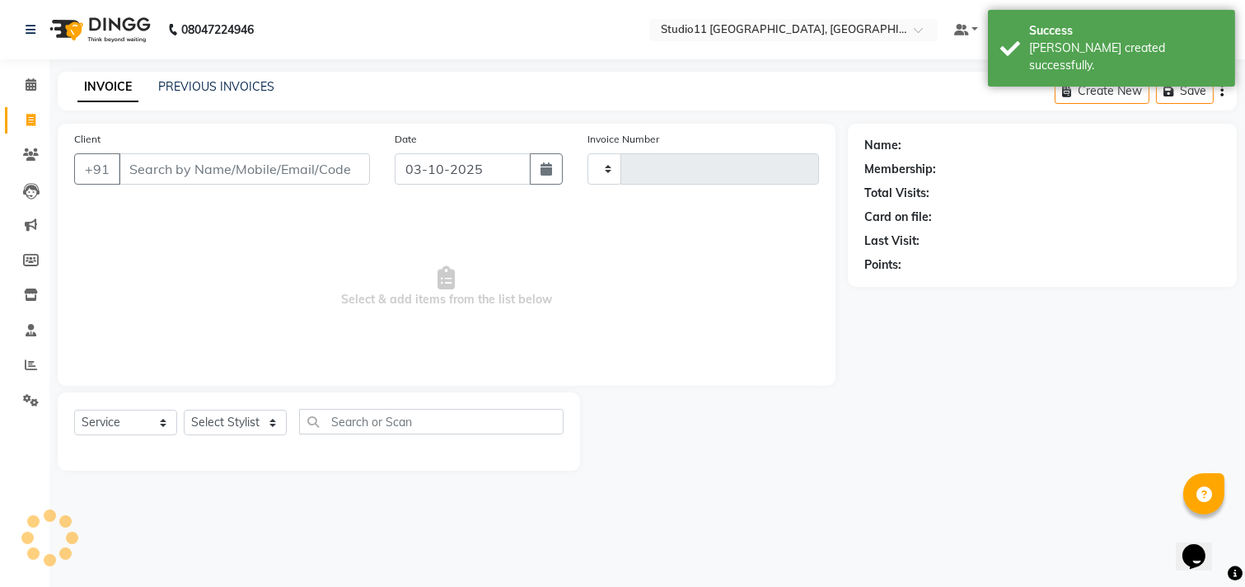
type input "2581"
select select "7717"
click at [196, 94] on div "PREVIOUS INVOICES" at bounding box center [216, 86] width 116 height 17
click at [206, 87] on link "PREVIOUS INVOICES" at bounding box center [216, 86] width 116 height 15
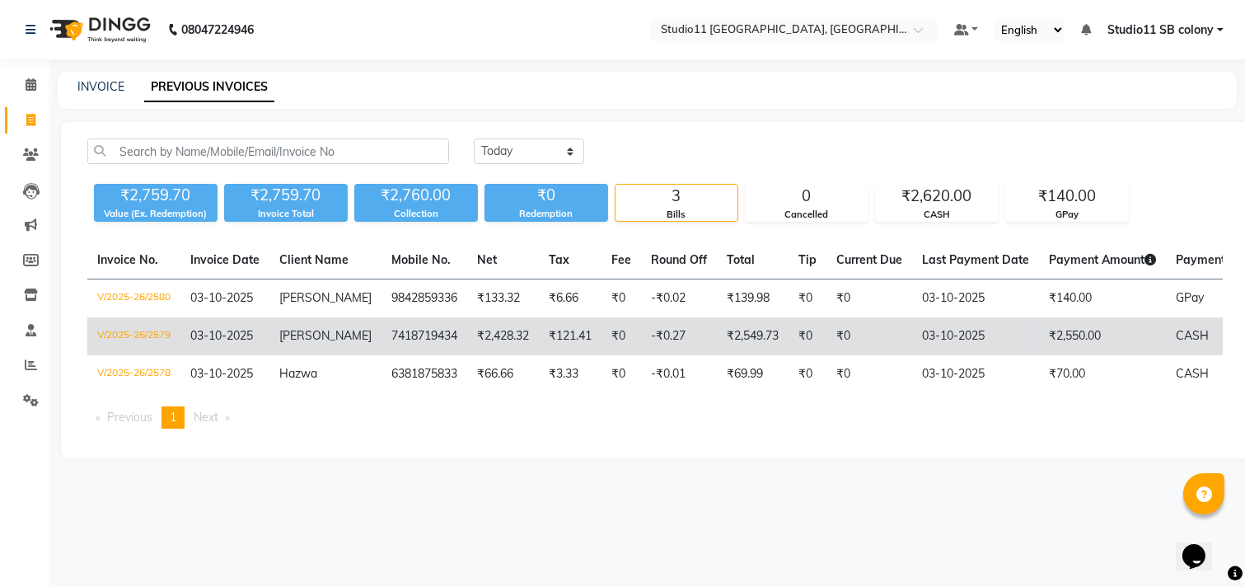
click at [426, 331] on td "7418719434" at bounding box center [425, 336] width 86 height 38
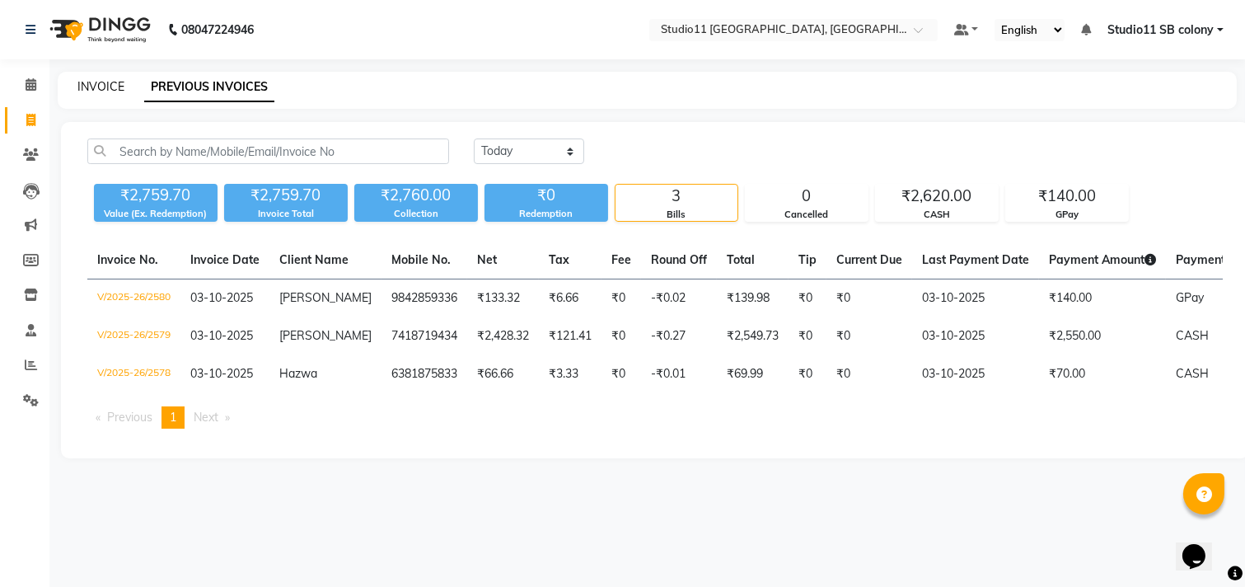
click at [105, 91] on link "INVOICE" at bounding box center [100, 86] width 47 height 15
select select "service"
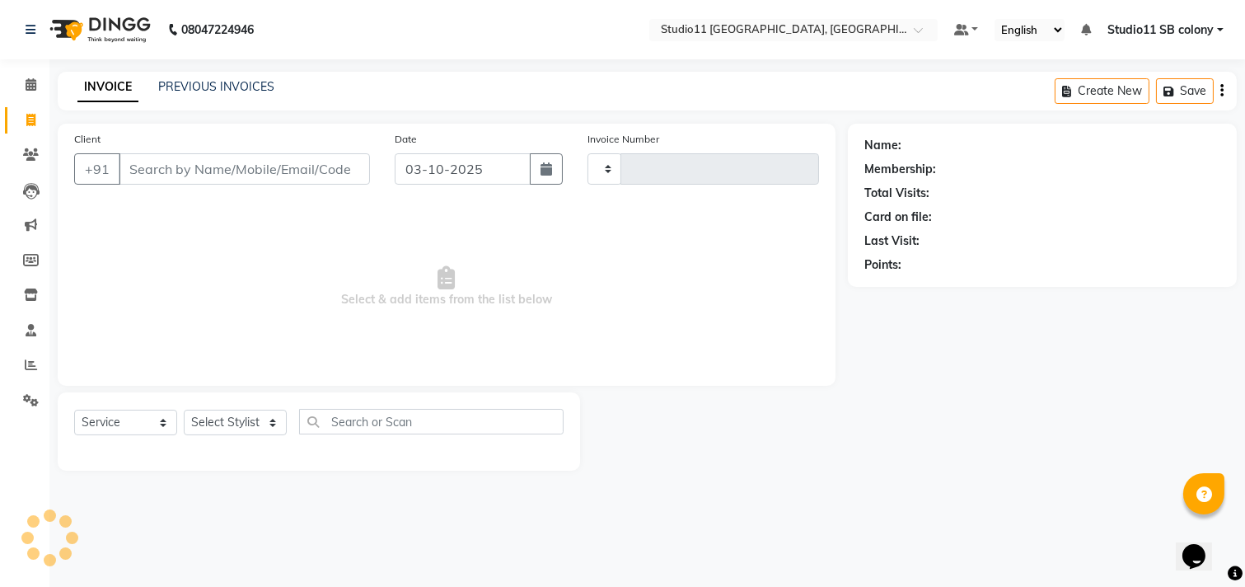
type input "2581"
select select "7717"
click at [181, 176] on input "Client" at bounding box center [244, 168] width 251 height 31
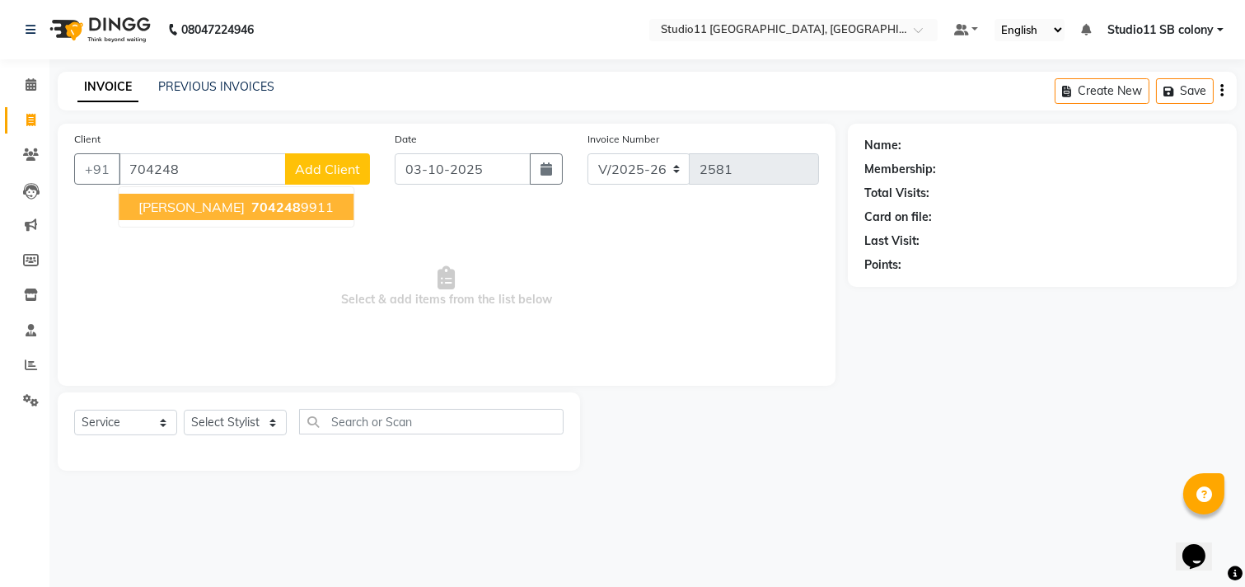
click at [186, 195] on button "Srishti 704248 9911" at bounding box center [236, 207] width 235 height 26
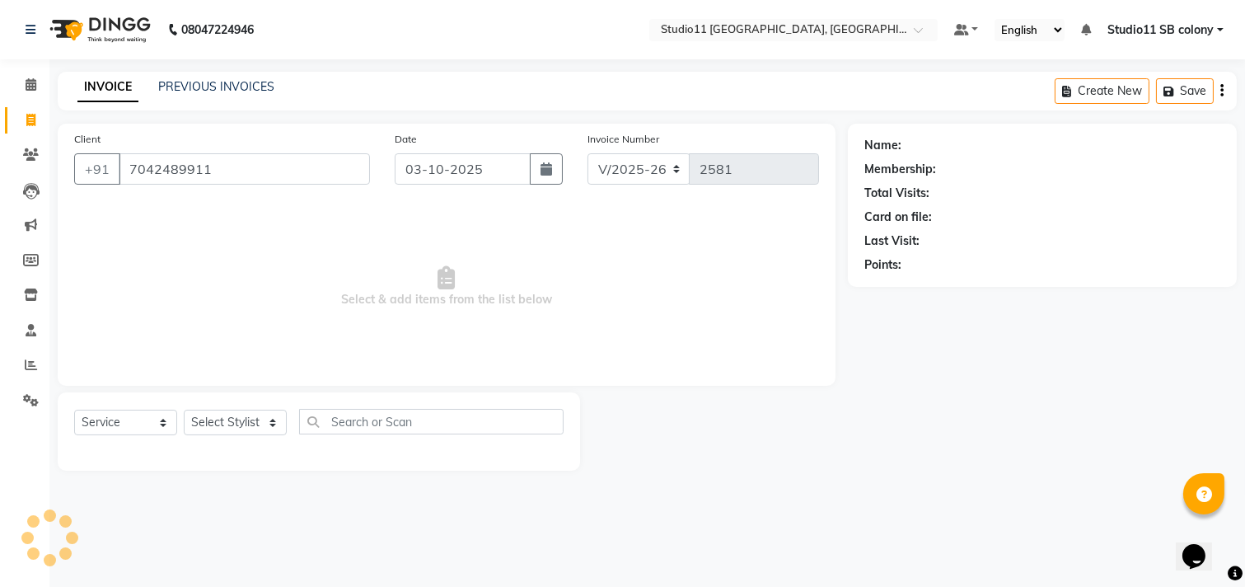
type input "7042489911"
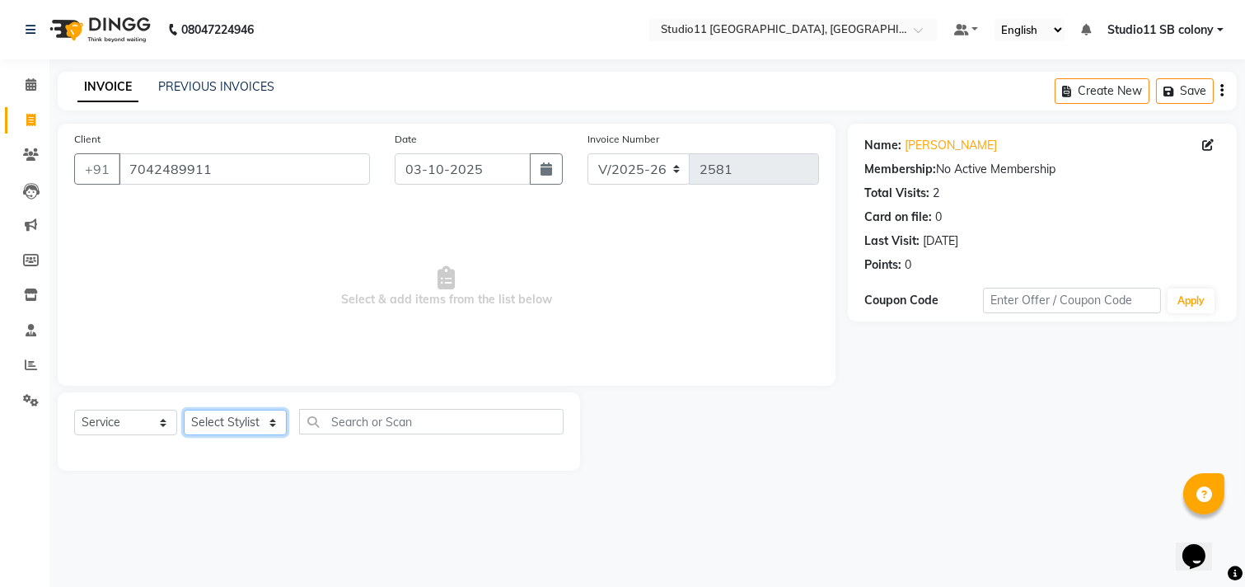
click at [276, 429] on select "Select Stylist Afzal Akbar Dani Jeni Josna kaif lavanya manimekalai Praveen Son…" at bounding box center [235, 423] width 103 height 26
select select "69575"
click at [184, 410] on select "Select Stylist Afzal Akbar Dani Jeni Josna kaif lavanya manimekalai Praveen Son…" at bounding box center [235, 423] width 103 height 26
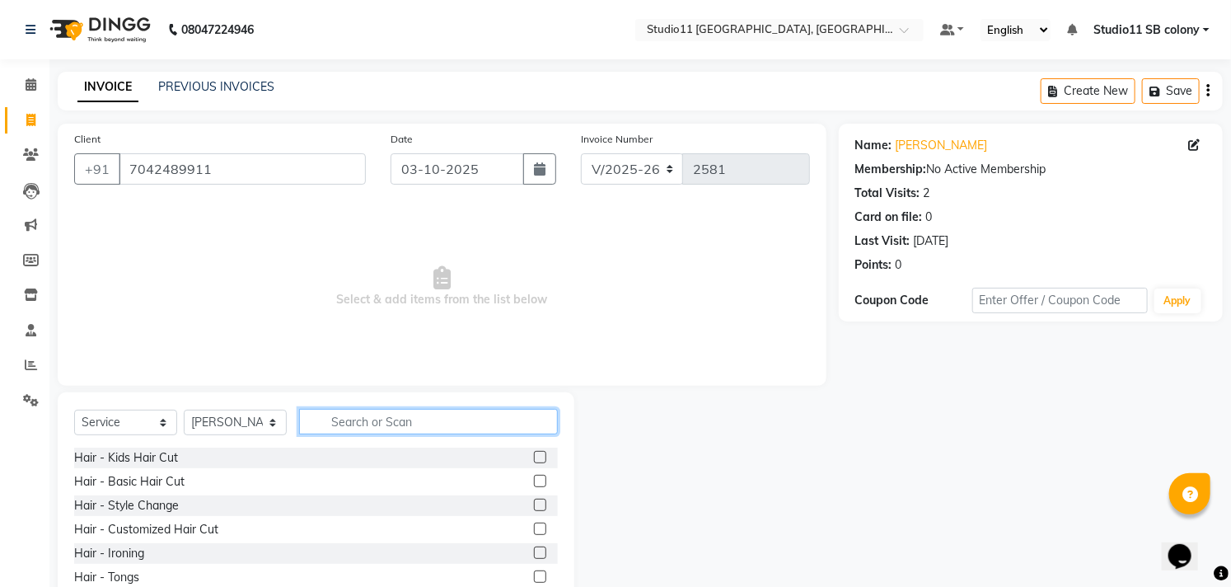
click at [368, 419] on input "text" at bounding box center [428, 422] width 259 height 26
type input "THRE"
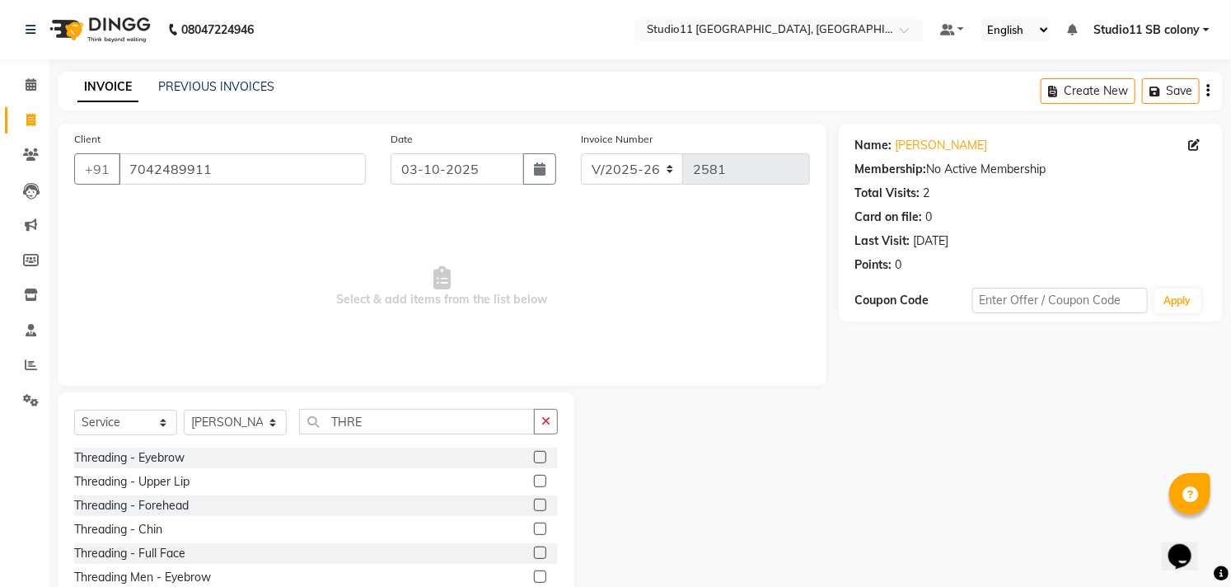
click at [534, 455] on label at bounding box center [540, 457] width 12 height 12
click at [534, 455] on input "checkbox" at bounding box center [539, 458] width 11 height 11
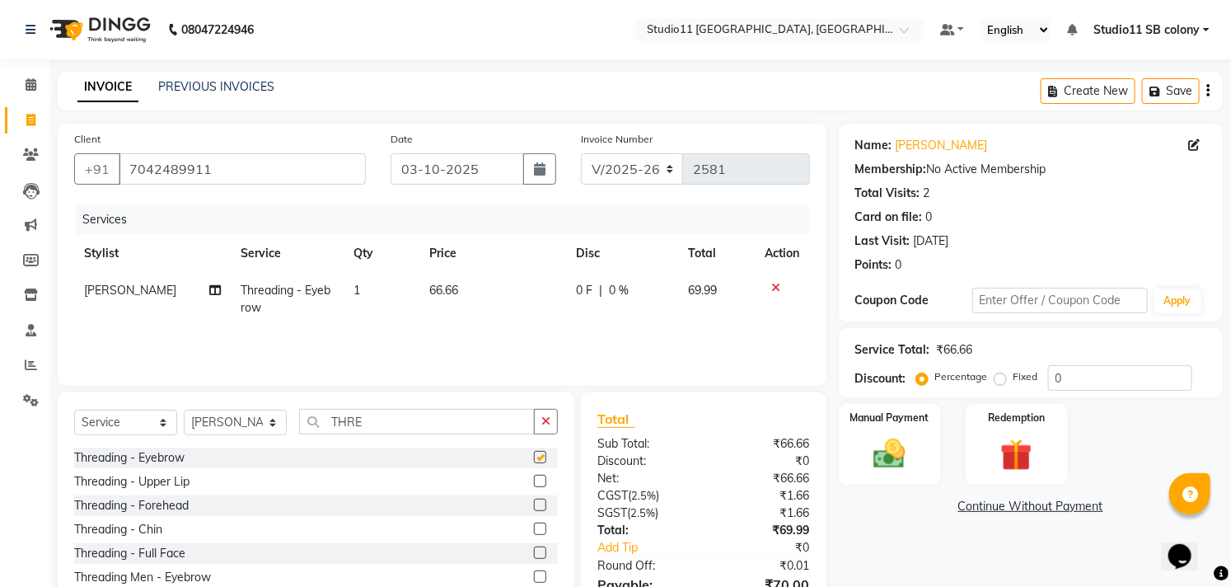
checkbox input "false"
click at [534, 481] on label at bounding box center [540, 481] width 12 height 12
click at [534, 481] on input "checkbox" at bounding box center [539, 481] width 11 height 11
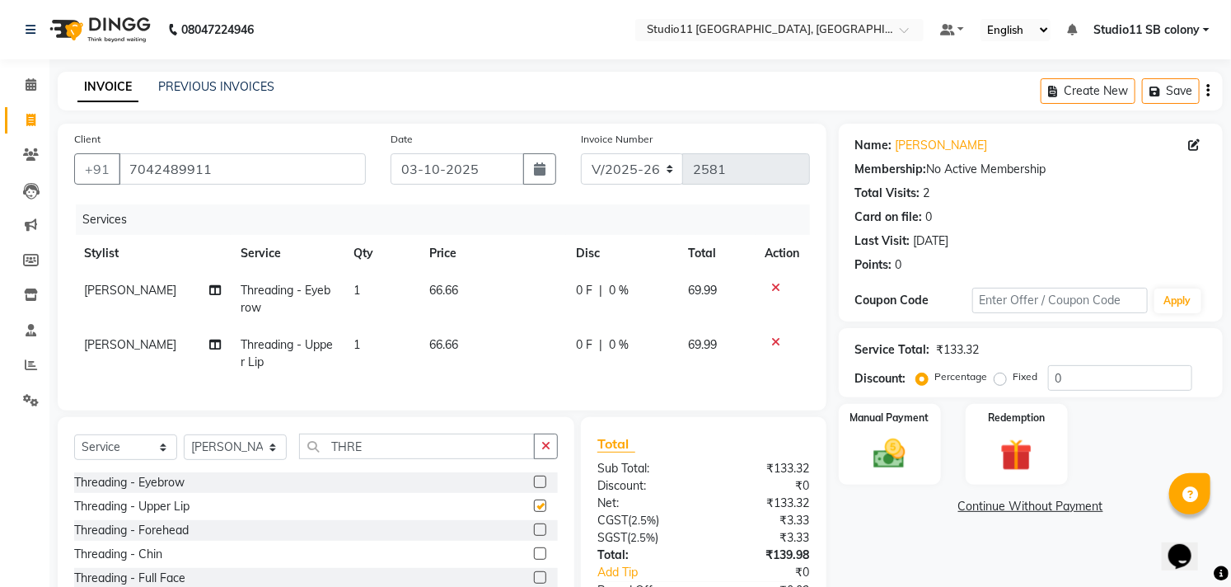
checkbox input "false"
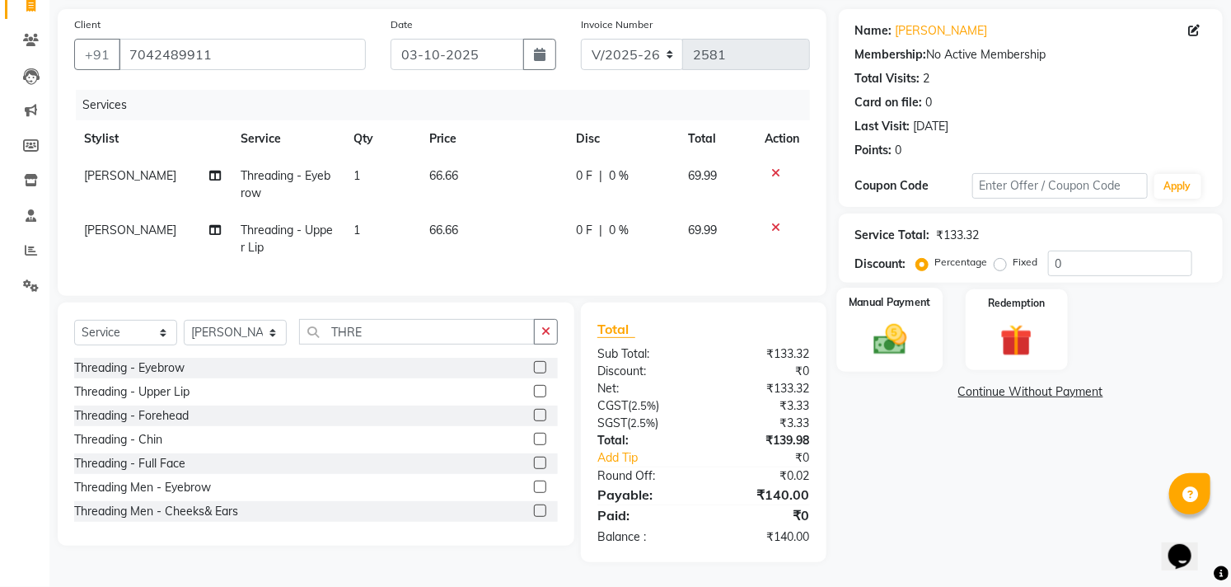
click at [926, 348] on div "Manual Payment" at bounding box center [890, 330] width 106 height 84
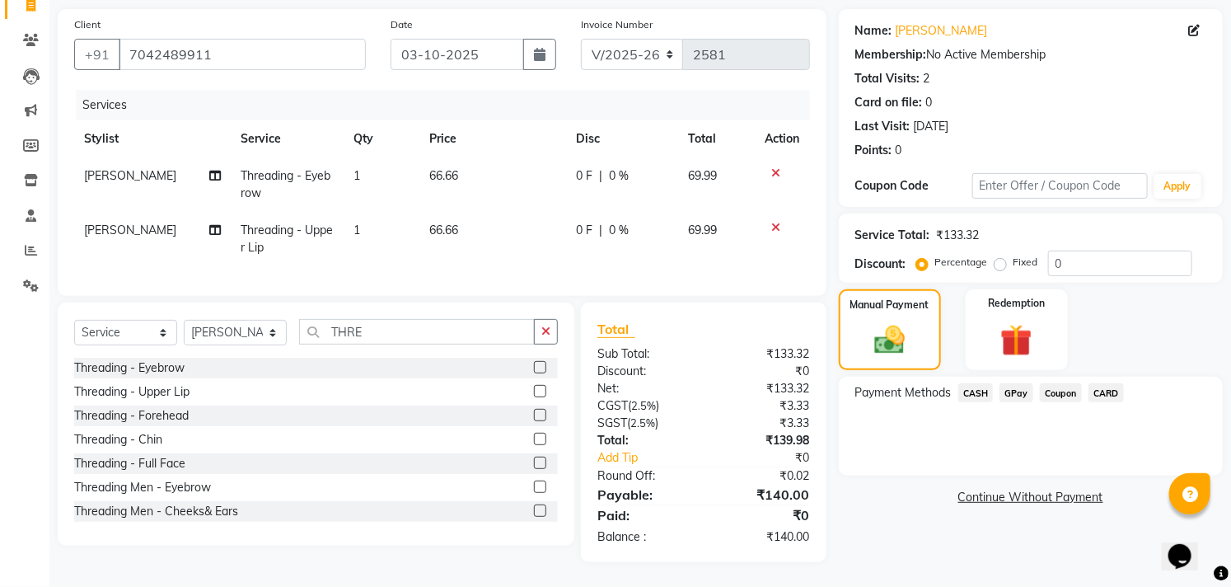
click at [1020, 383] on span "GPay" at bounding box center [1017, 392] width 34 height 19
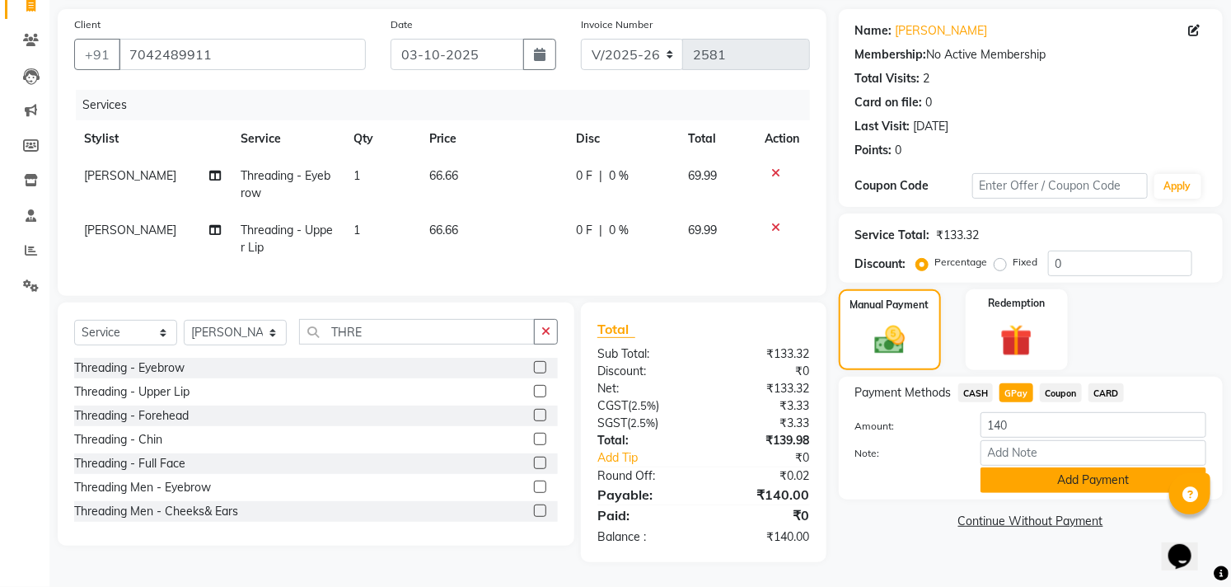
click at [1016, 470] on button "Add Payment" at bounding box center [1094, 480] width 226 height 26
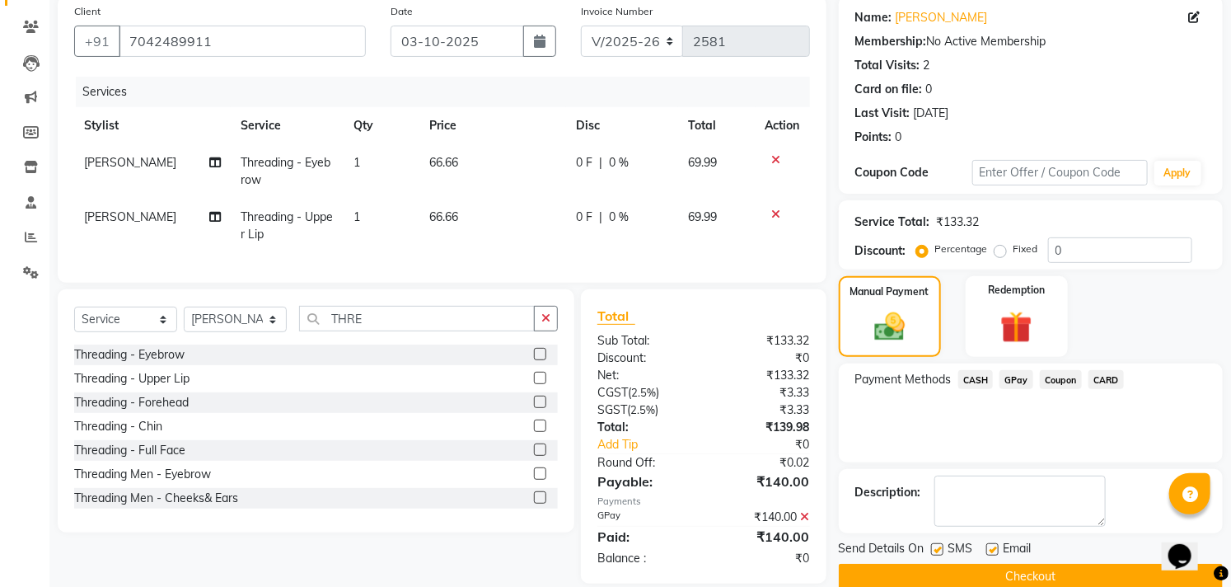
drag, startPoint x: 1245, startPoint y: 334, endPoint x: 26, endPoint y: 21, distance: 1258.7
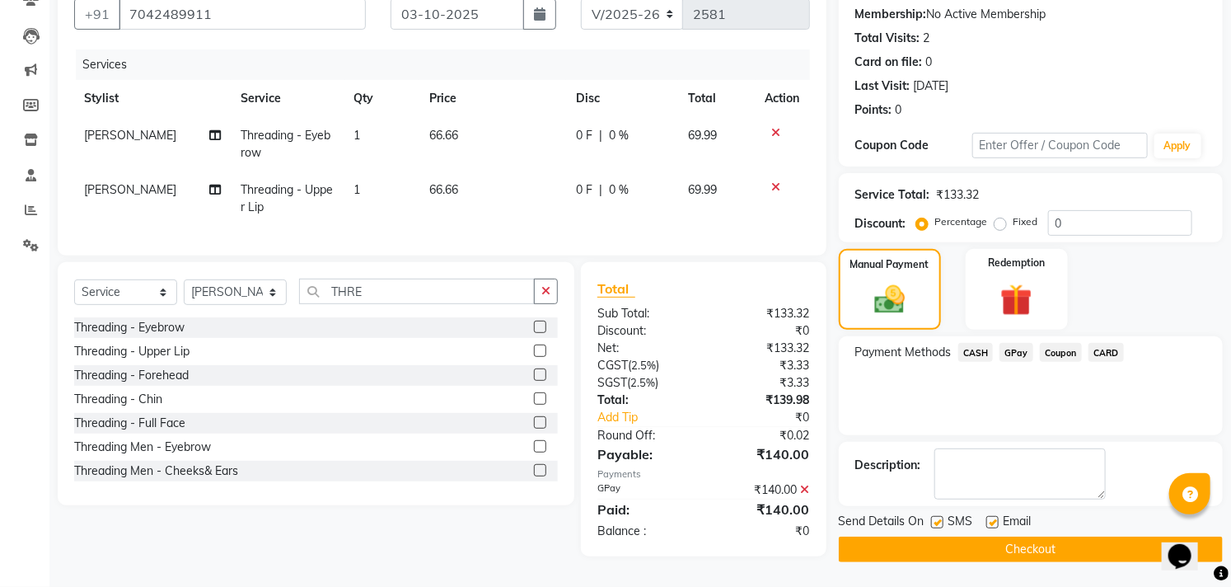
click at [992, 517] on label at bounding box center [993, 522] width 12 height 12
click at [992, 518] on input "checkbox" at bounding box center [992, 523] width 11 height 11
checkbox input "false"
click at [937, 516] on label at bounding box center [937, 522] width 12 height 12
click at [937, 518] on input "checkbox" at bounding box center [936, 523] width 11 height 11
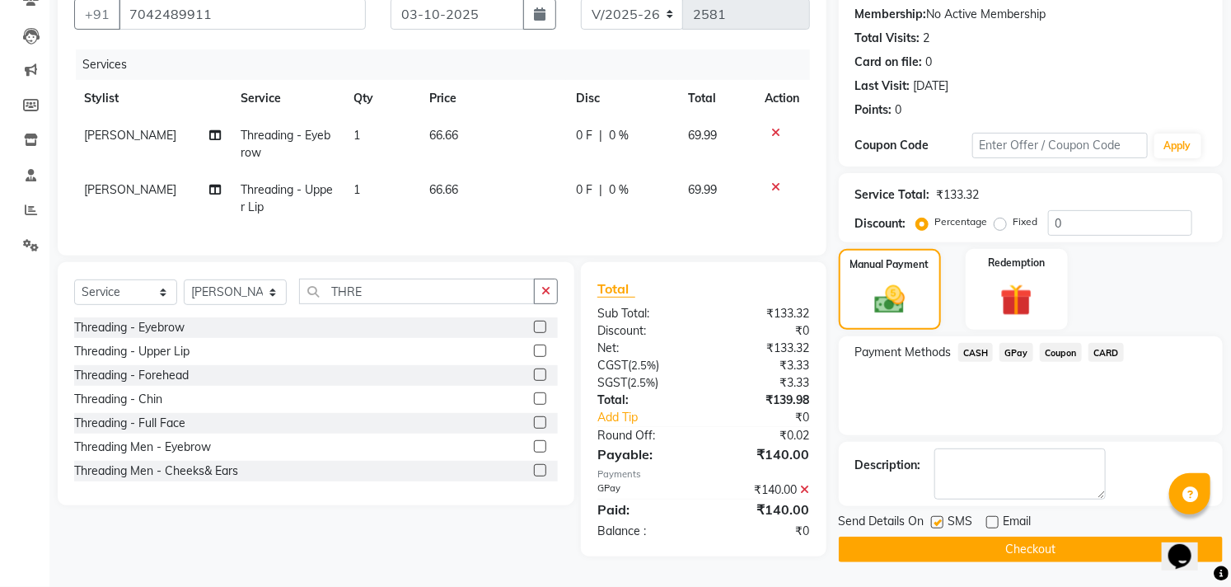
checkbox input "false"
click at [933, 540] on button "Checkout" at bounding box center [1031, 550] width 384 height 26
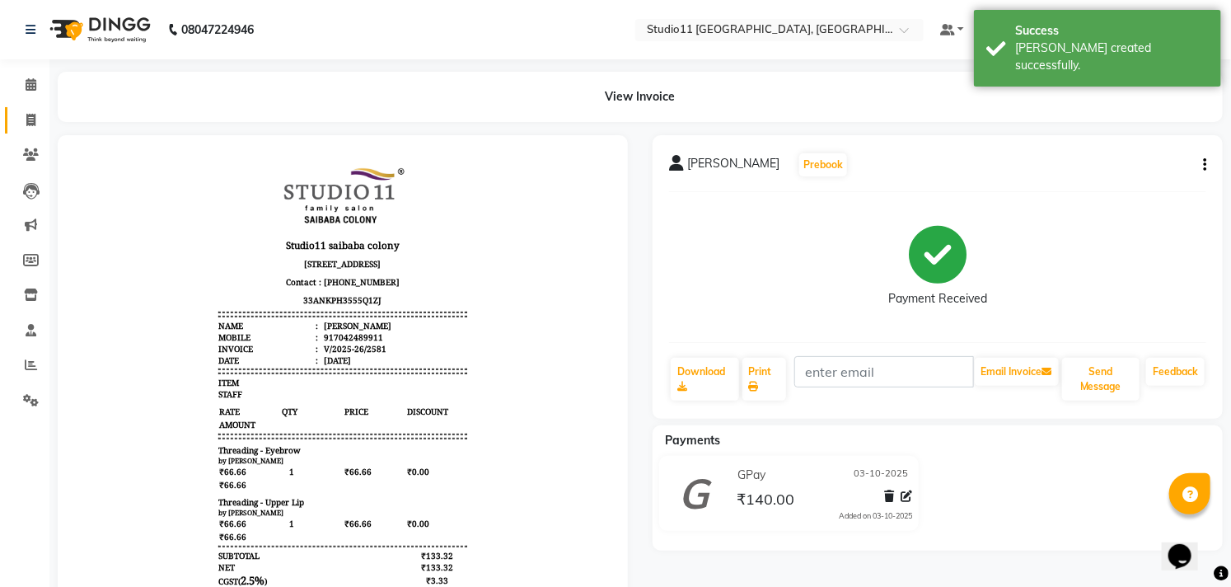
drag, startPoint x: 26, startPoint y: 132, endPoint x: 45, endPoint y: 122, distance: 22.1
click at [26, 132] on link "Invoice" at bounding box center [25, 120] width 40 height 27
select select "service"
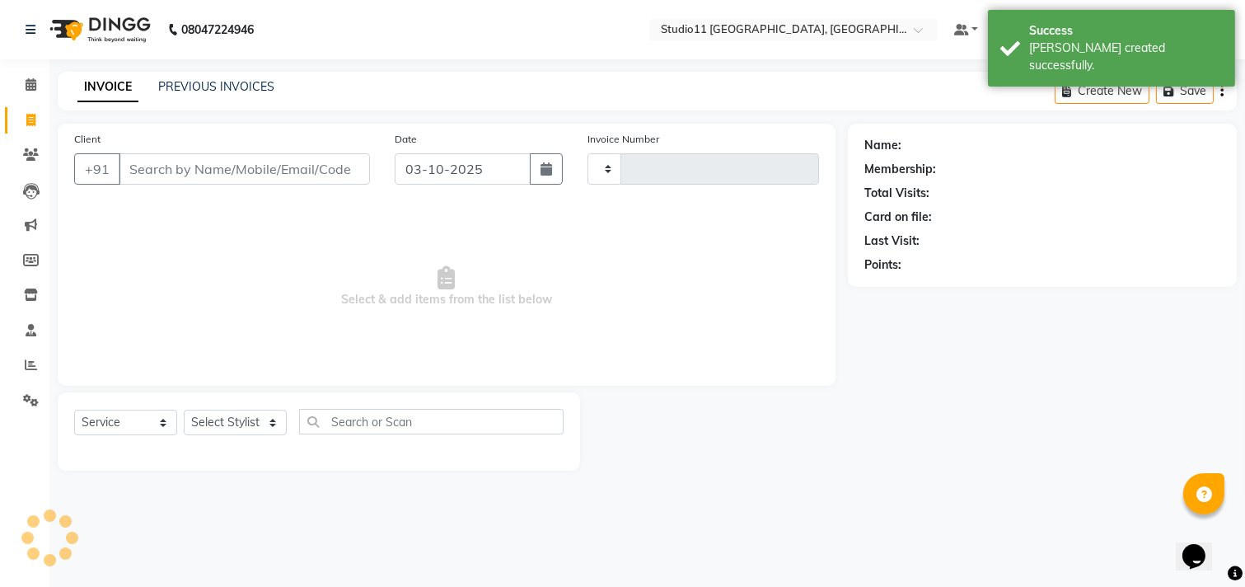
type input "2582"
select select "7717"
click at [244, 78] on div "PREVIOUS INVOICES" at bounding box center [216, 86] width 116 height 17
click at [244, 87] on link "PREVIOUS INVOICES" at bounding box center [216, 86] width 116 height 15
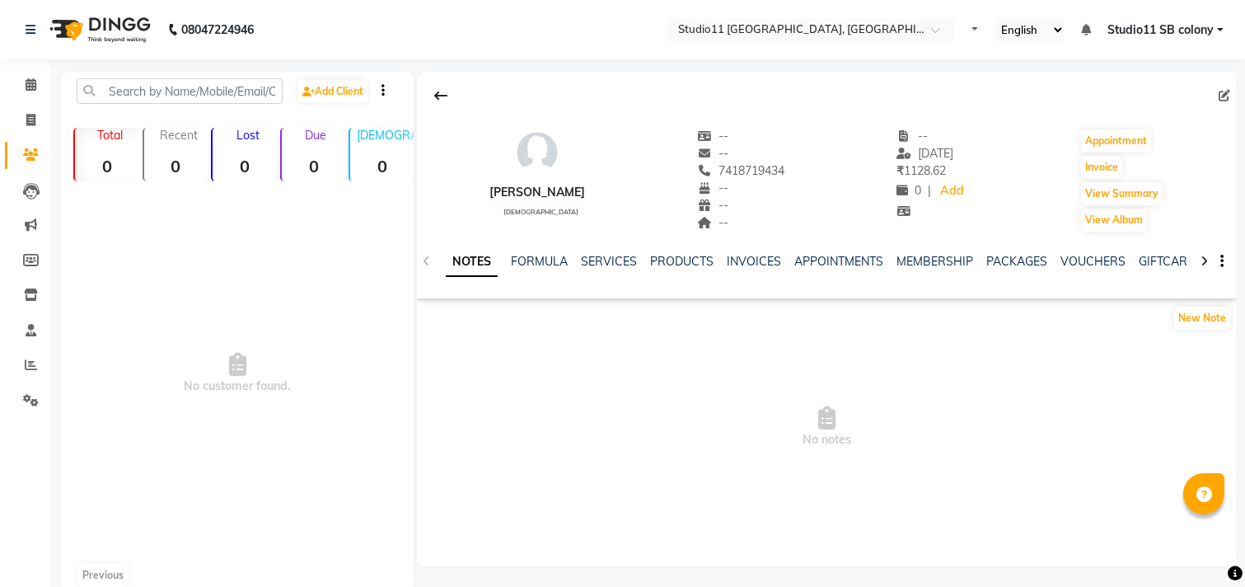
select select "en"
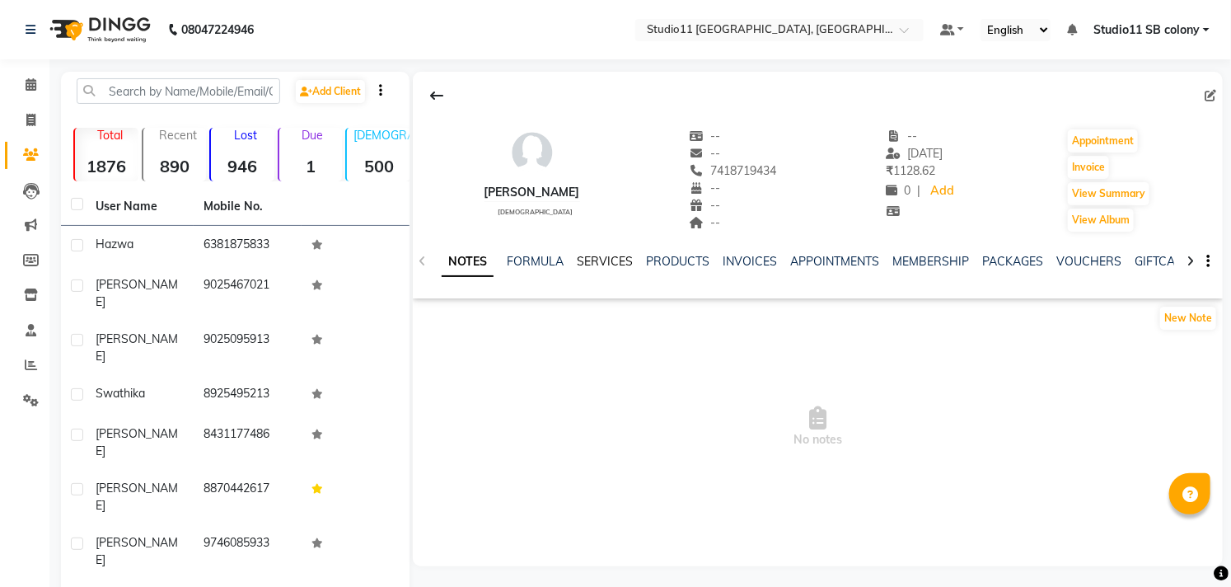
click at [608, 261] on link "SERVICES" at bounding box center [605, 261] width 56 height 15
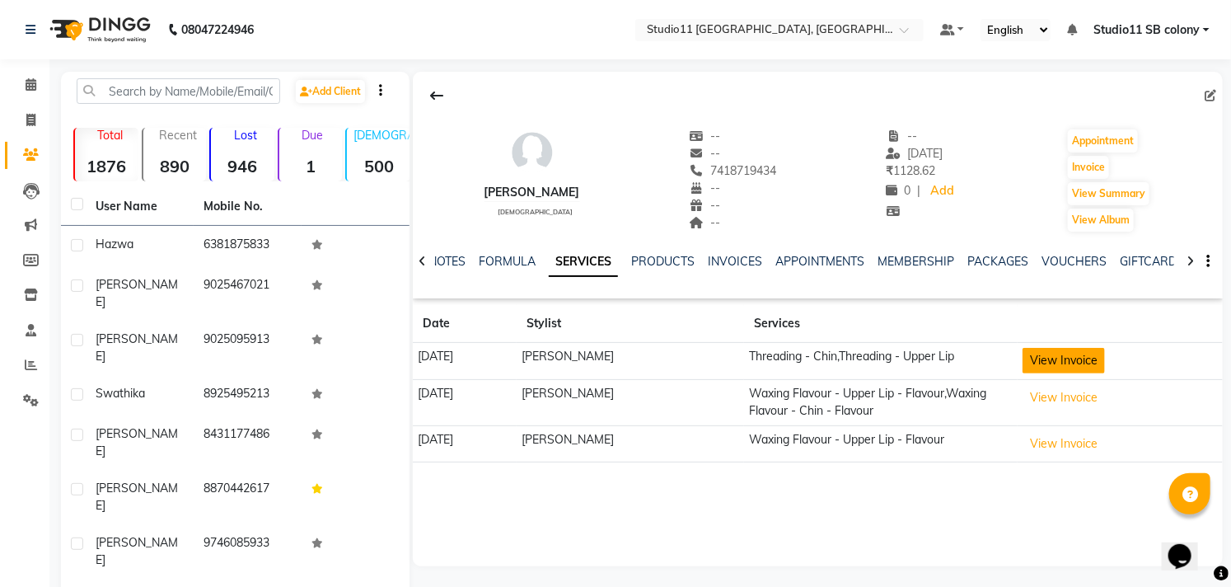
click at [1023, 358] on button "View Invoice" at bounding box center [1064, 361] width 82 height 26
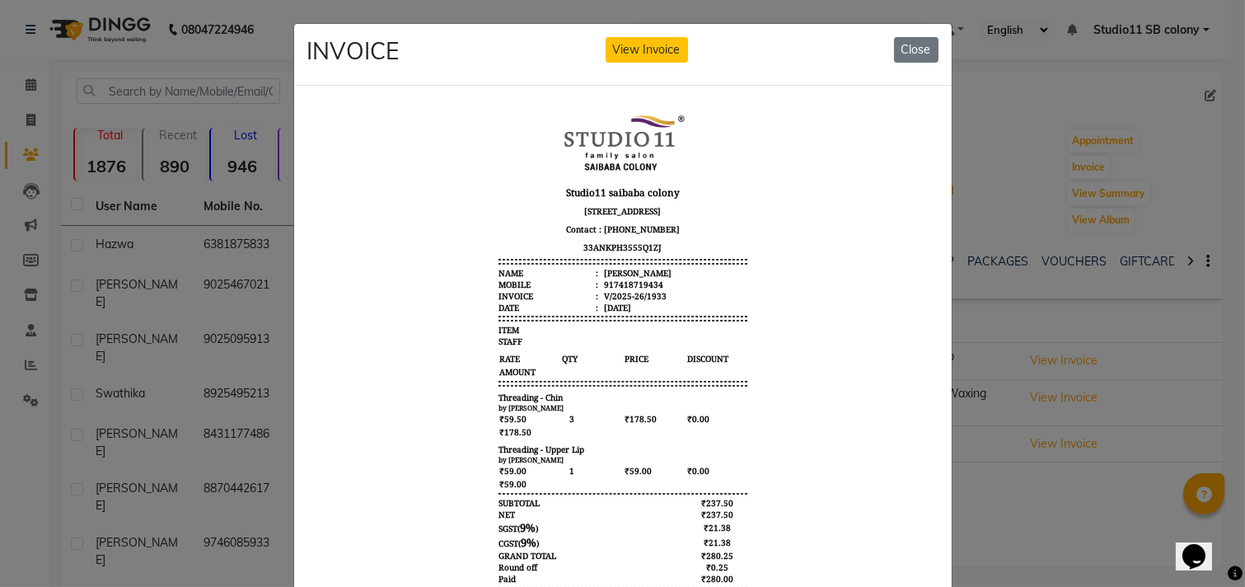
scroll to position [13, 0]
click at [1070, 466] on ngb-modal-window "INVOICE View Invoice Close" at bounding box center [622, 293] width 1245 height 587
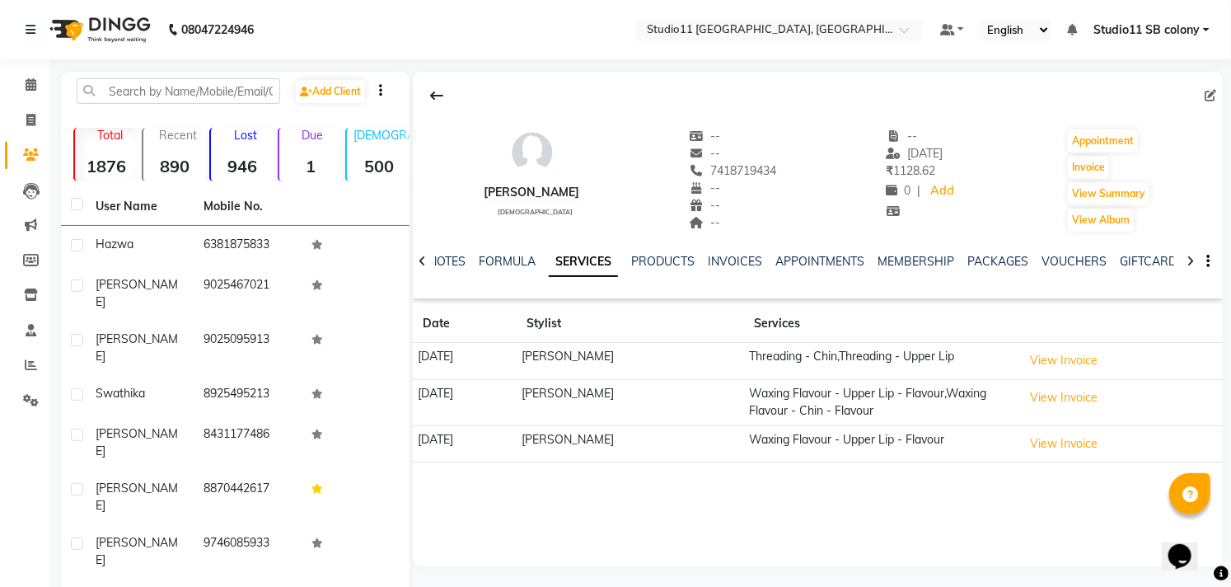
click at [1060, 382] on td "View Invoice" at bounding box center [1120, 402] width 205 height 46
click at [1059, 390] on button "View Invoice" at bounding box center [1064, 398] width 82 height 26
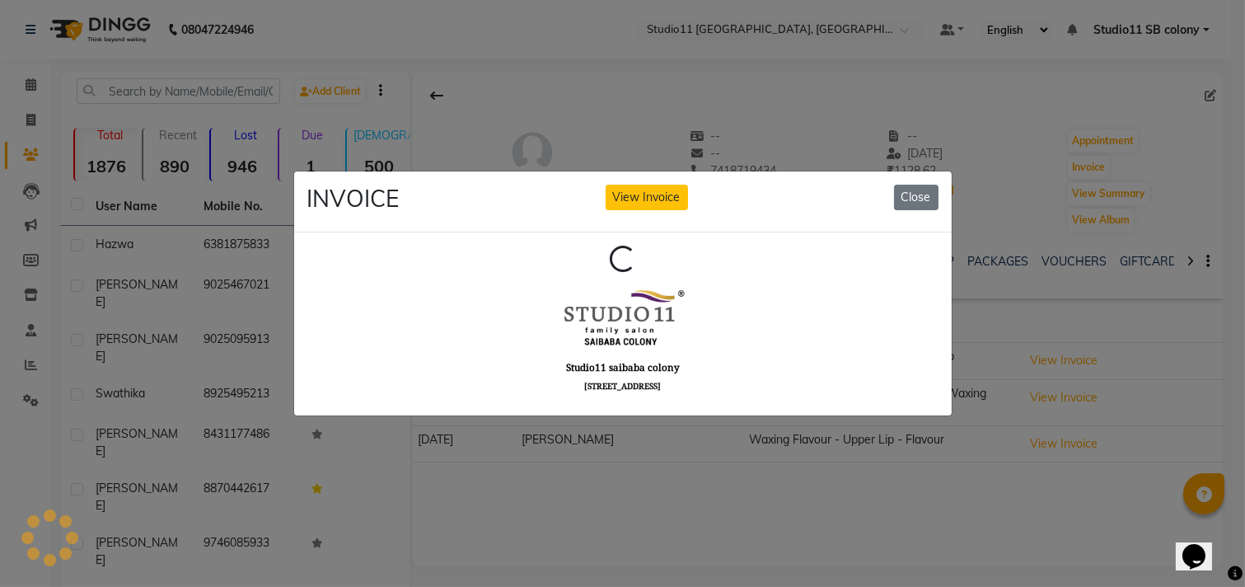
scroll to position [0, 0]
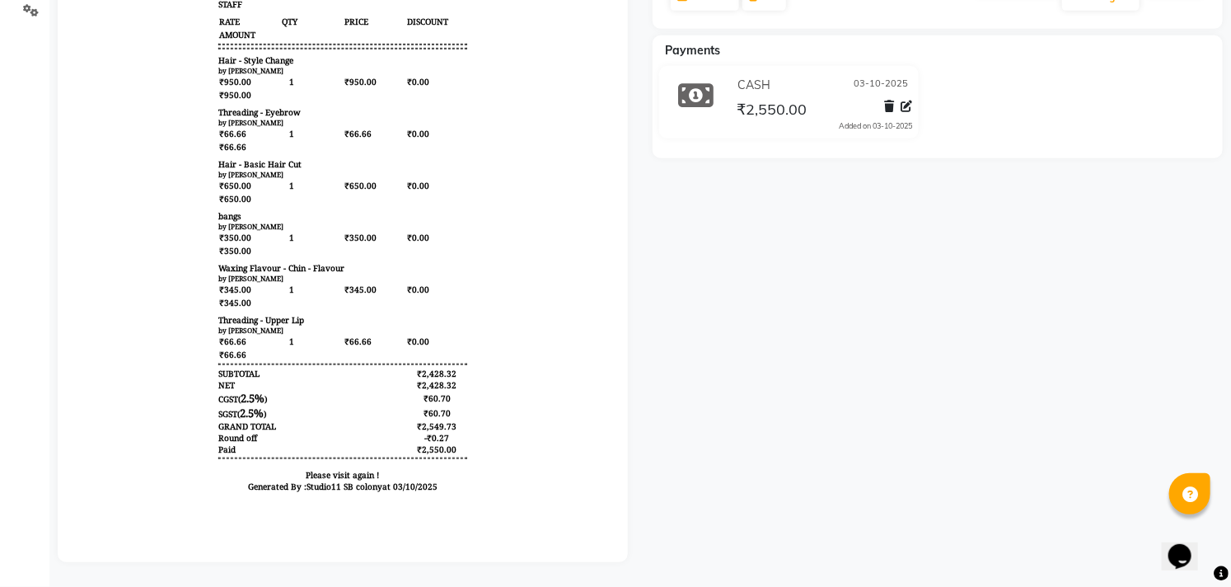
scroll to position [402, 0]
click at [713, 392] on div "deborah Prebook Payment Received Download Print Email Invoice Send Message Feed…" at bounding box center [937, 153] width 595 height 817
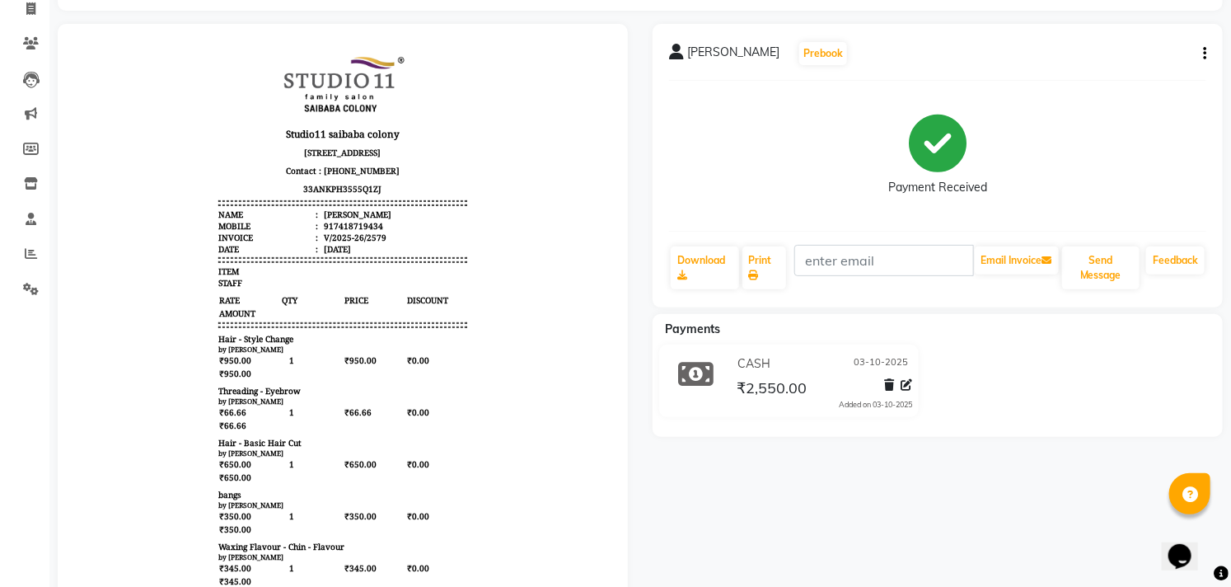
scroll to position [183, 0]
